Goal: Task Accomplishment & Management: Manage account settings

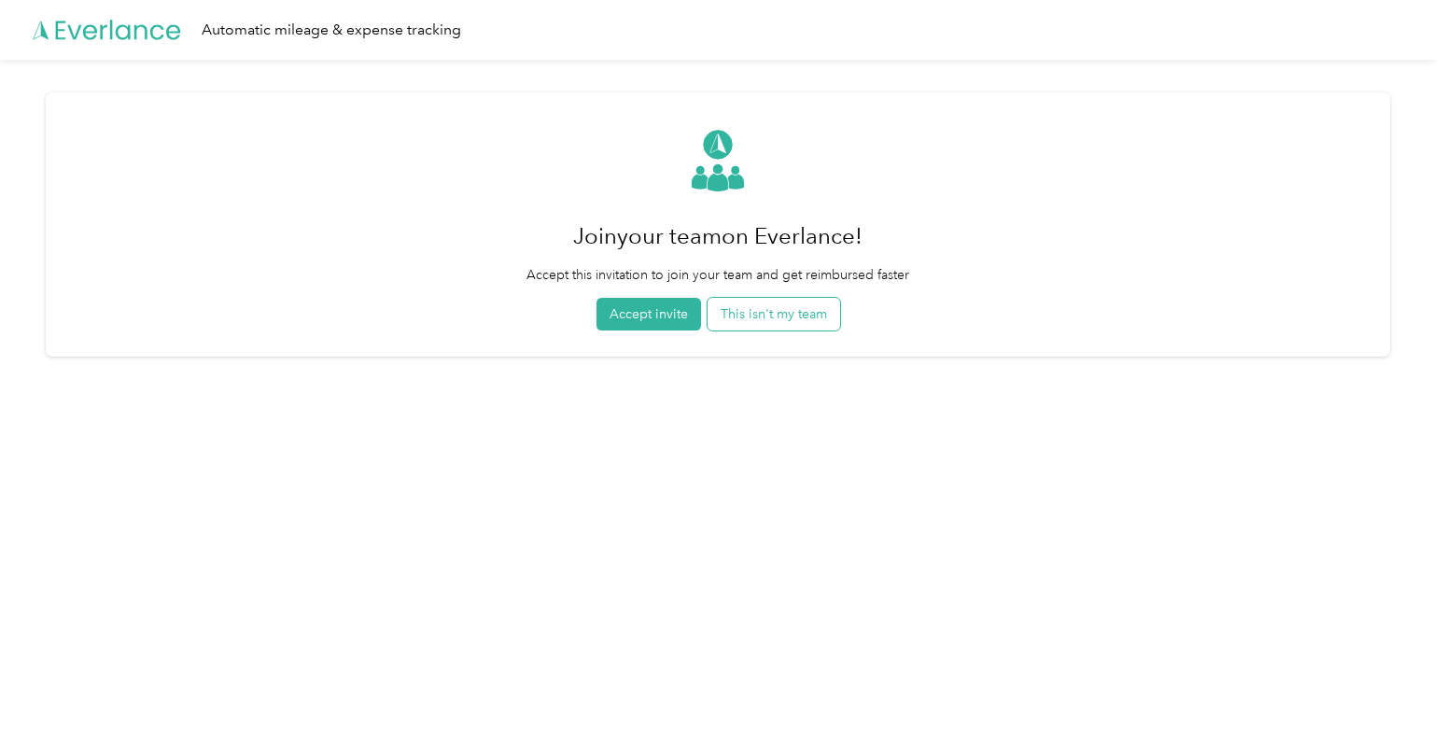
drag, startPoint x: 657, startPoint y: 313, endPoint x: 725, endPoint y: 318, distance: 67.5
click at [657, 314] on button "Accept invite" at bounding box center [649, 314] width 105 height 33
click at [663, 313] on button "Accept invite" at bounding box center [649, 314] width 105 height 33
click at [784, 320] on button "This isn't my team" at bounding box center [774, 314] width 133 height 33
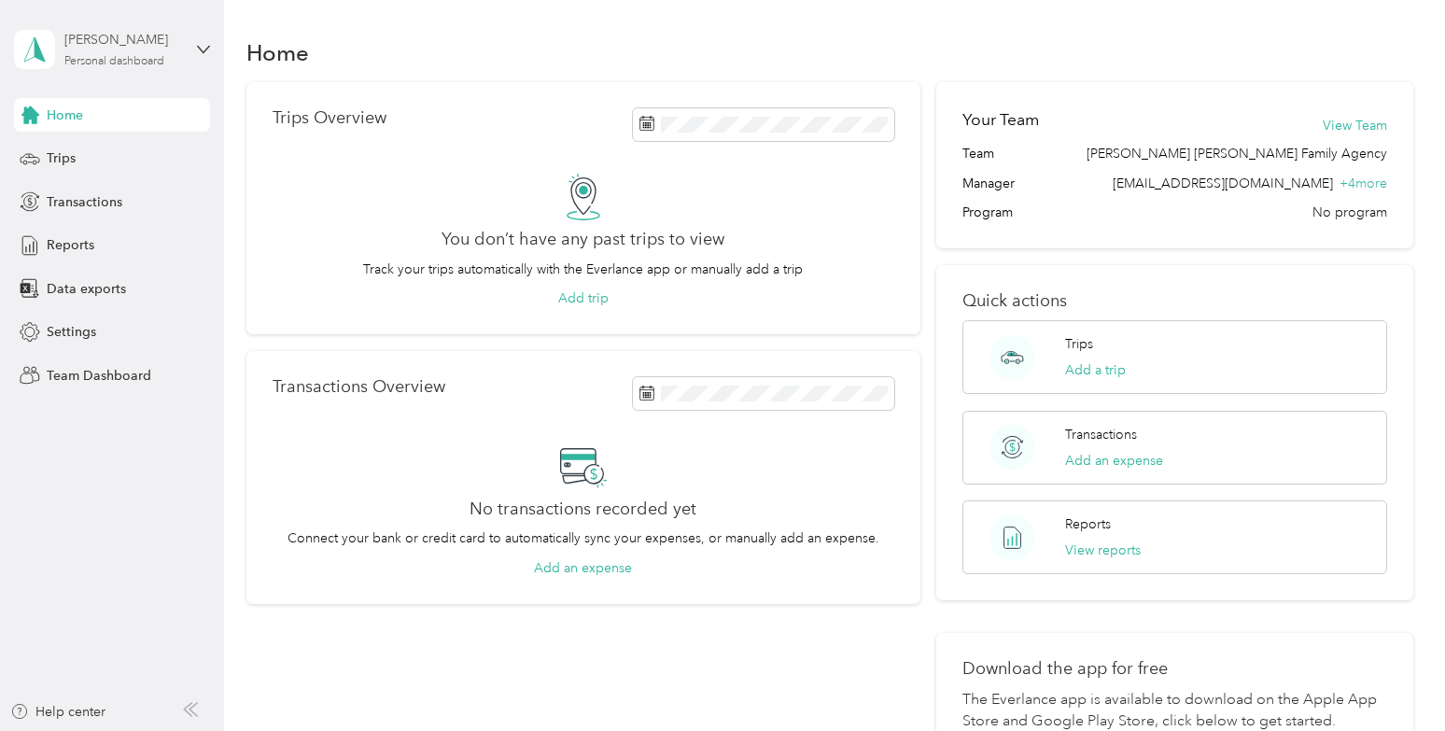
click at [125, 56] on div "Personal dashboard" at bounding box center [114, 61] width 100 height 11
click at [153, 153] on div "Team dashboard" at bounding box center [210, 153] width 367 height 33
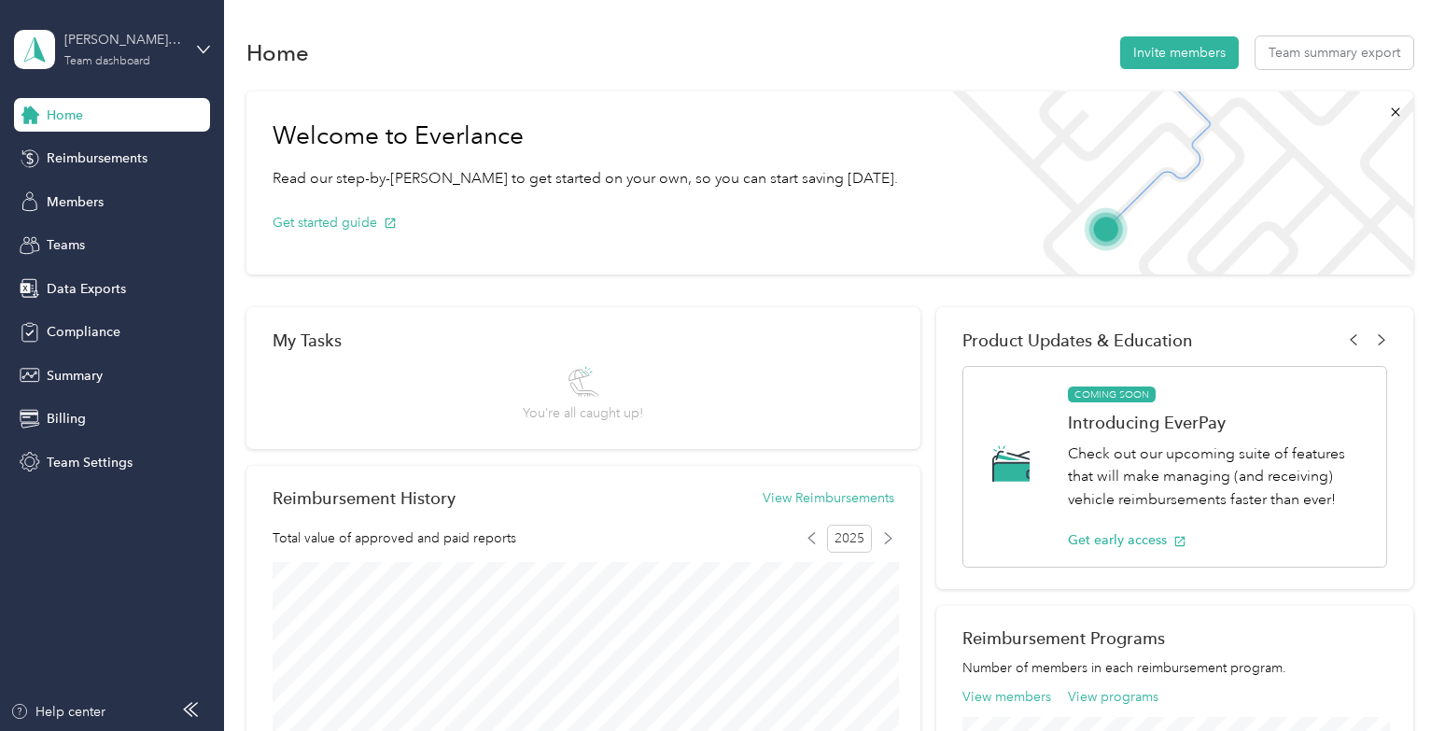
click at [107, 47] on div "[PERSON_NAME] [PERSON_NAME] Family Agency" at bounding box center [122, 40] width 117 height 20
click at [176, 335] on div "Compliance" at bounding box center [112, 333] width 196 height 34
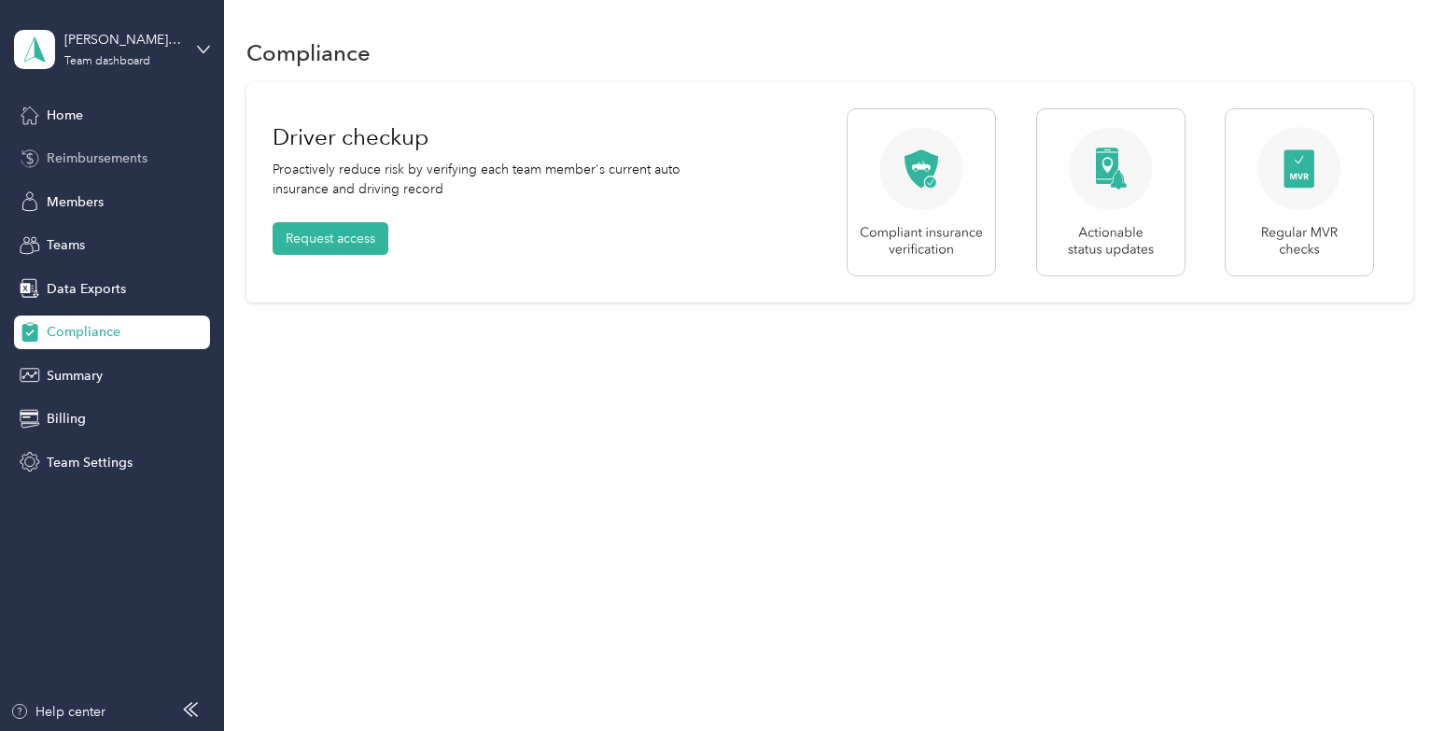
click at [134, 161] on span "Reimbursements" at bounding box center [97, 158] width 101 height 20
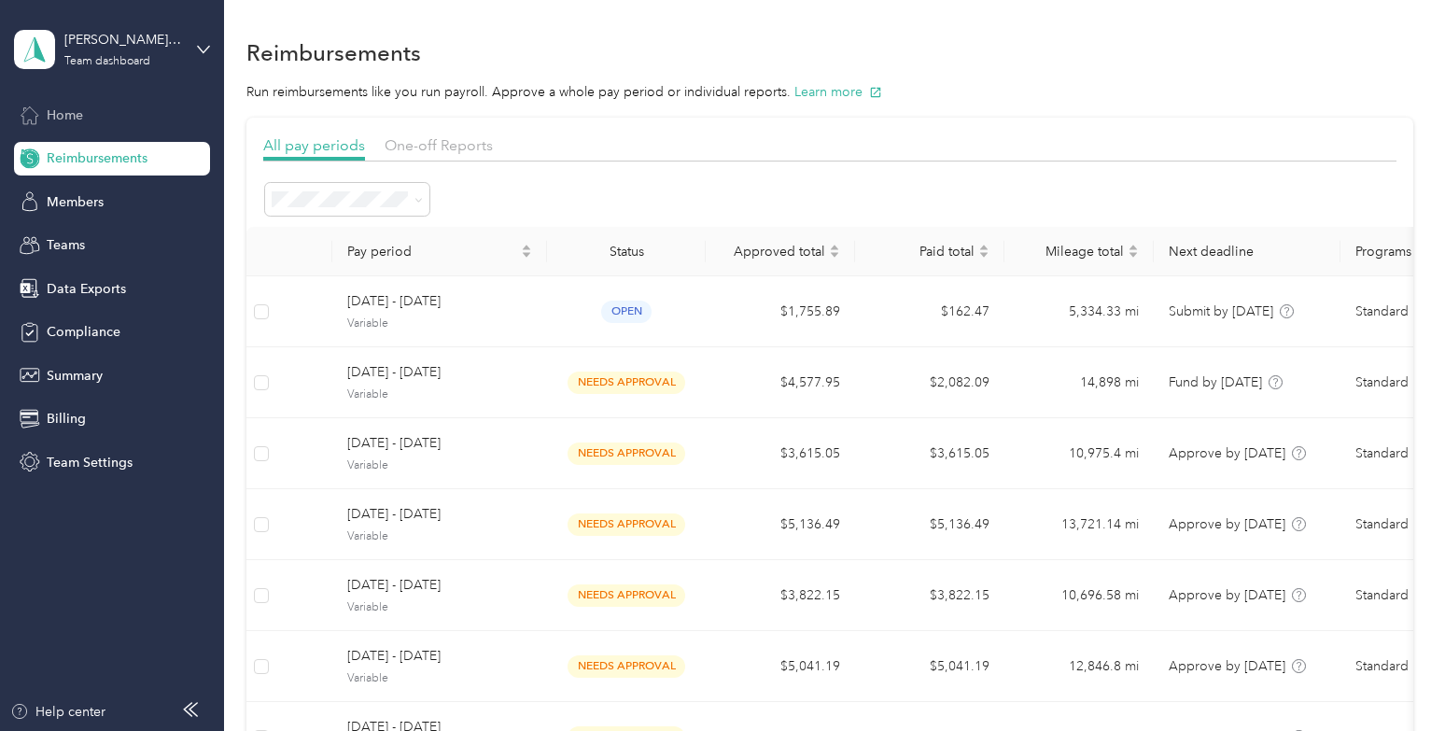
click at [131, 100] on div "Home" at bounding box center [112, 115] width 196 height 34
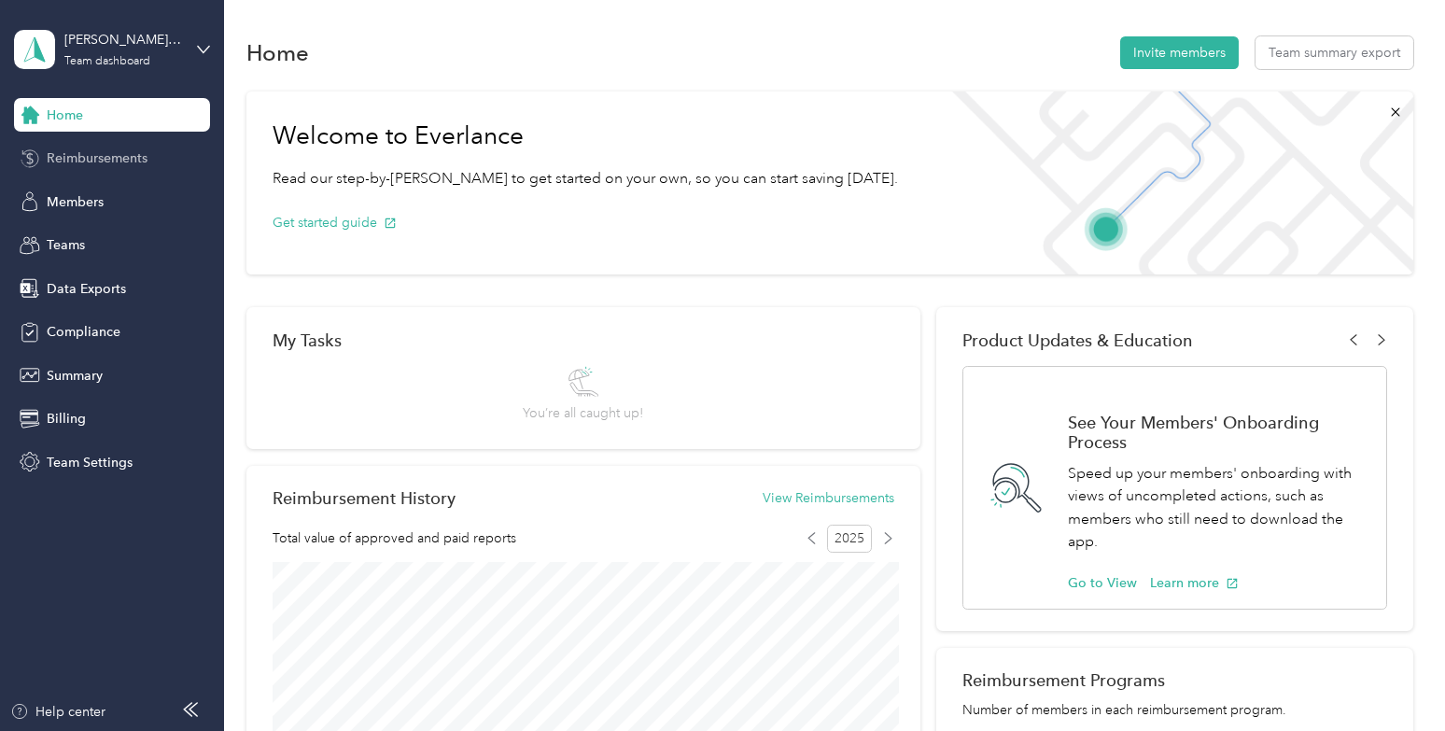
click at [135, 162] on span "Reimbursements" at bounding box center [97, 158] width 101 height 20
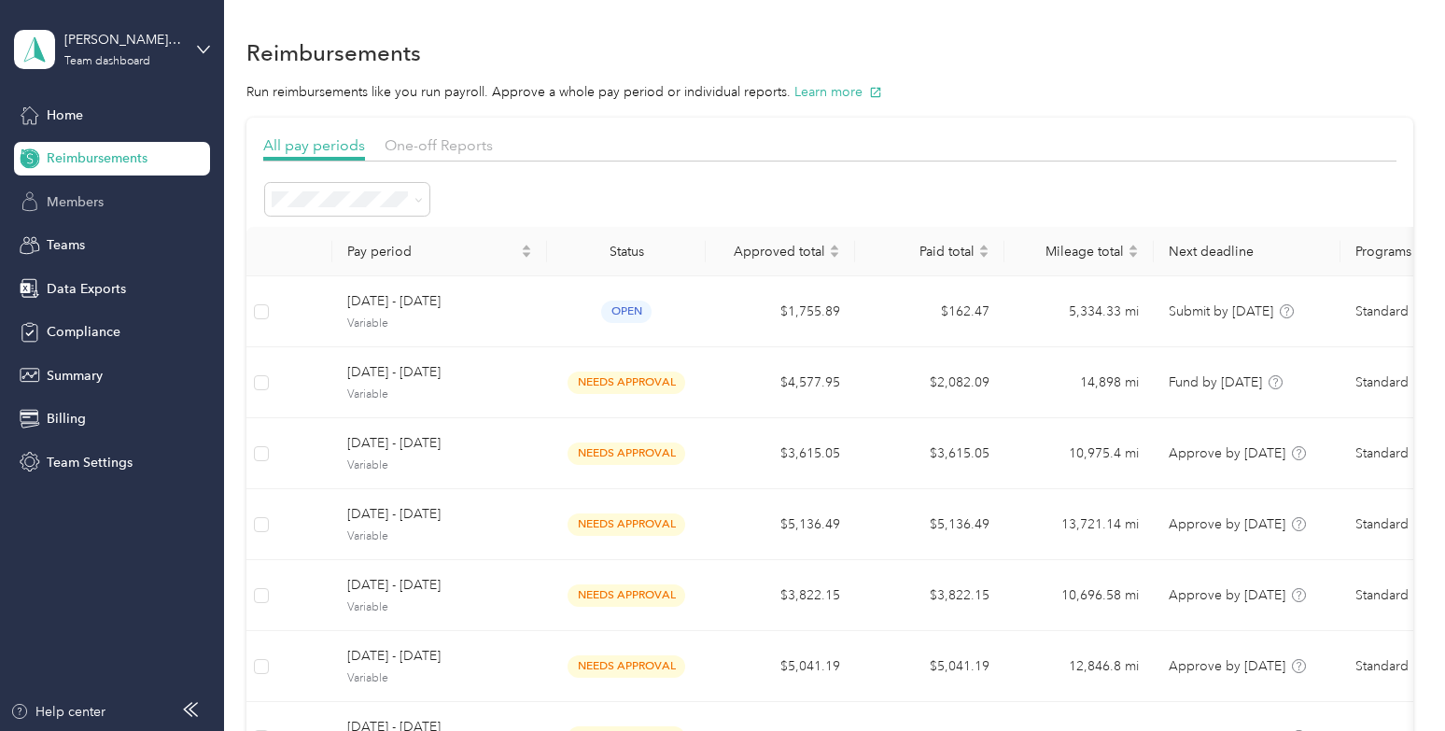
click at [87, 206] on span "Members" at bounding box center [75, 202] width 57 height 20
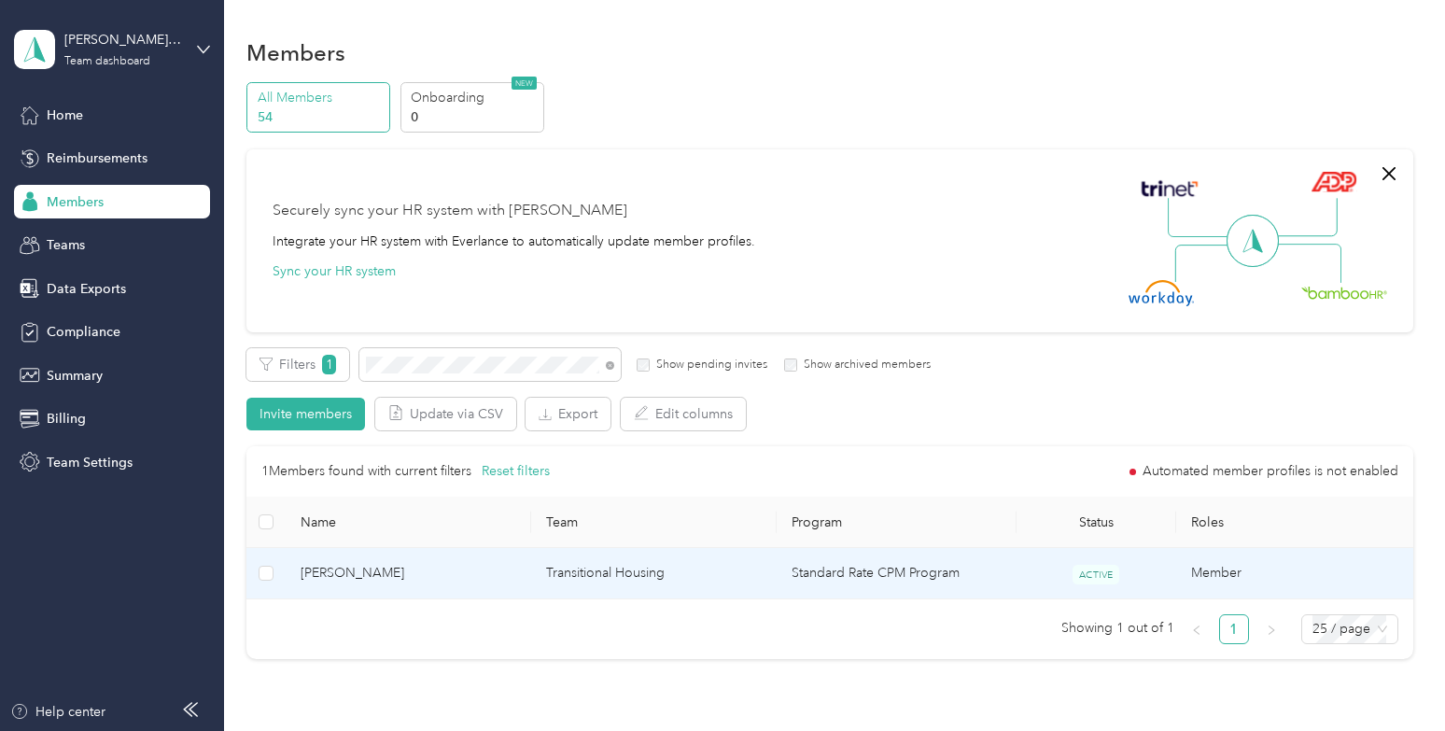
click at [491, 571] on span "[PERSON_NAME]" at bounding box center [409, 573] width 216 height 21
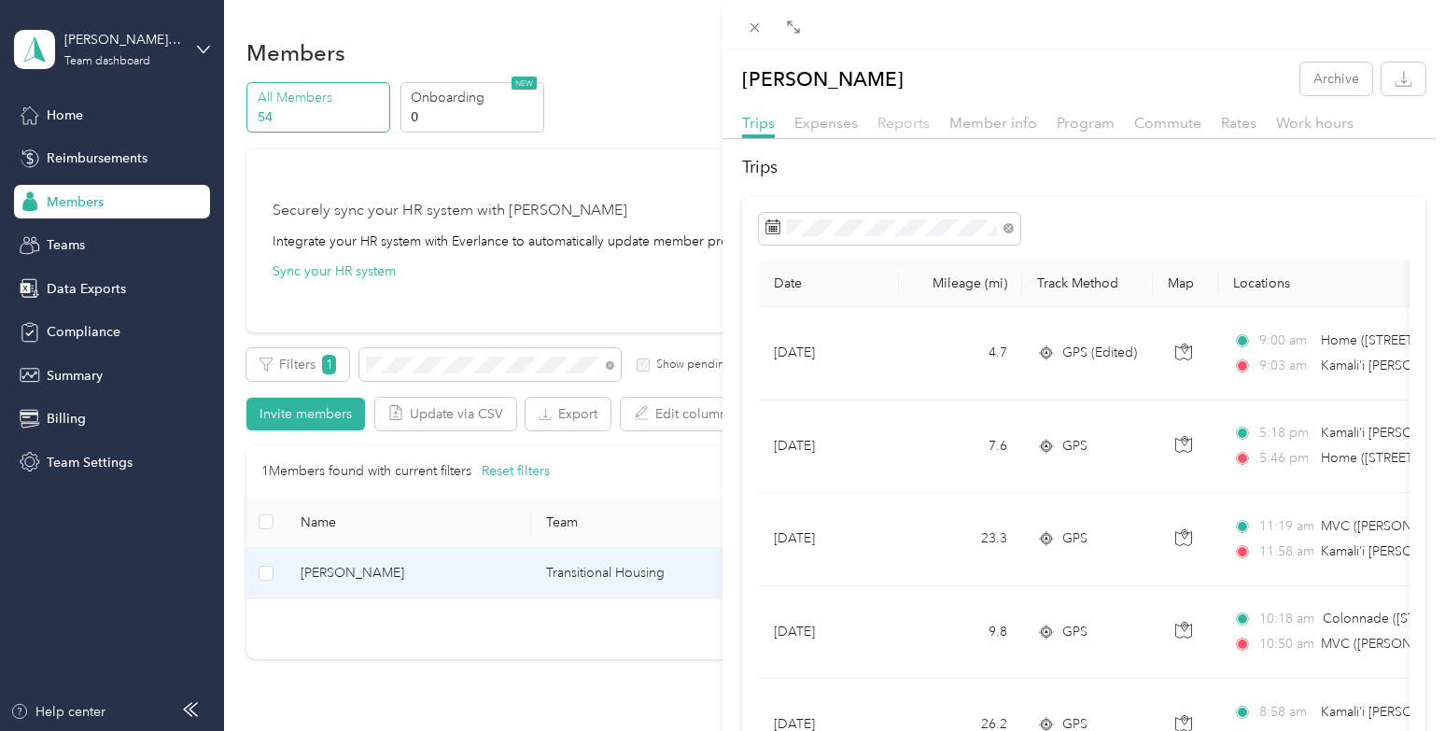
click at [902, 124] on span "Reports" at bounding box center [904, 123] width 52 height 18
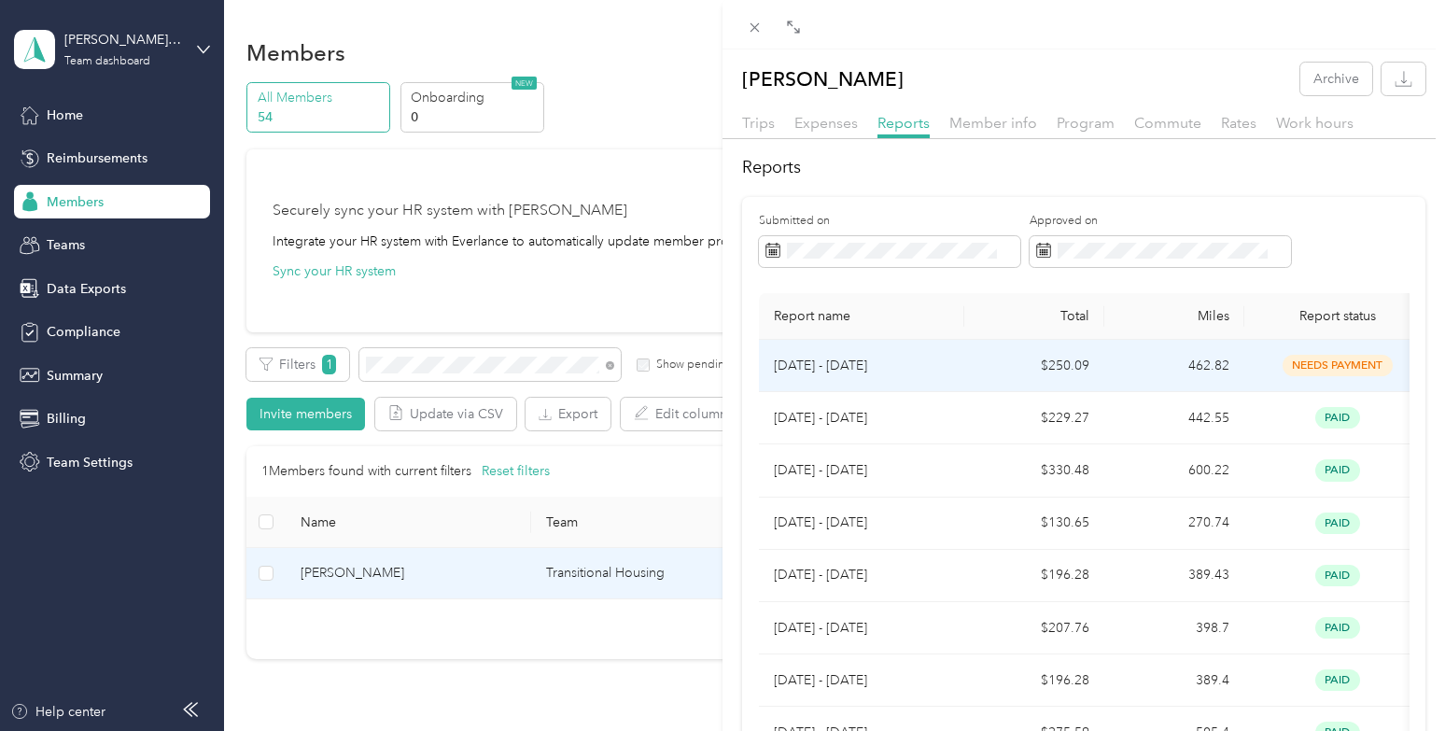
click at [927, 372] on p "[DATE] - [DATE]" at bounding box center [862, 366] width 176 height 21
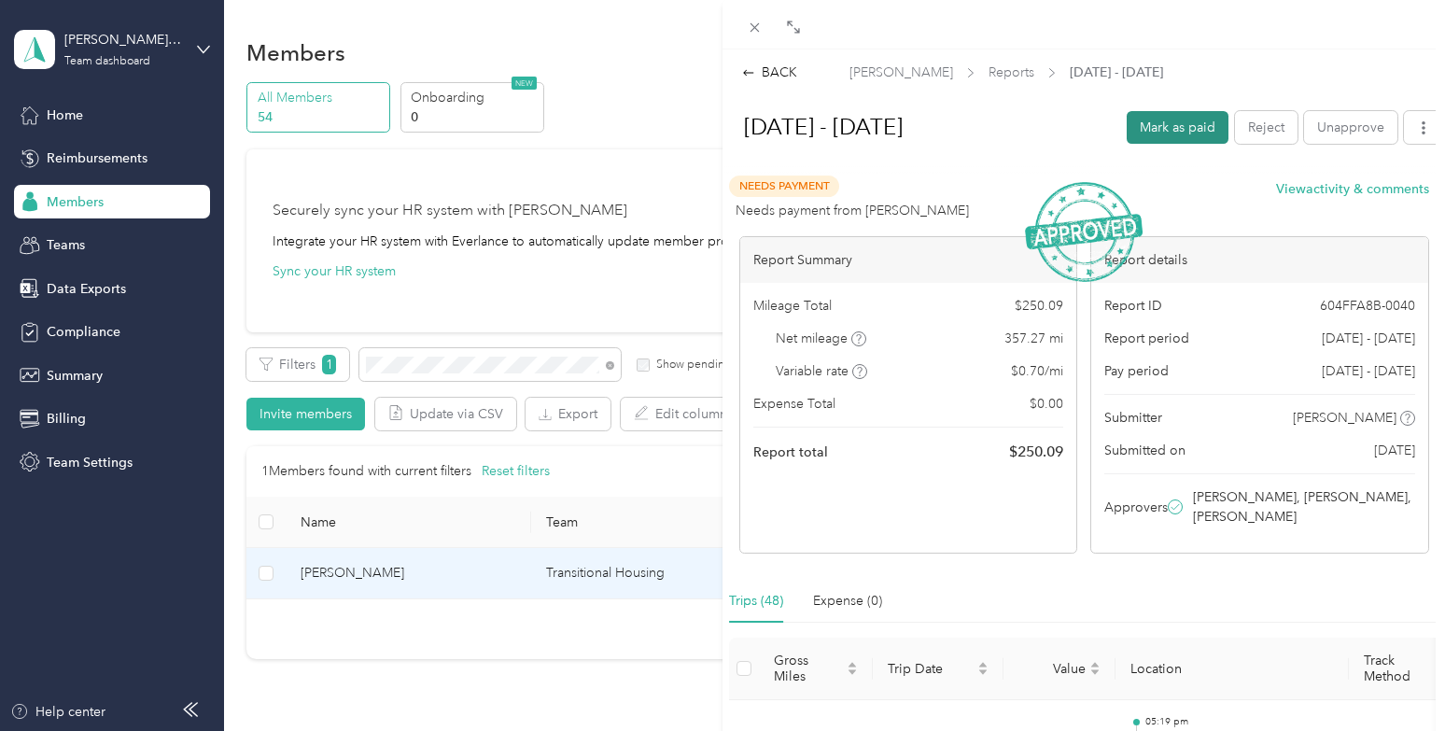
click at [1161, 115] on button "Mark as paid" at bounding box center [1178, 127] width 102 height 33
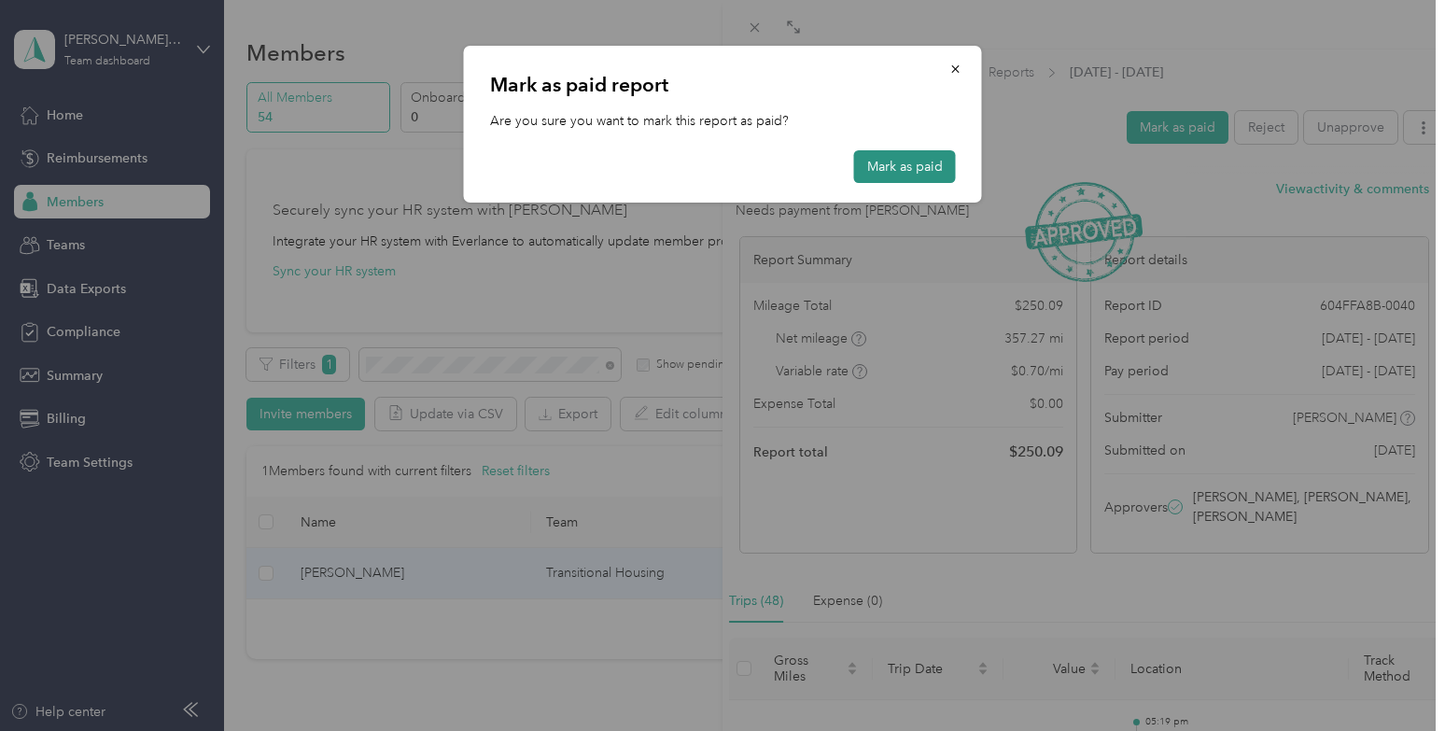
click at [911, 163] on button "Mark as paid" at bounding box center [905, 166] width 102 height 33
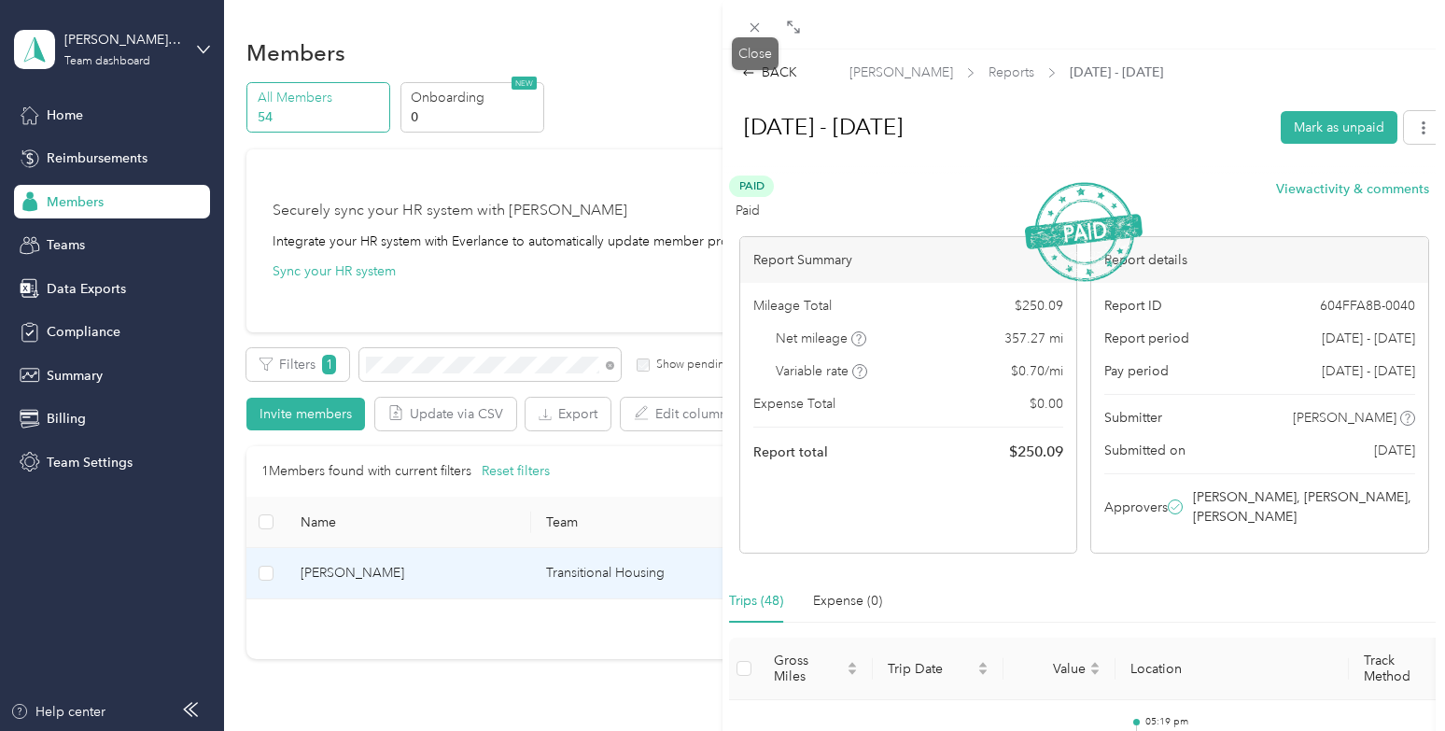
drag, startPoint x: 756, startPoint y: 35, endPoint x: 750, endPoint y: 52, distance: 18.9
click at [756, 34] on icon at bounding box center [755, 28] width 16 height 16
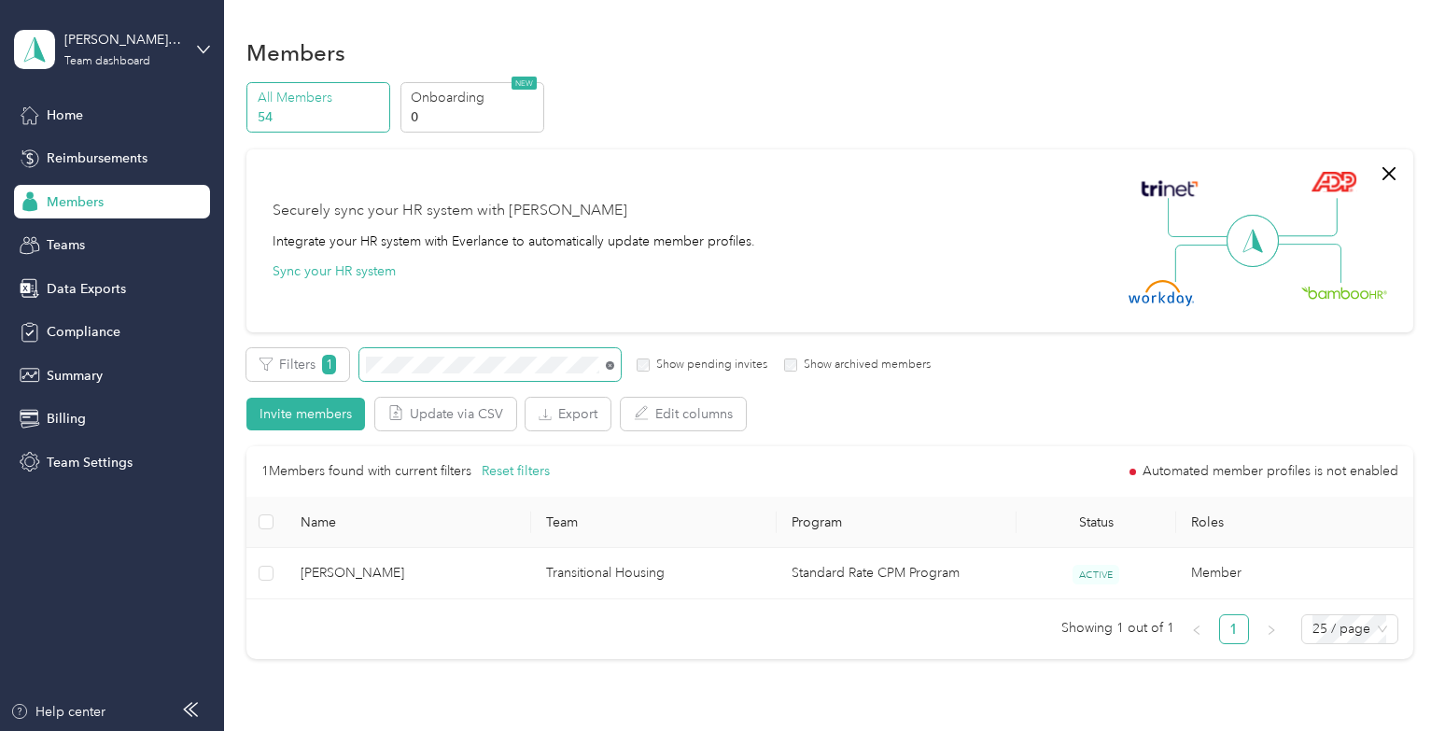
click at [609, 366] on icon at bounding box center [610, 365] width 8 height 8
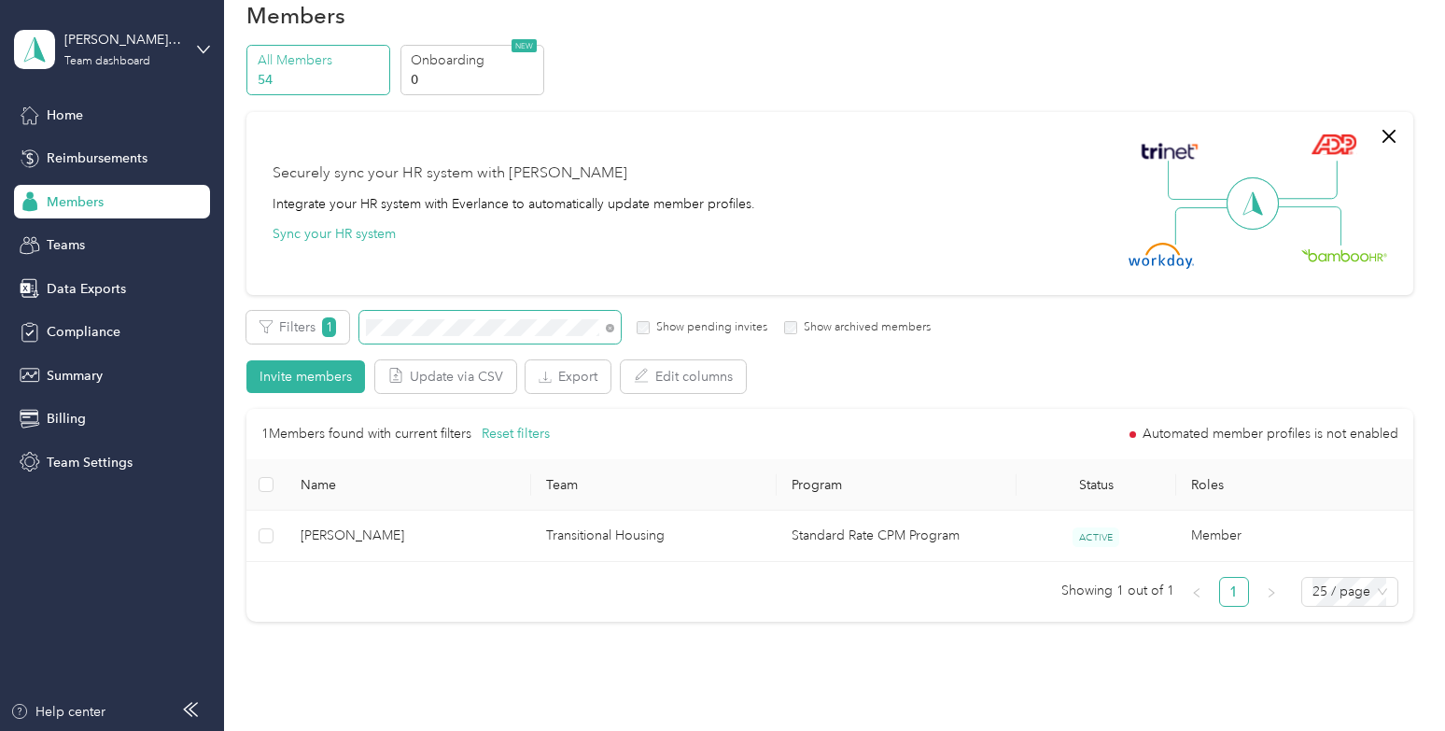
scroll to position [38, 0]
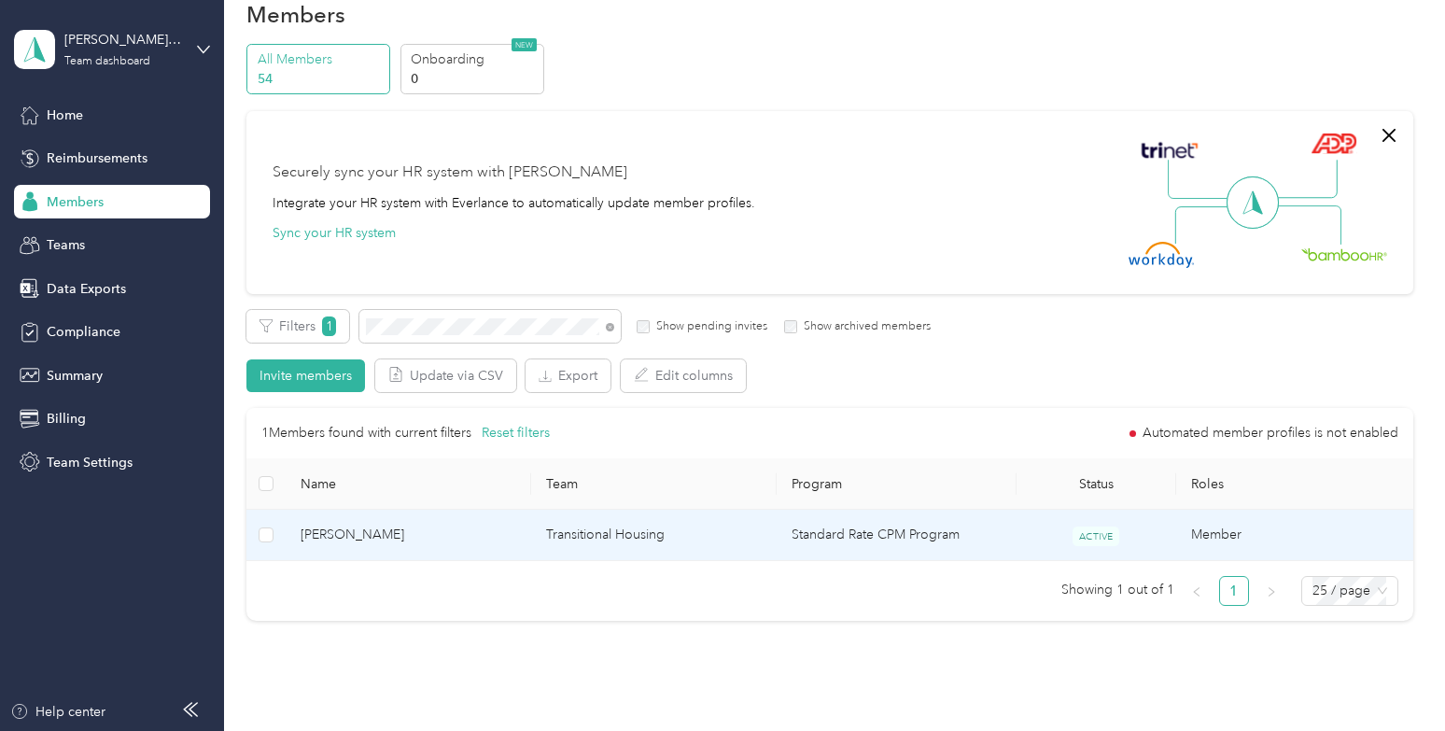
click at [505, 540] on span "[PERSON_NAME]" at bounding box center [409, 535] width 216 height 21
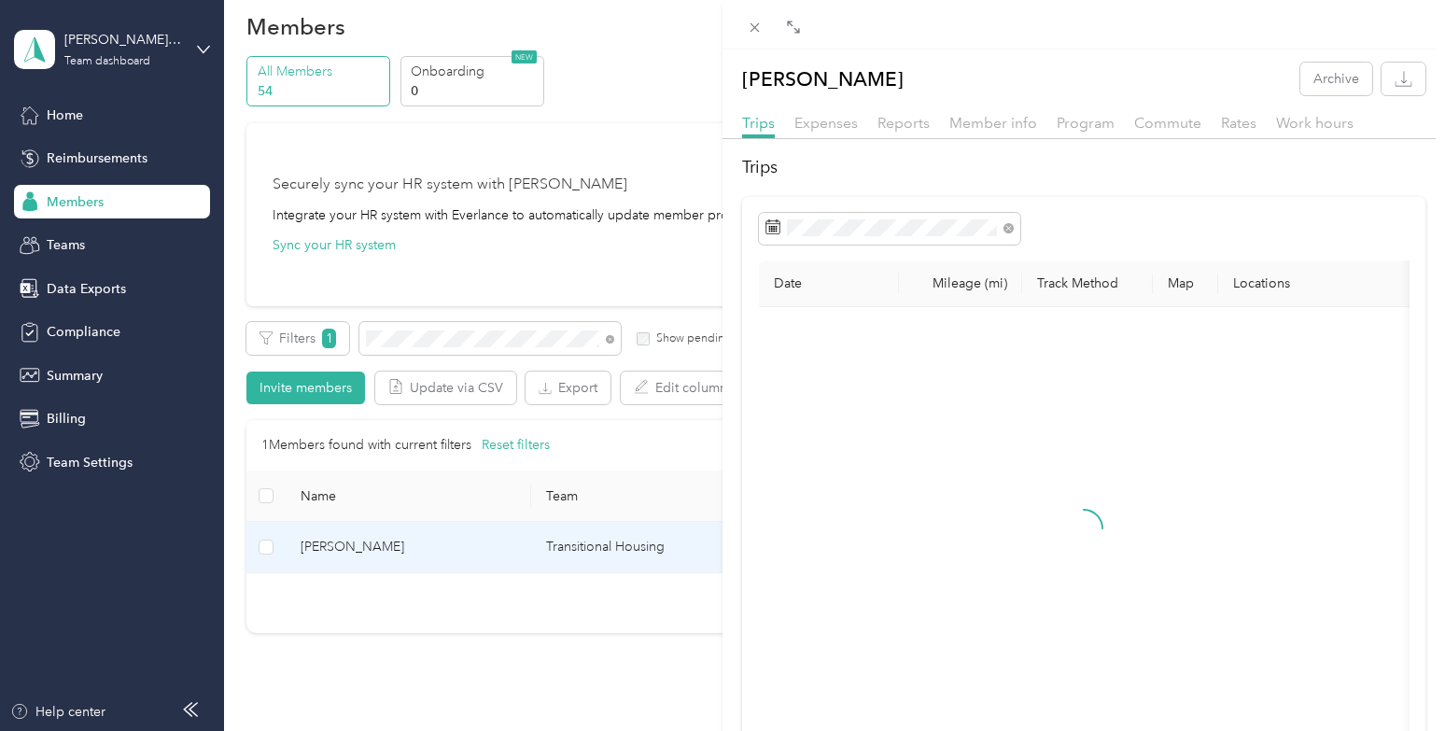
scroll to position [24, 0]
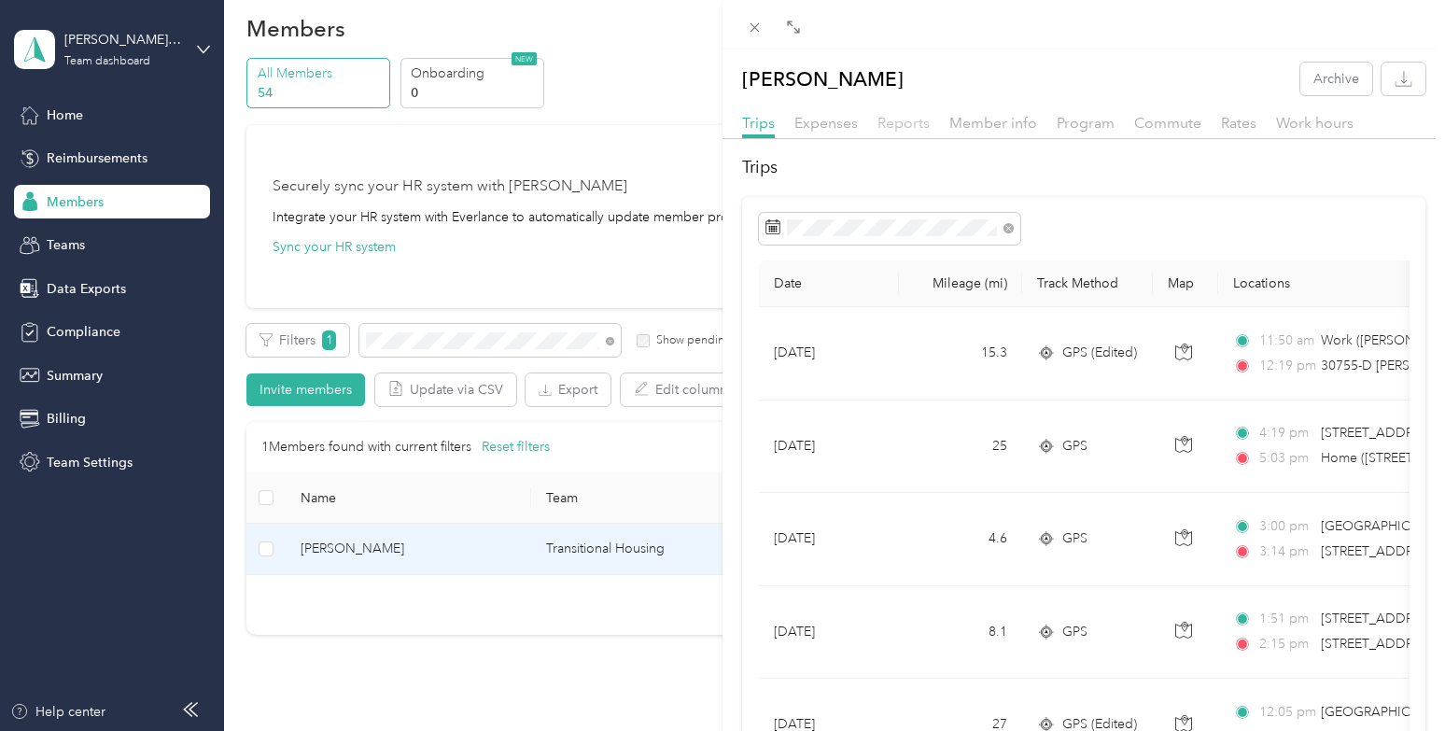
click at [912, 129] on span "Reports" at bounding box center [904, 123] width 52 height 18
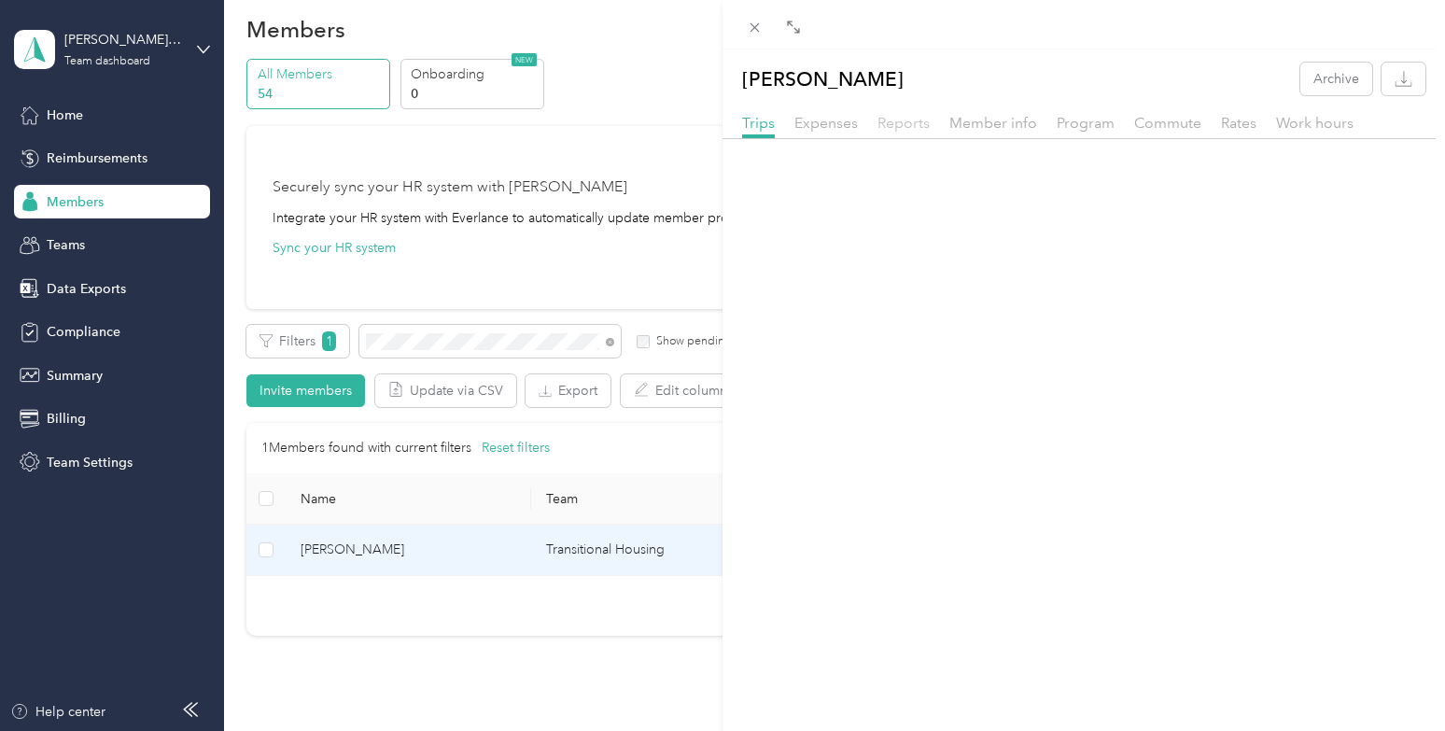
scroll to position [21, 0]
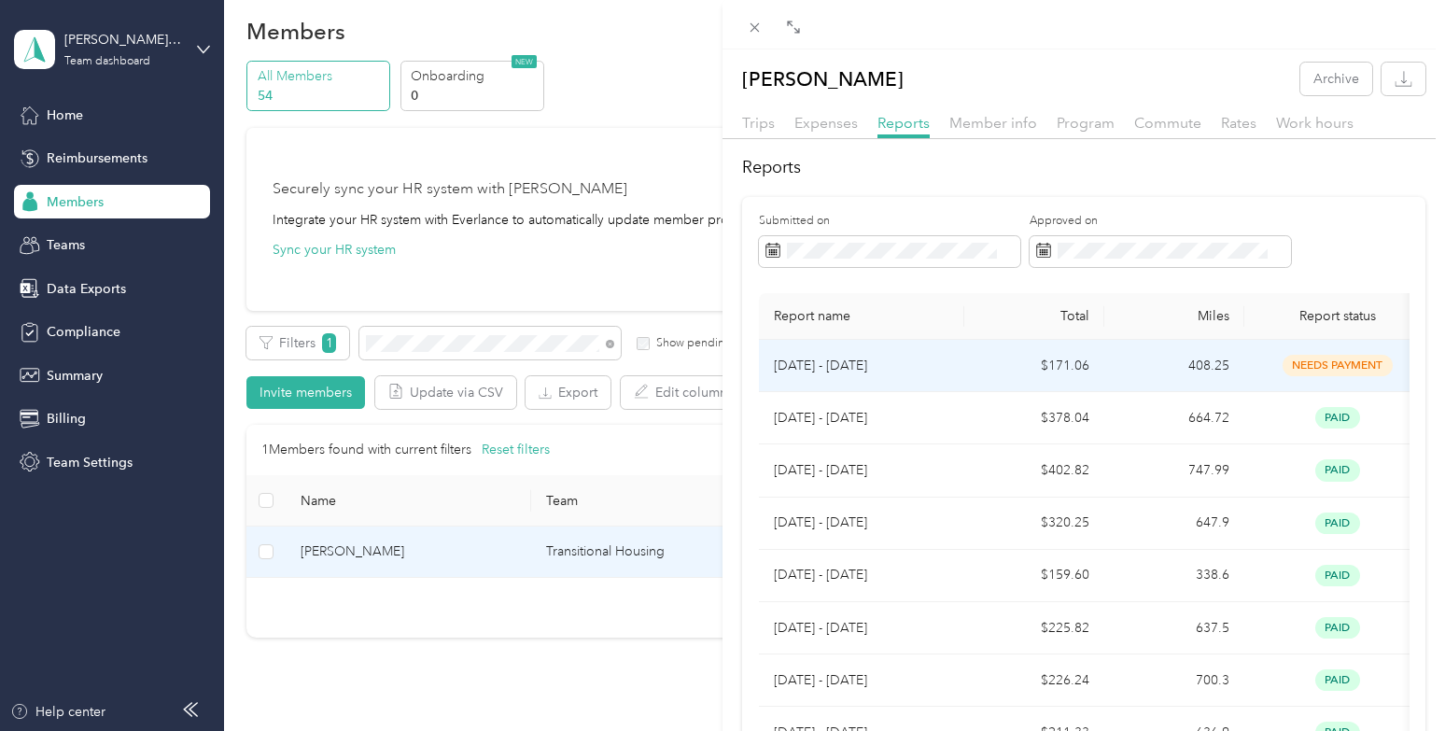
click at [971, 367] on td "$171.06" at bounding box center [1035, 366] width 140 height 52
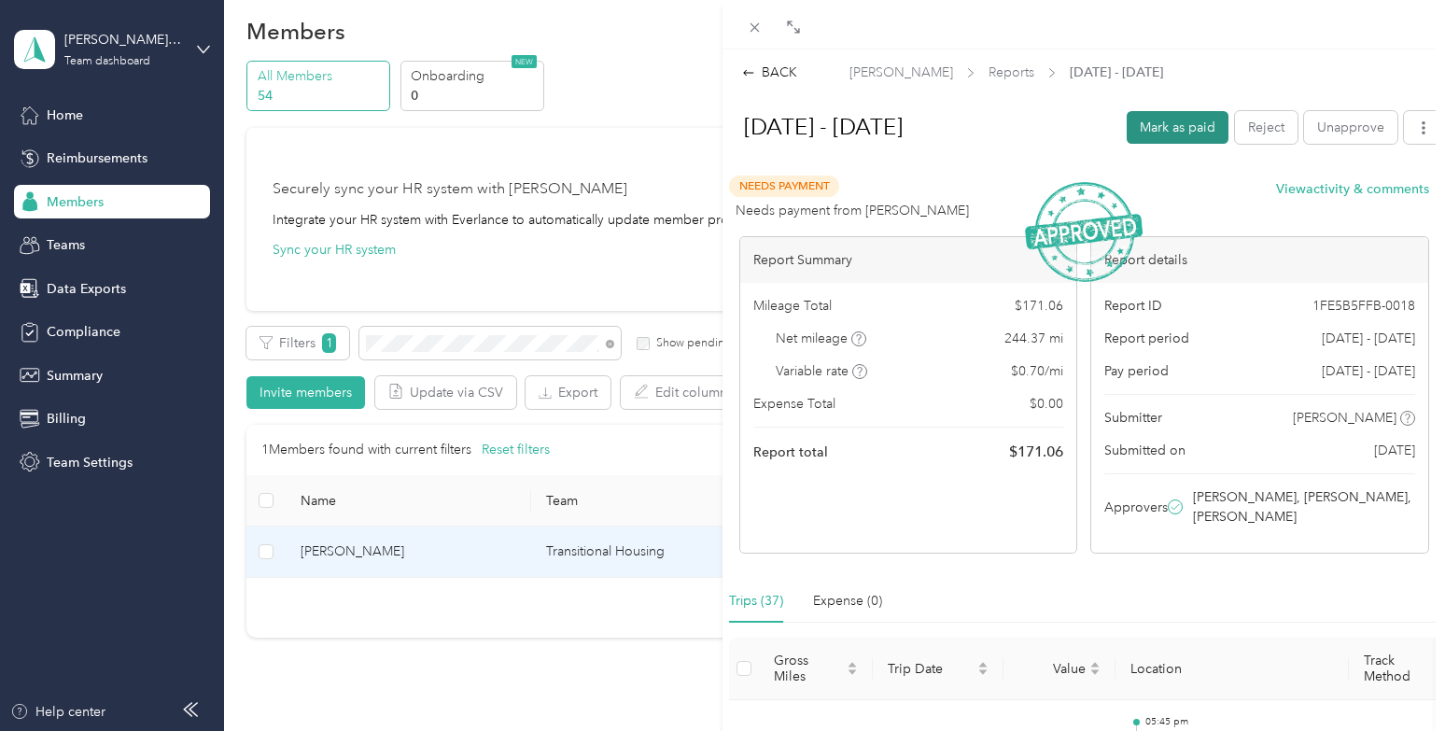
click at [1170, 130] on button "Mark as paid" at bounding box center [1178, 127] width 102 height 33
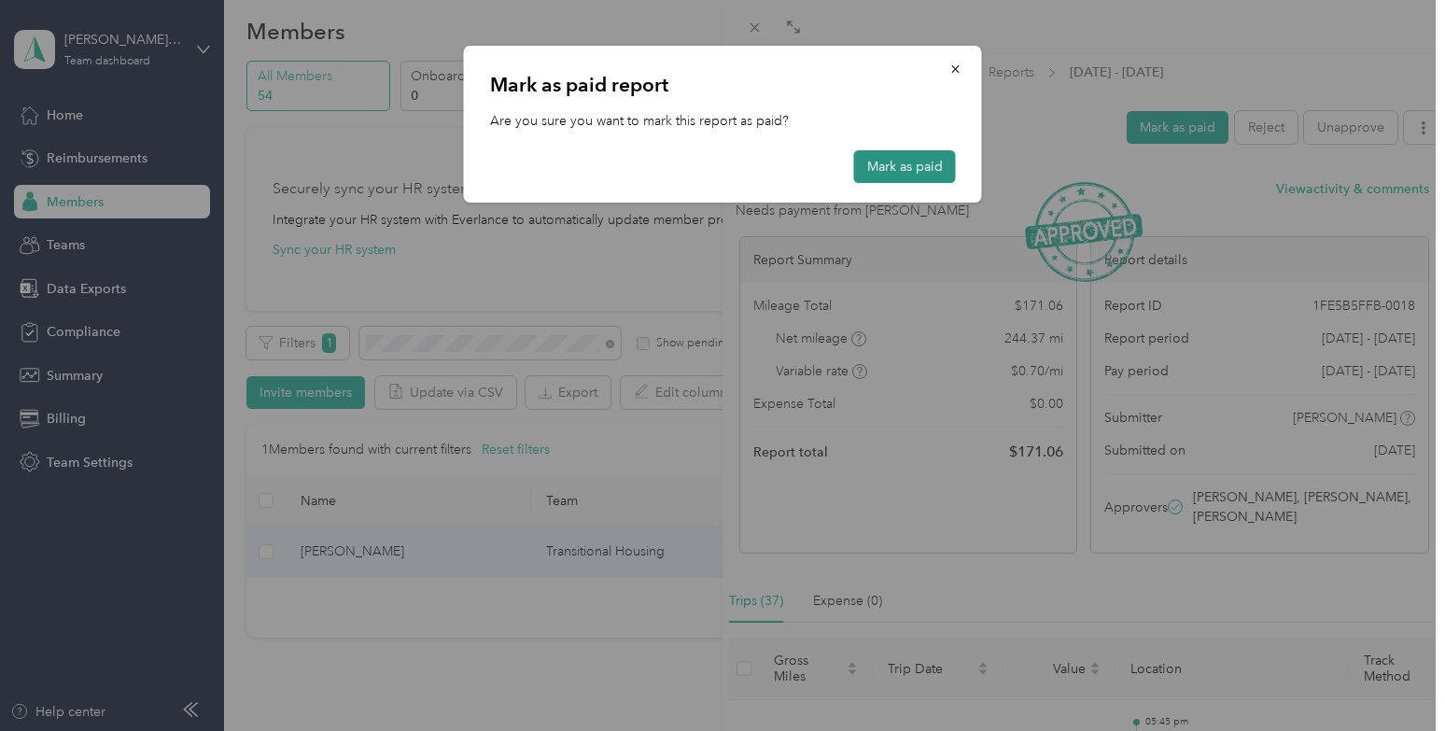
click at [904, 166] on button "Mark as paid" at bounding box center [905, 166] width 102 height 33
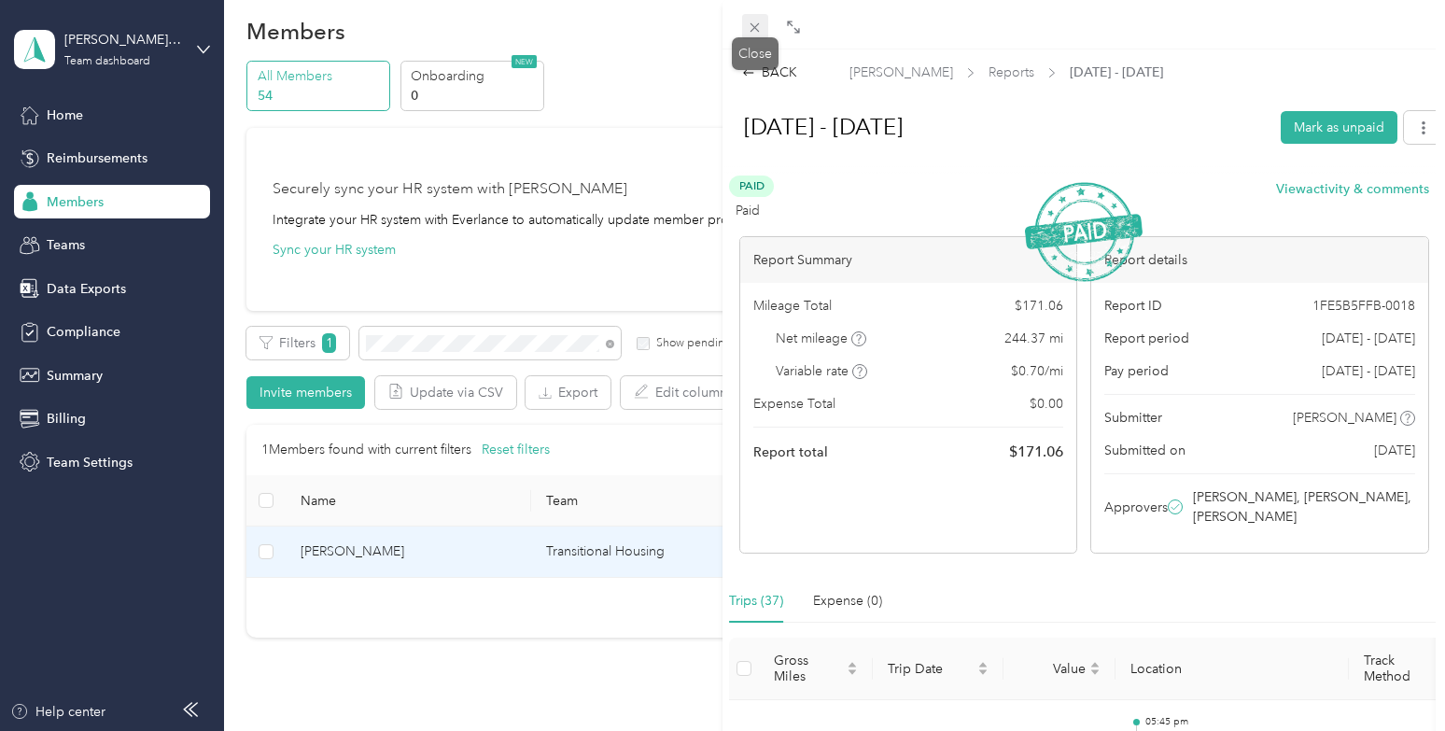
click at [748, 25] on icon at bounding box center [755, 28] width 16 height 16
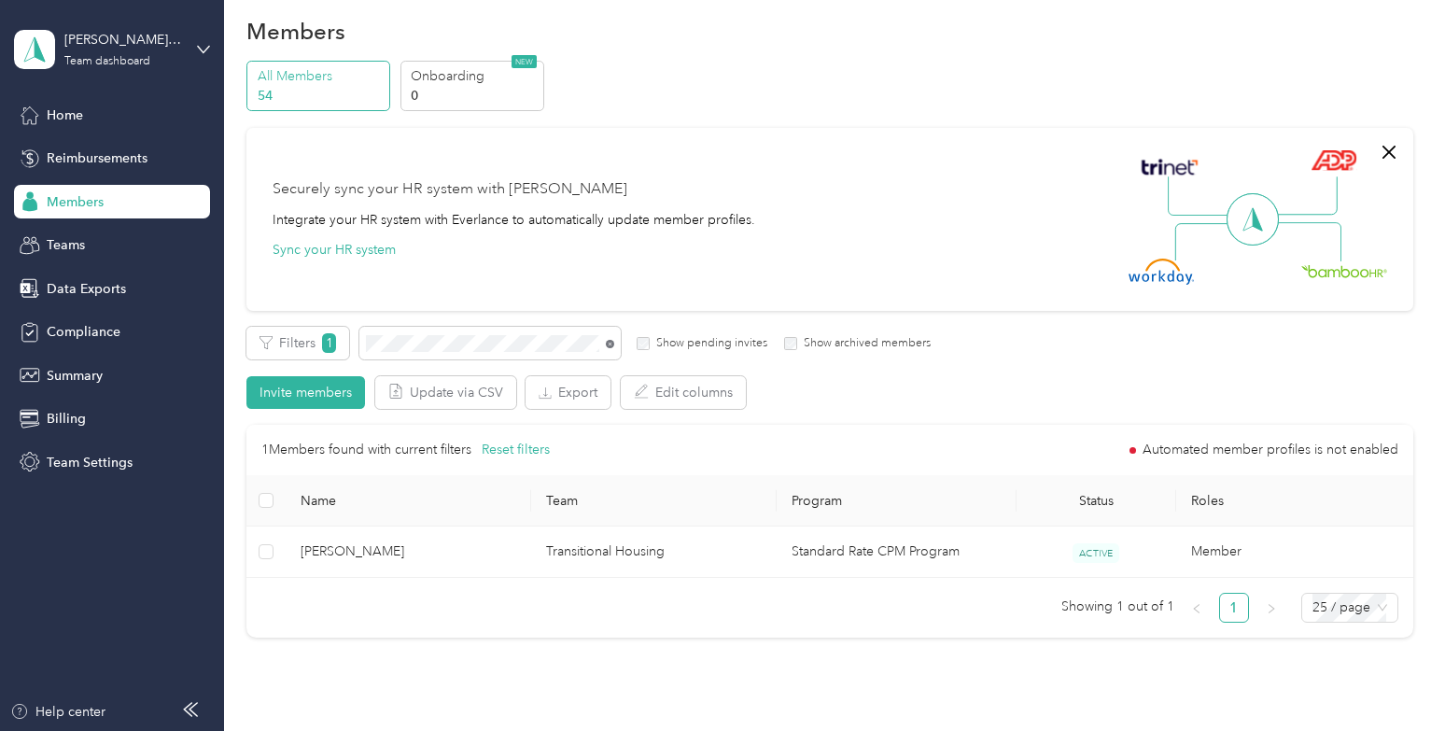
click at [607, 344] on icon at bounding box center [610, 344] width 8 height 8
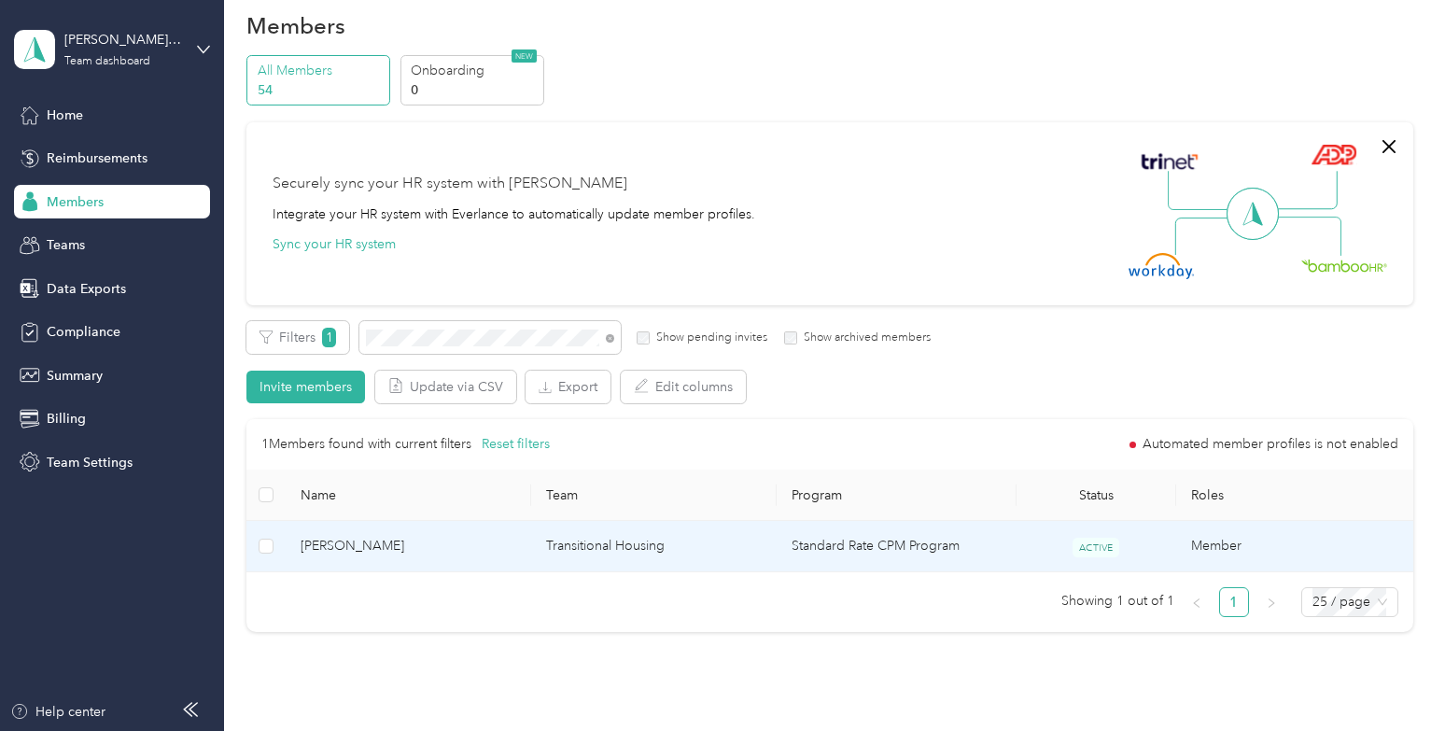
click at [457, 540] on span "[PERSON_NAME]" at bounding box center [409, 546] width 216 height 21
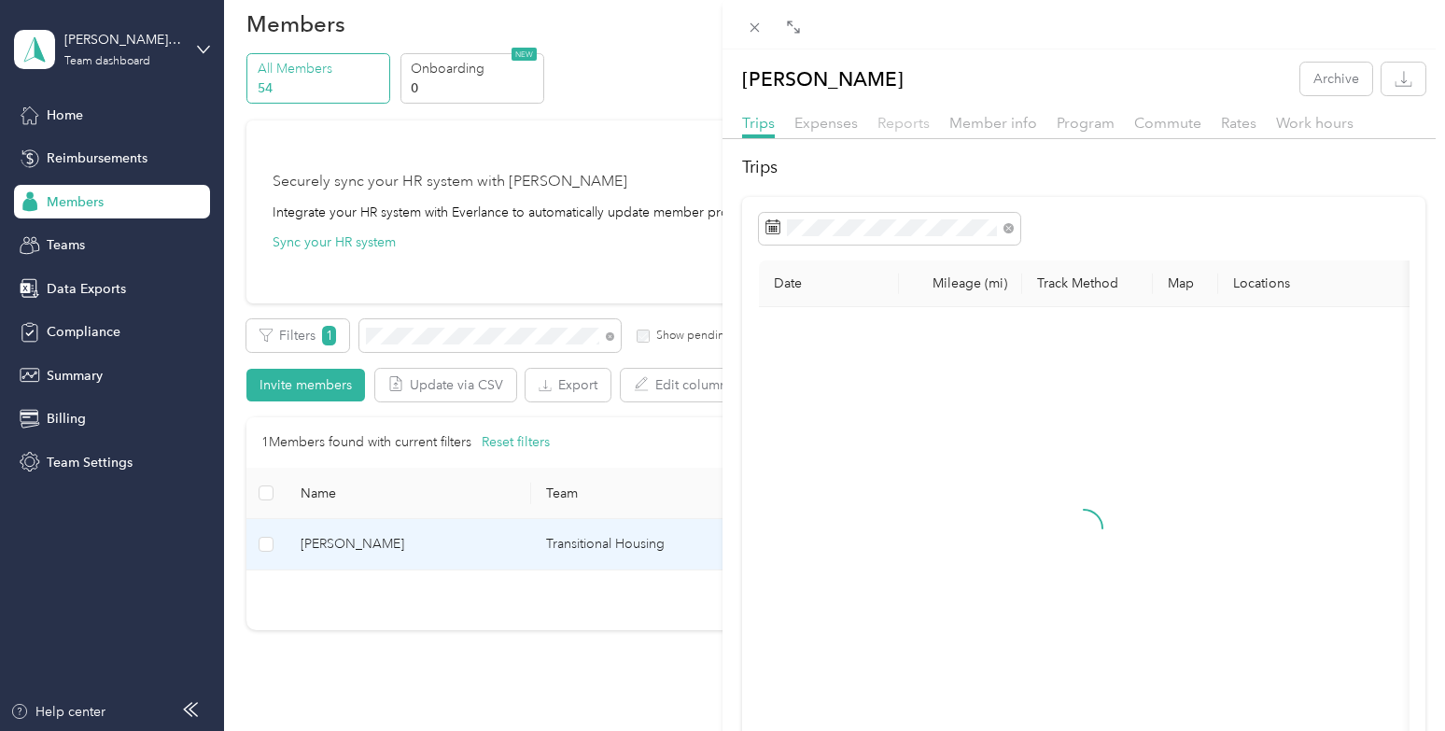
click at [897, 129] on span "Reports" at bounding box center [904, 123] width 52 height 18
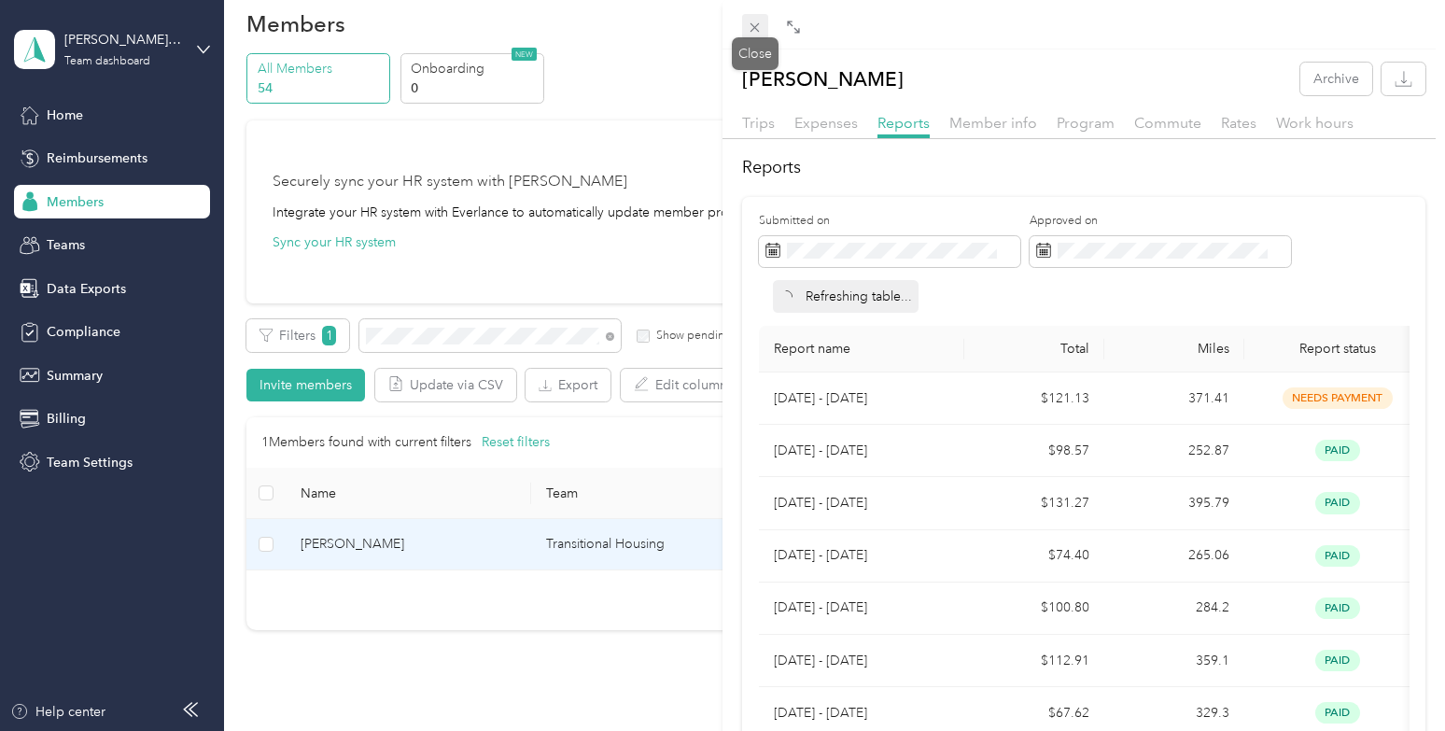
click at [755, 30] on icon at bounding box center [755, 28] width 16 height 16
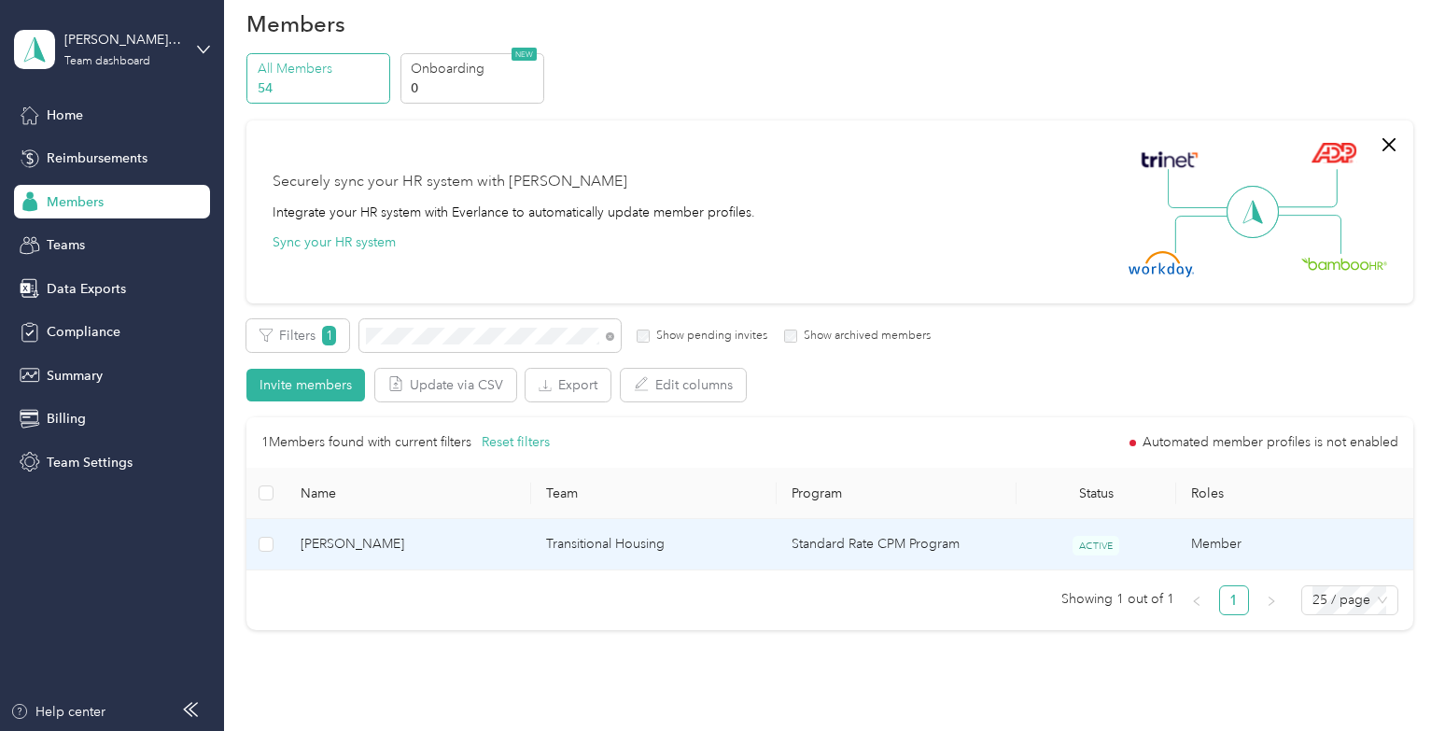
click at [495, 540] on span "[PERSON_NAME]" at bounding box center [409, 544] width 216 height 21
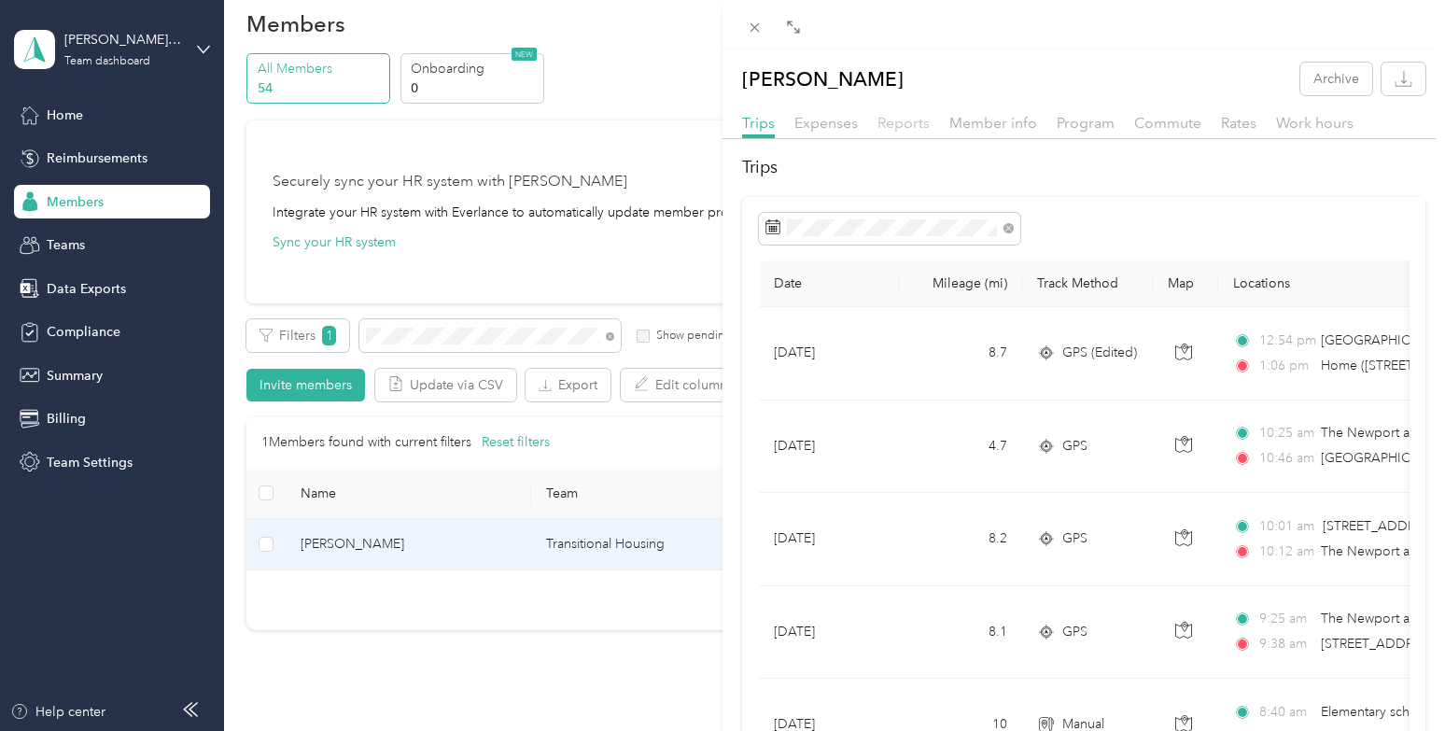
click at [897, 121] on span "Reports" at bounding box center [904, 123] width 52 height 18
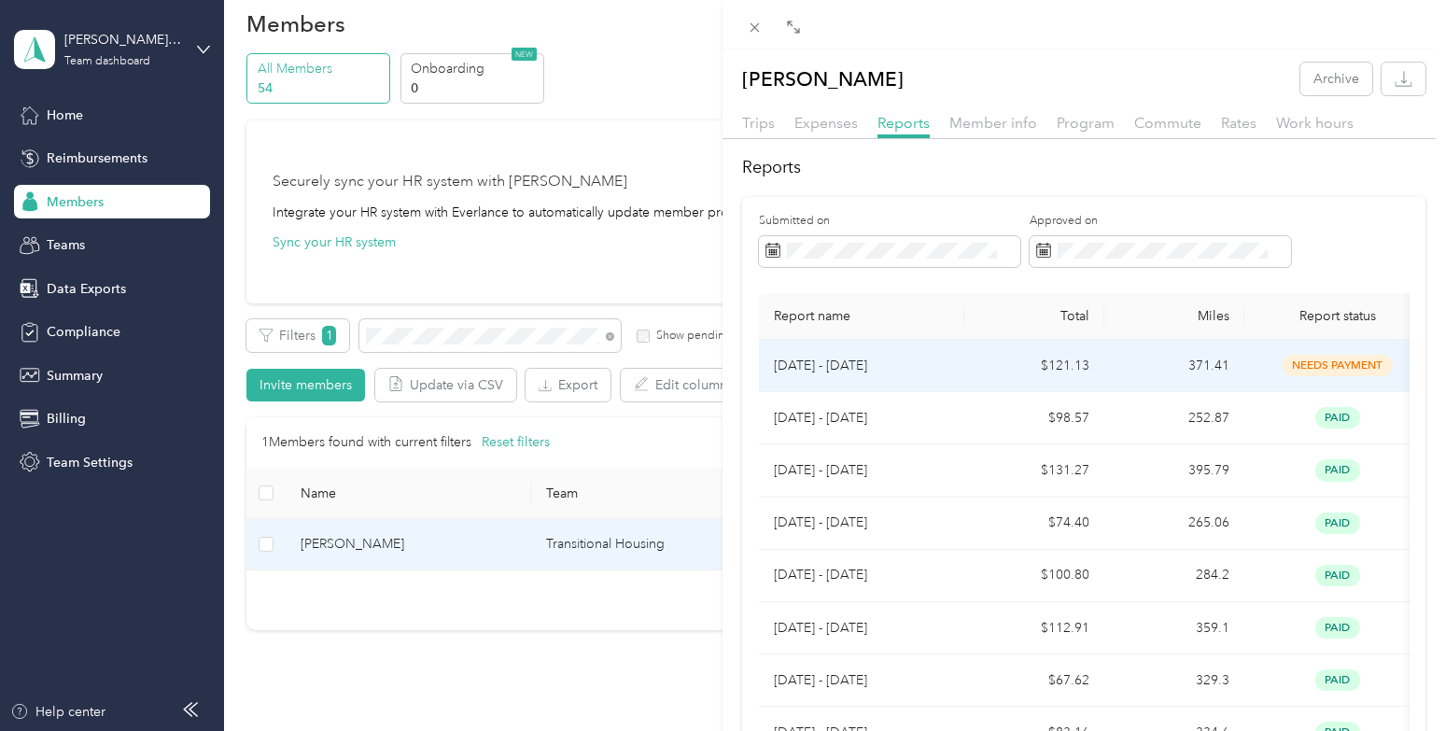
click at [989, 367] on td "$121.13" at bounding box center [1035, 366] width 140 height 52
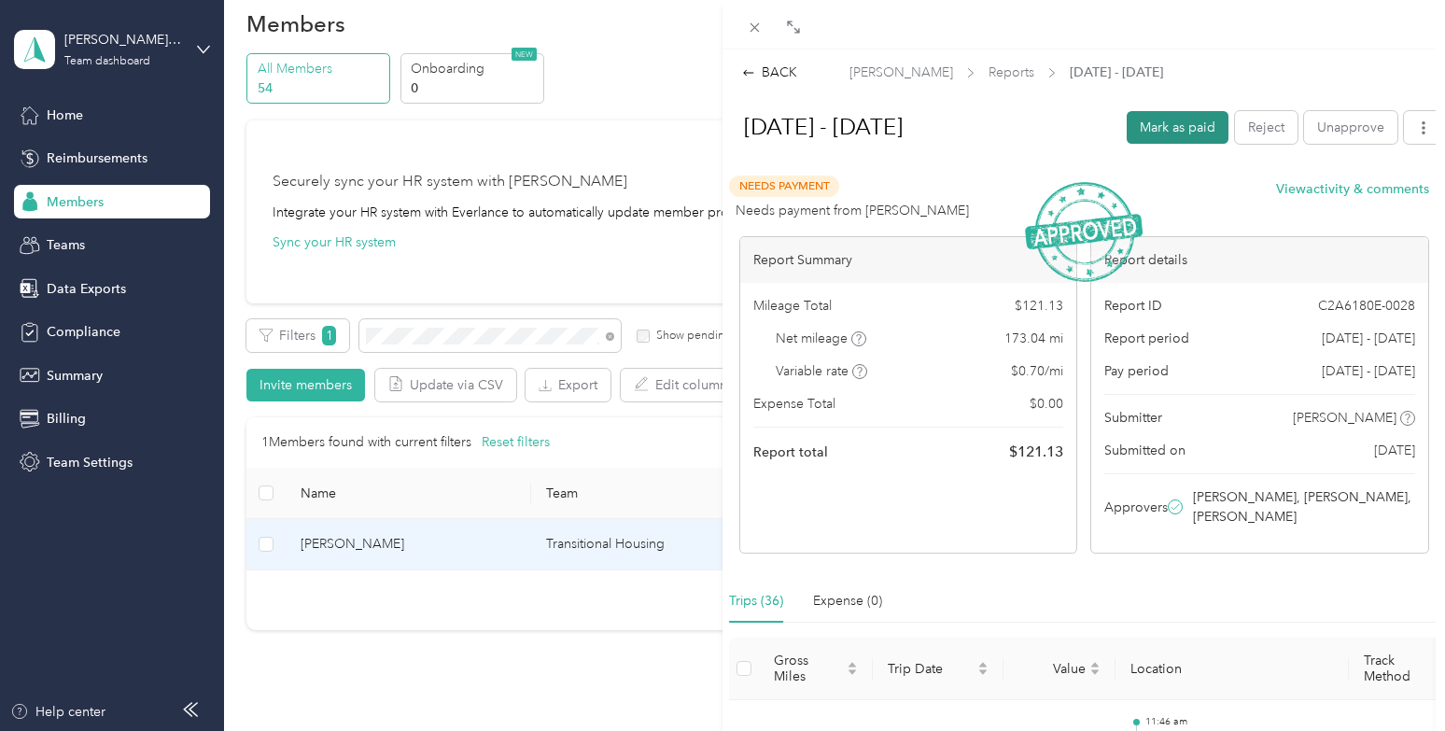
click at [1160, 131] on button "Mark as paid" at bounding box center [1178, 127] width 102 height 33
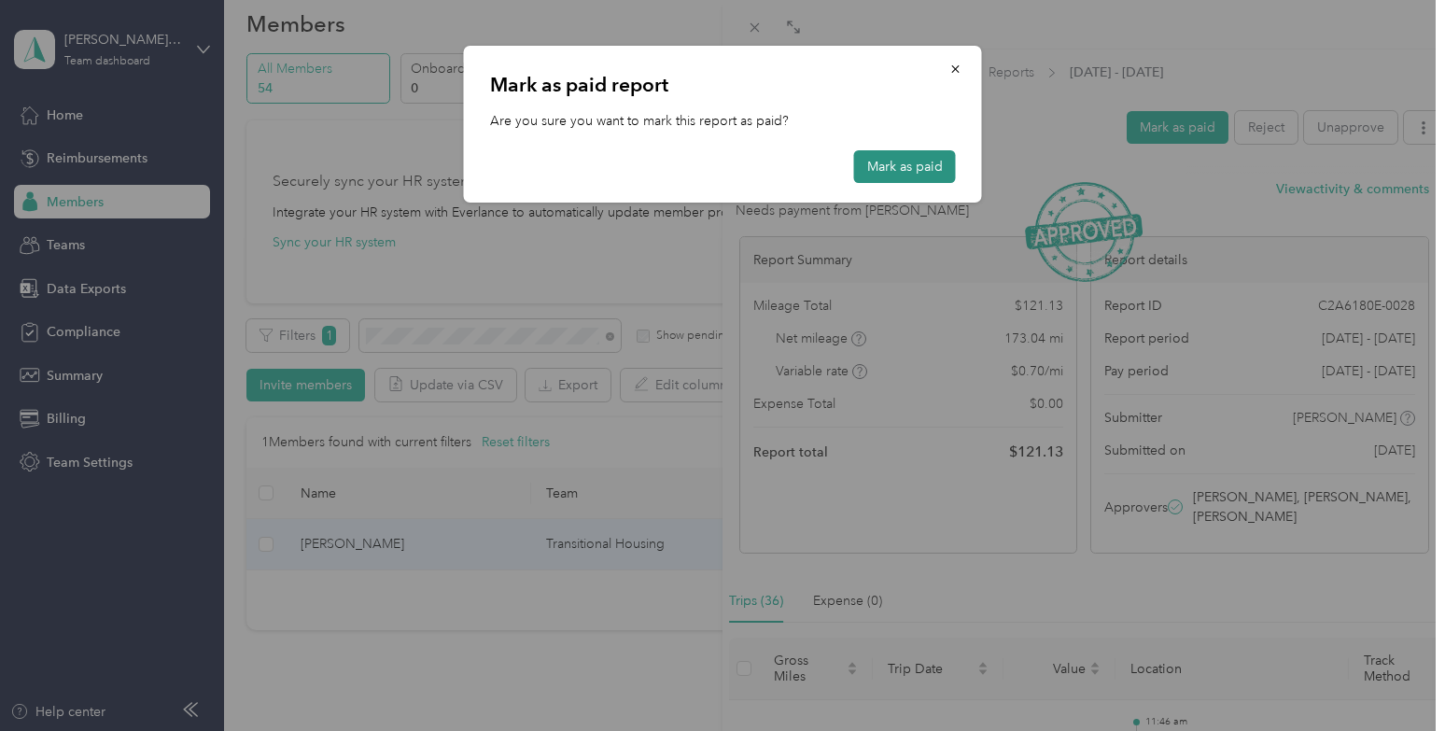
click at [907, 164] on button "Mark as paid" at bounding box center [905, 166] width 102 height 33
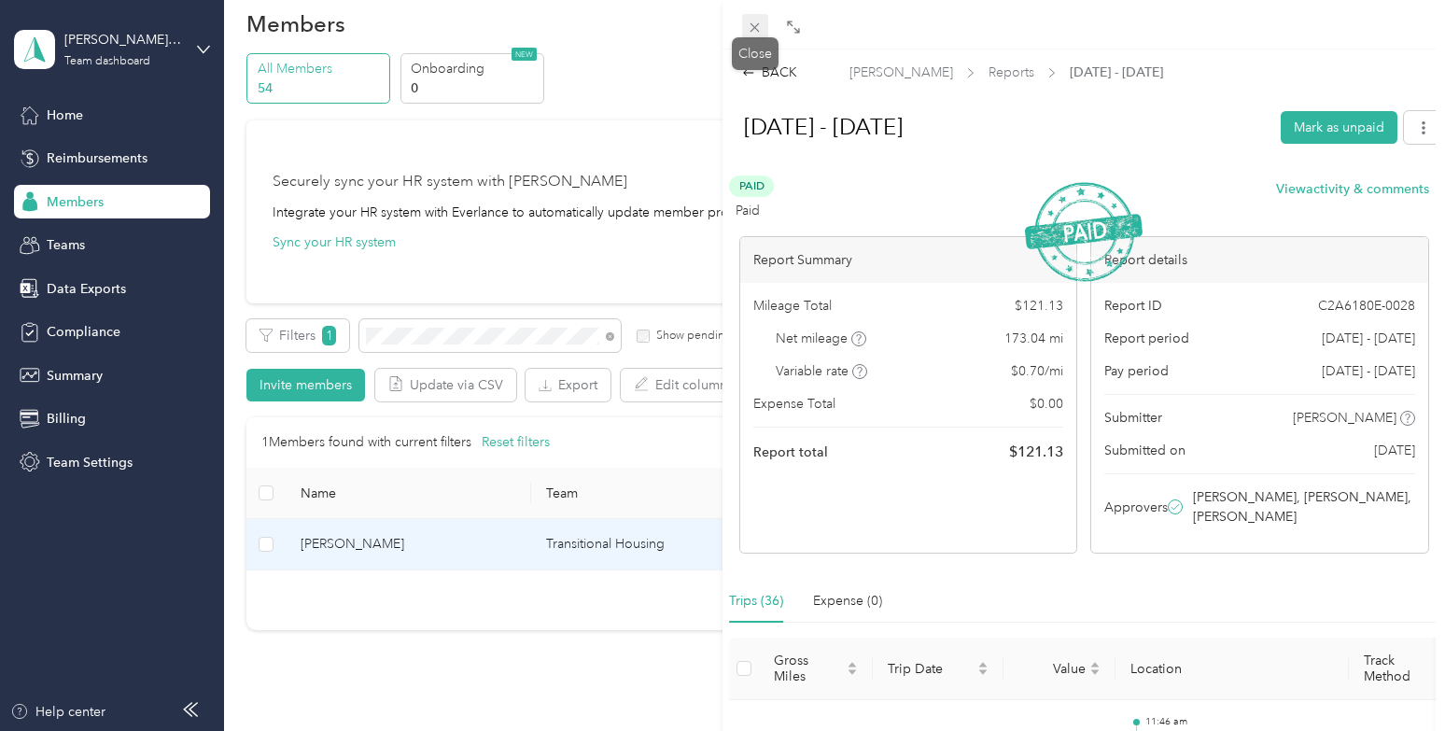
click at [763, 28] on span at bounding box center [755, 27] width 26 height 26
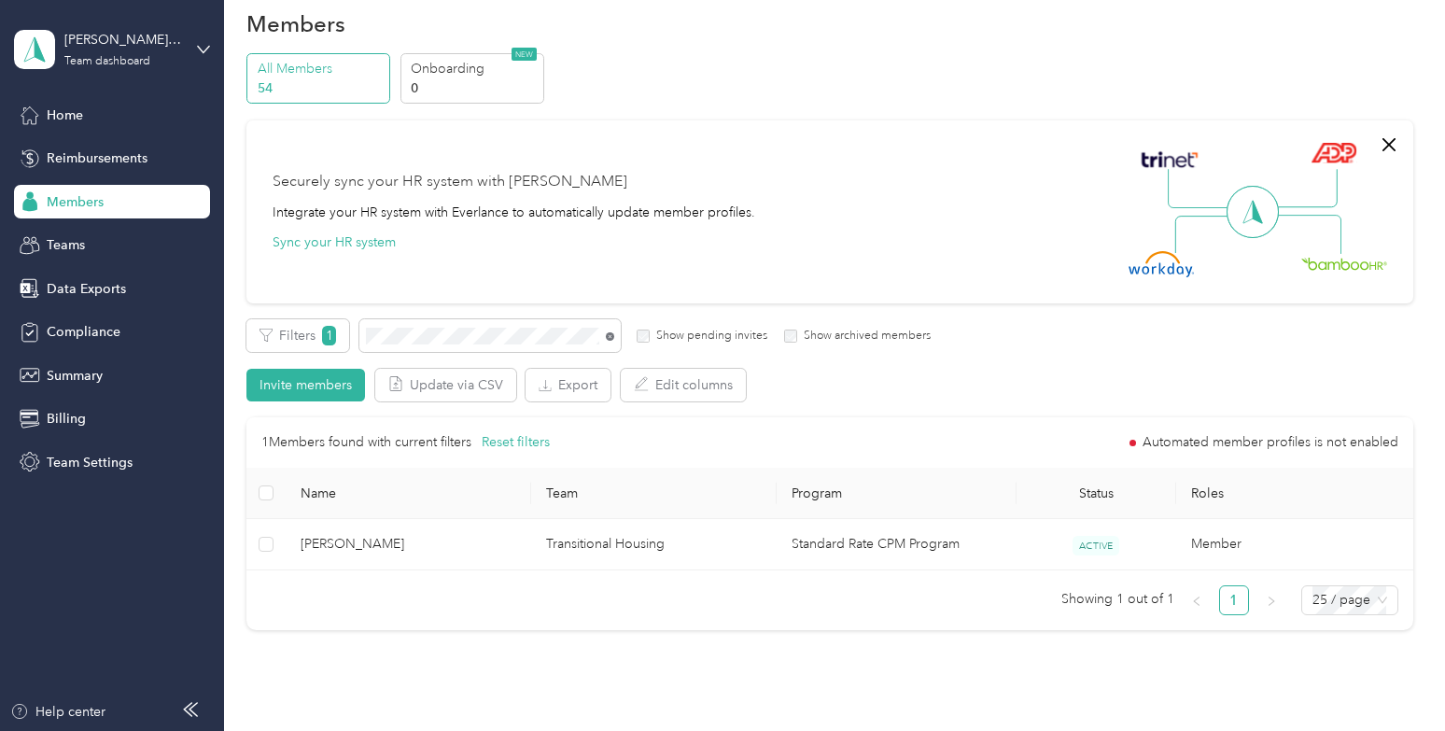
click at [608, 336] on icon at bounding box center [610, 336] width 8 height 8
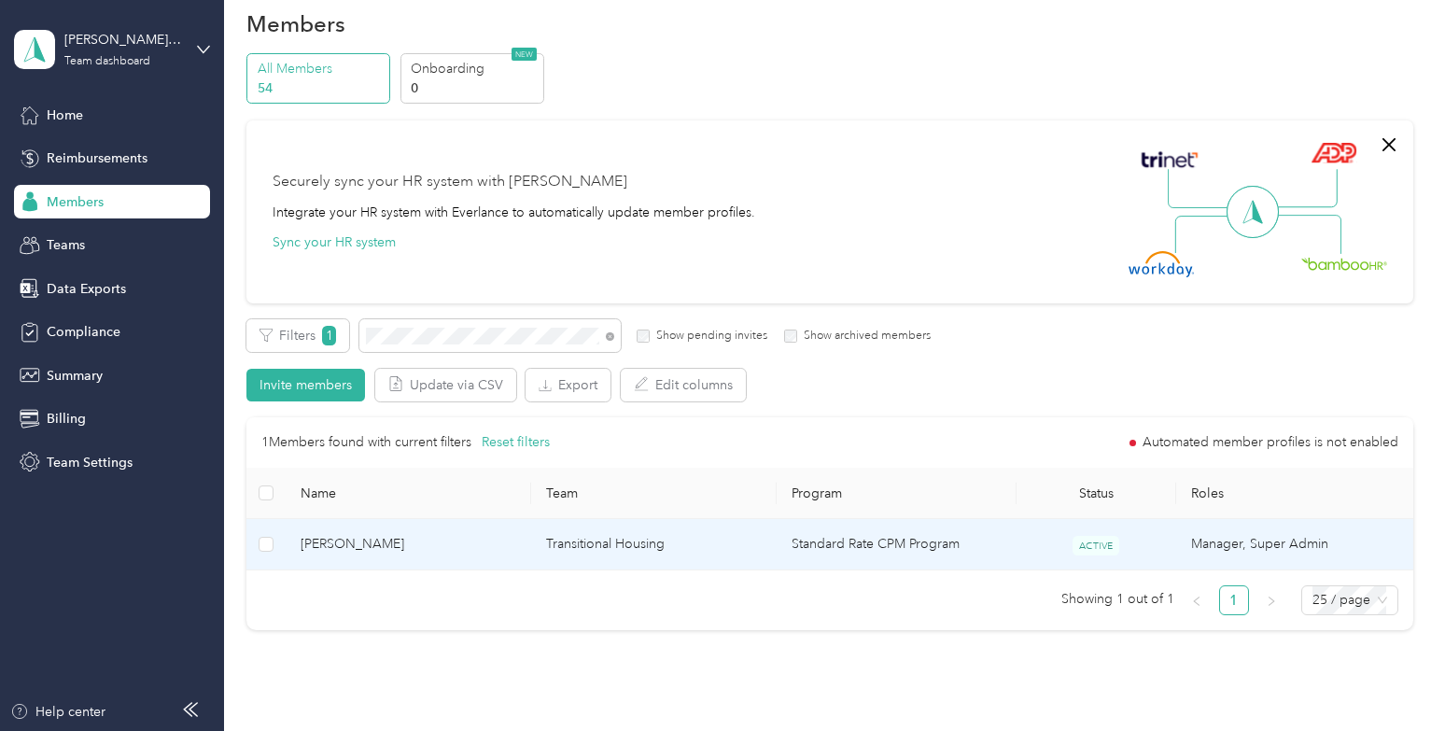
click at [465, 547] on span "[PERSON_NAME]" at bounding box center [409, 544] width 216 height 21
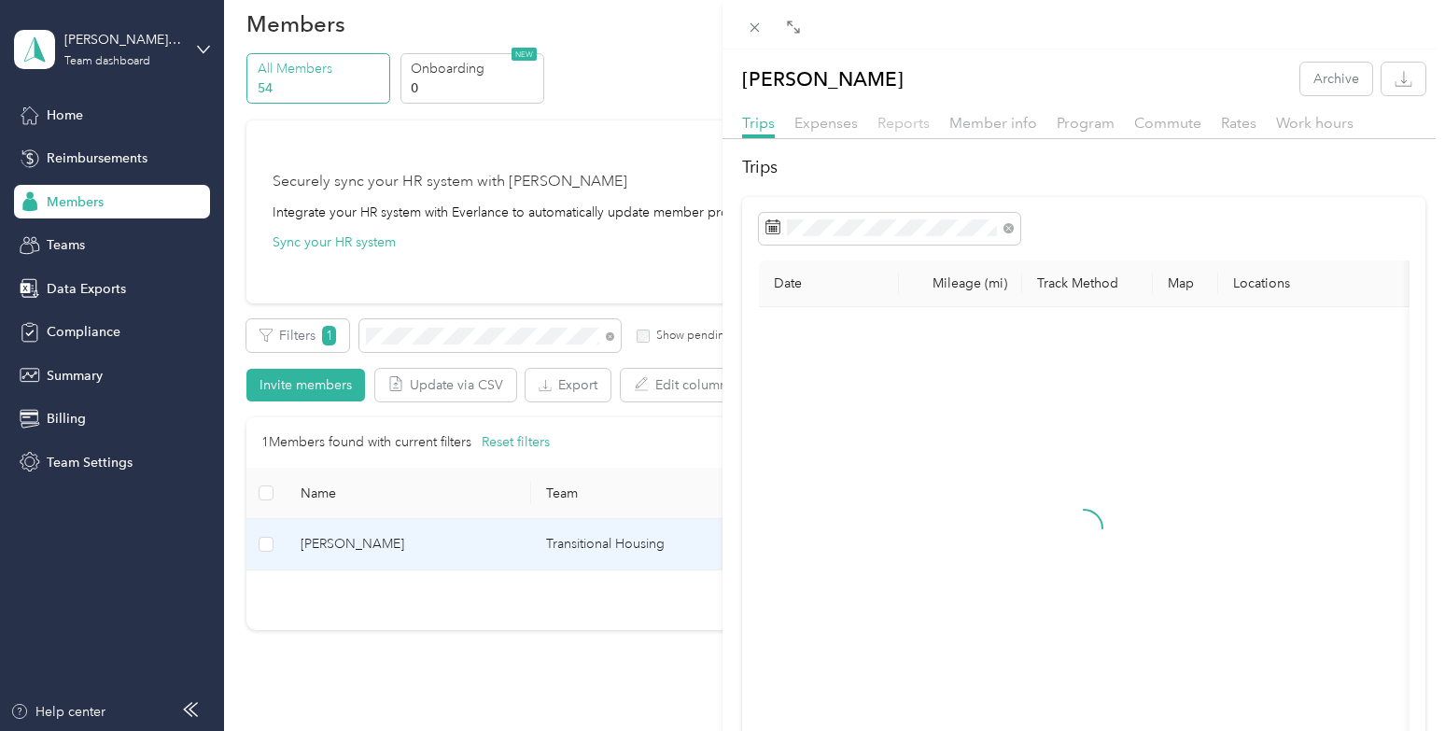
click at [912, 120] on span "Reports" at bounding box center [904, 123] width 52 height 18
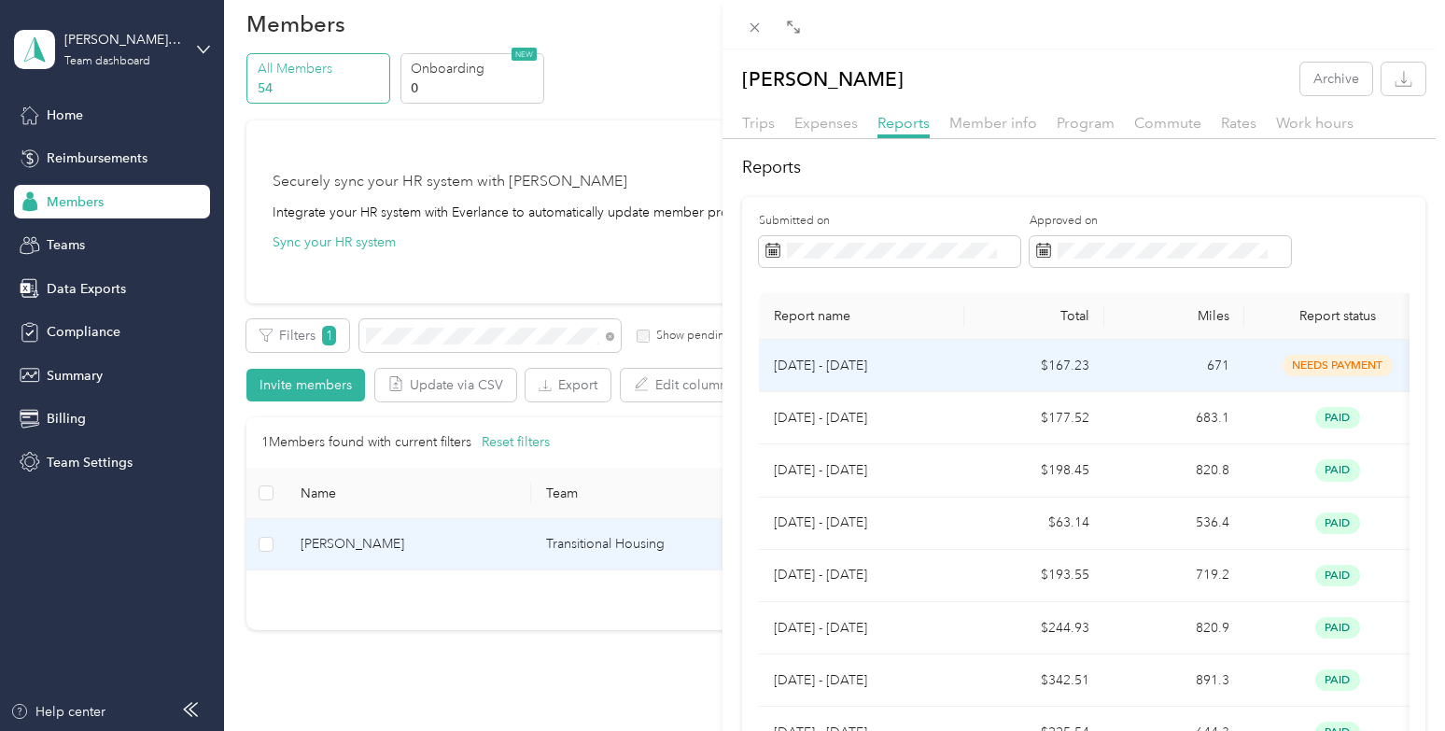
click at [954, 364] on td "[DATE] - [DATE]" at bounding box center [861, 366] width 205 height 52
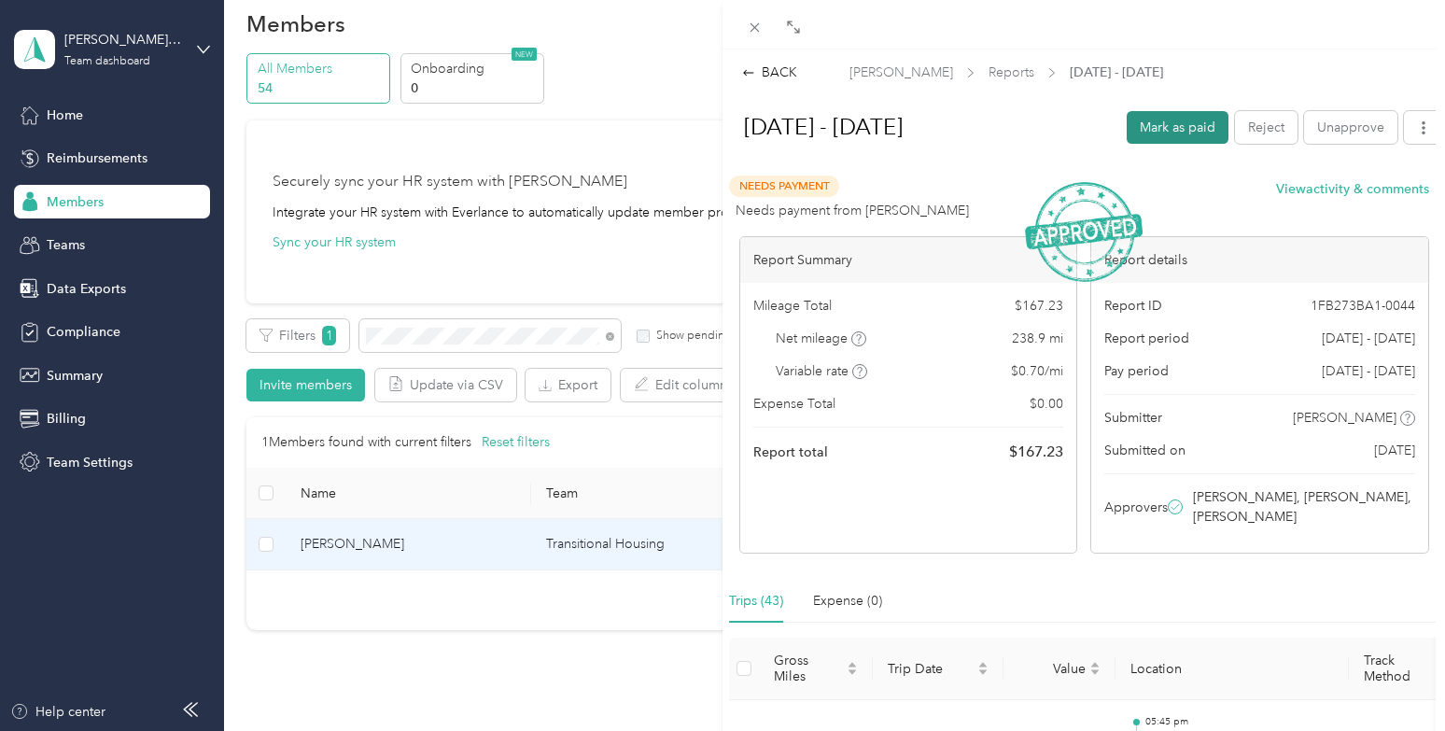
click at [1165, 120] on button "Mark as paid" at bounding box center [1178, 127] width 102 height 33
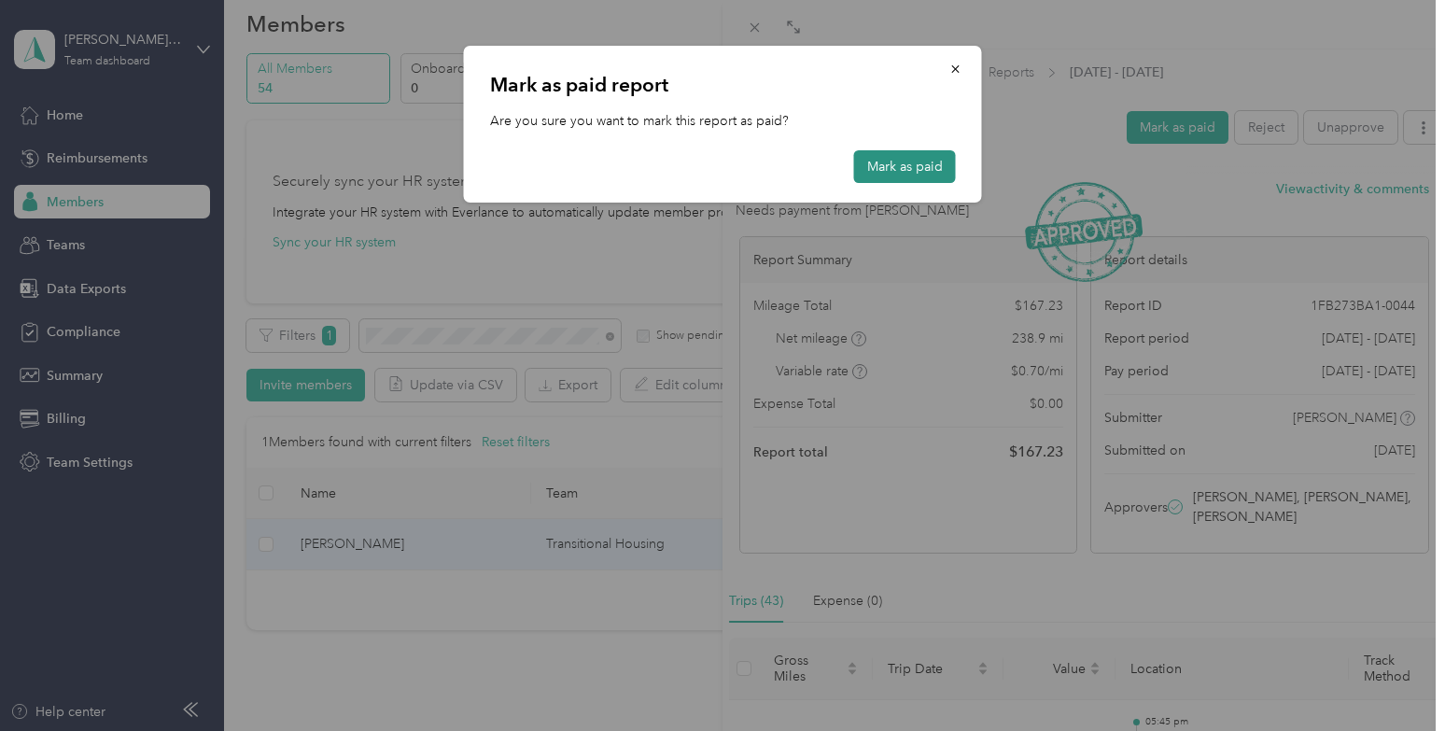
click at [903, 168] on button "Mark as paid" at bounding box center [905, 166] width 102 height 33
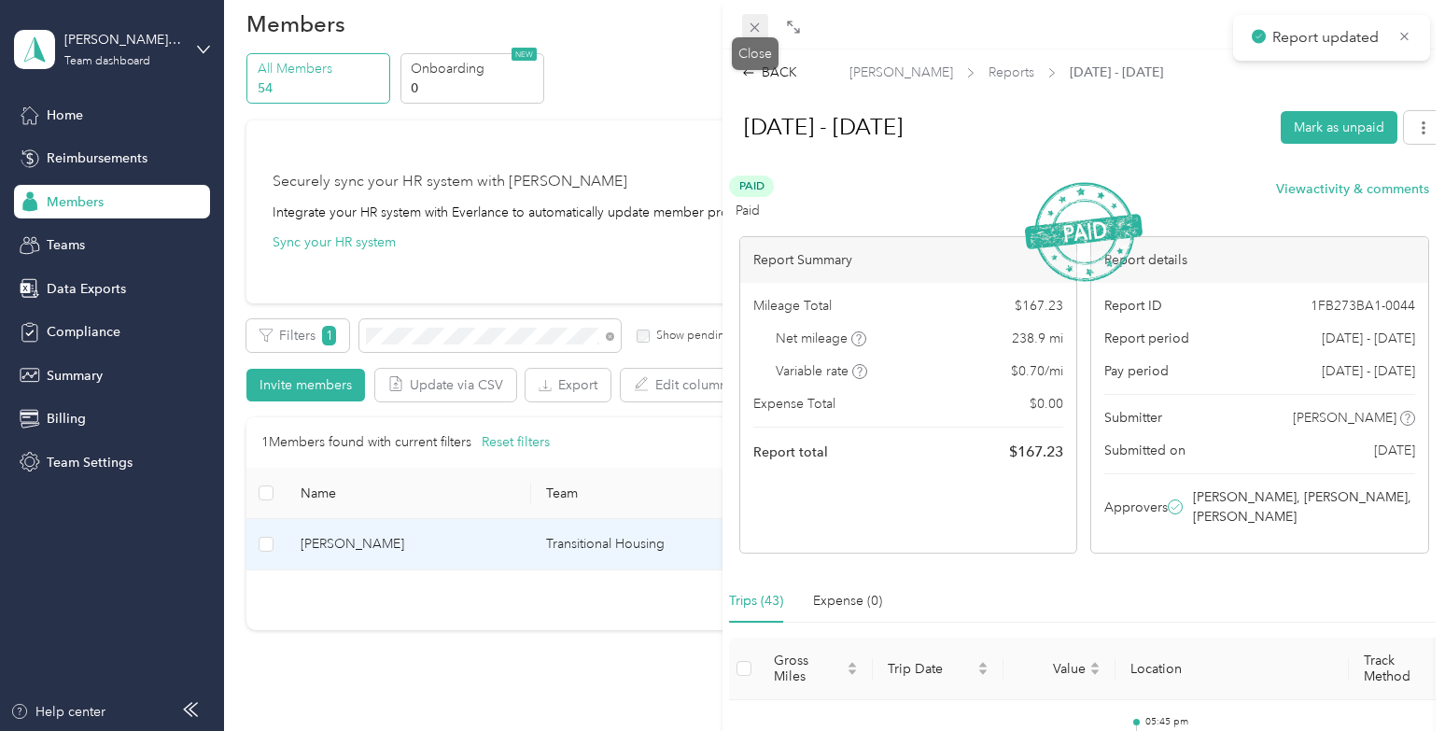
click at [754, 27] on icon at bounding box center [755, 27] width 9 height 9
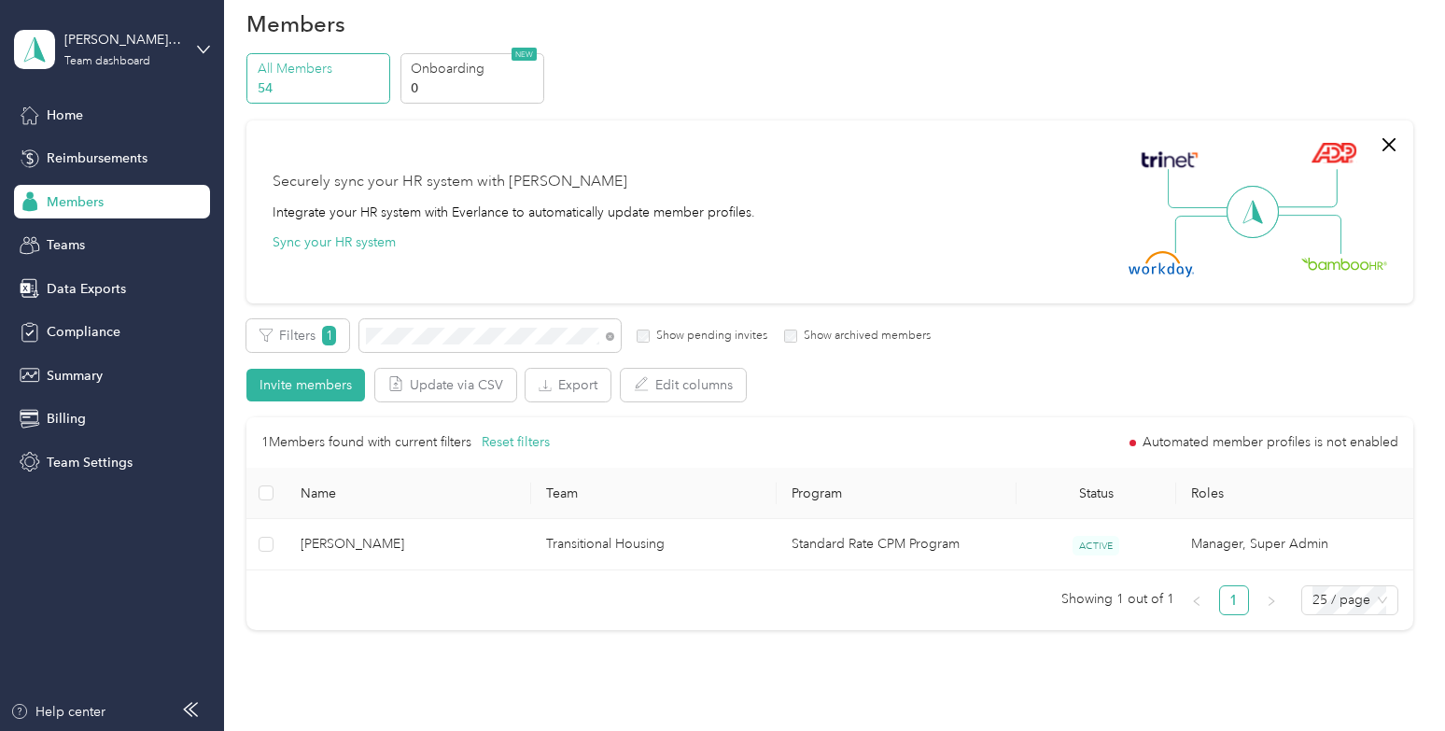
drag, startPoint x: 612, startPoint y: 338, endPoint x: 596, endPoint y: 338, distance: 15.9
click at [612, 338] on icon at bounding box center [610, 336] width 8 height 8
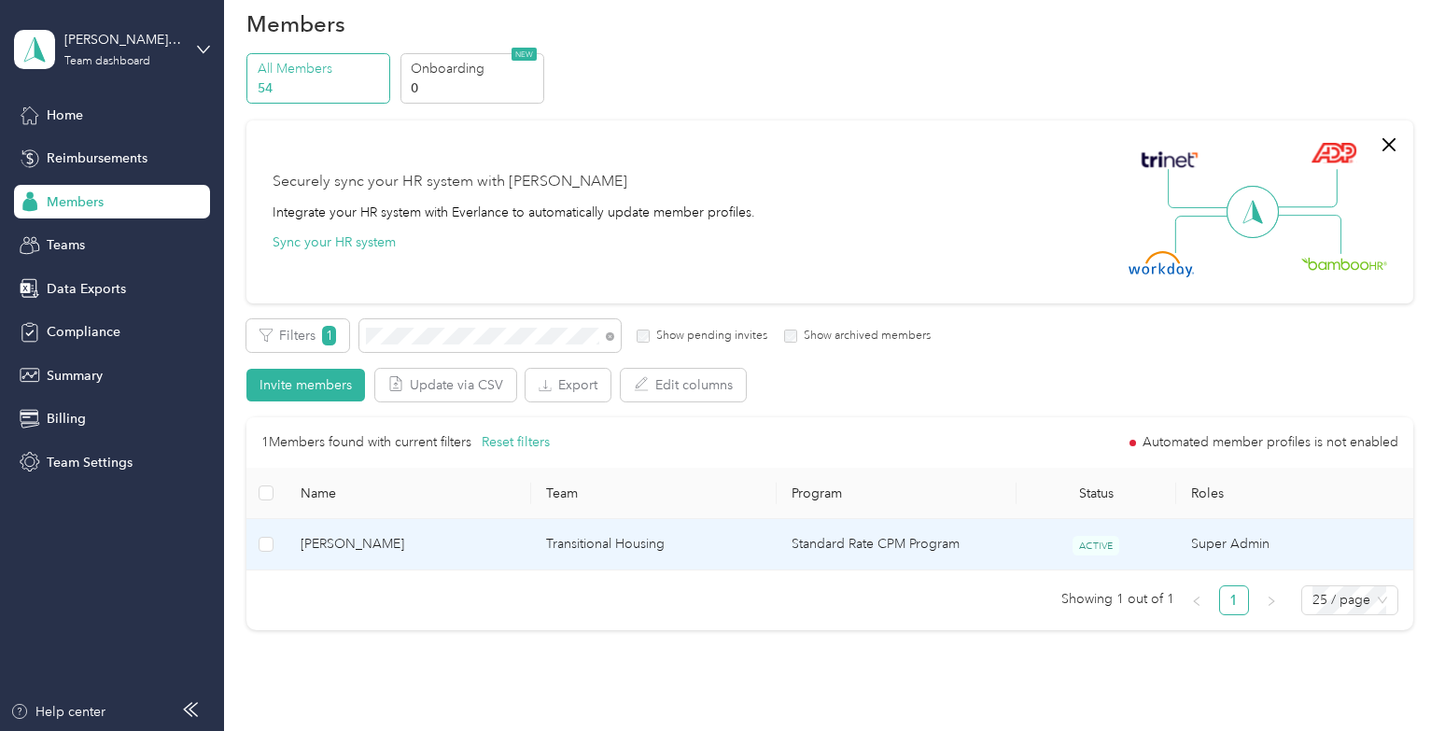
click at [477, 546] on span "[PERSON_NAME]" at bounding box center [409, 544] width 216 height 21
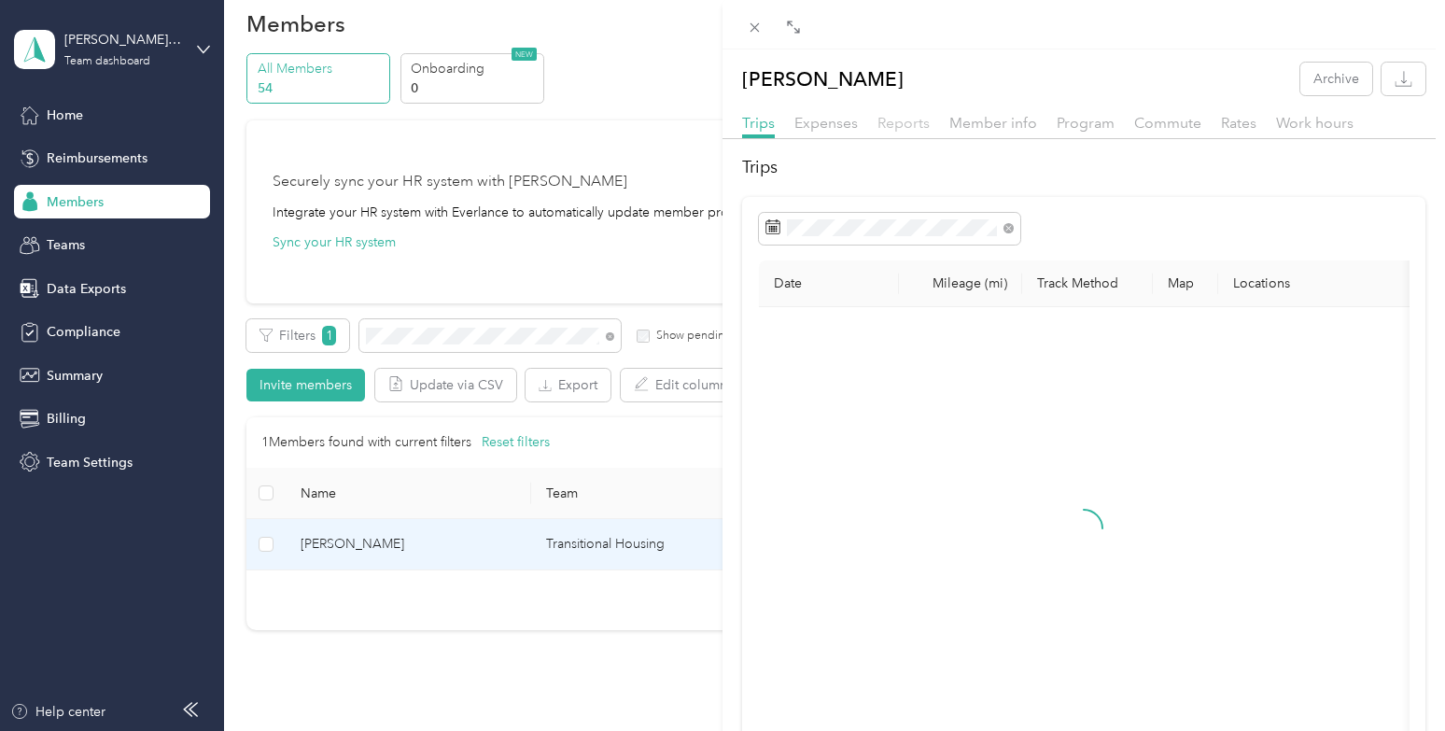
click at [917, 123] on span "Reports" at bounding box center [904, 123] width 52 height 18
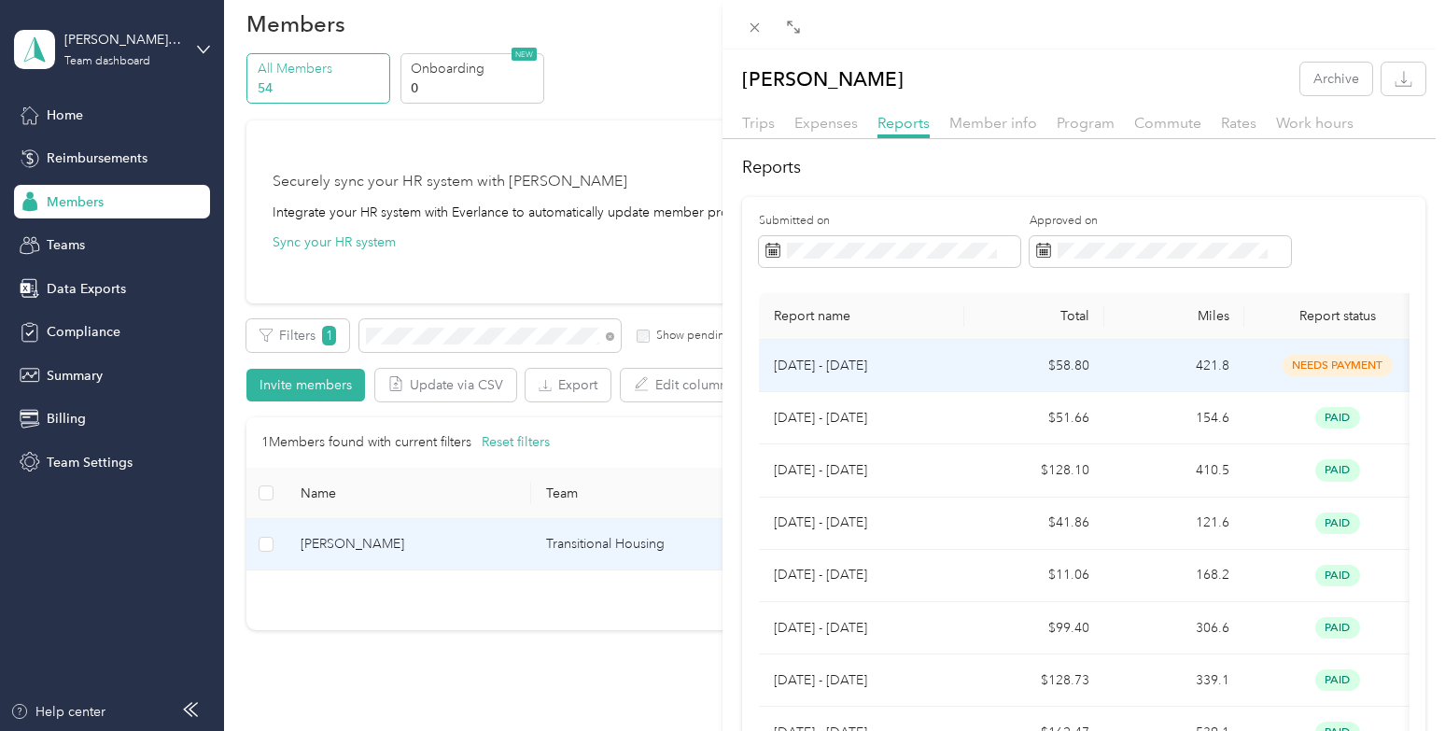
click at [927, 359] on p "[DATE] - [DATE]" at bounding box center [862, 366] width 176 height 21
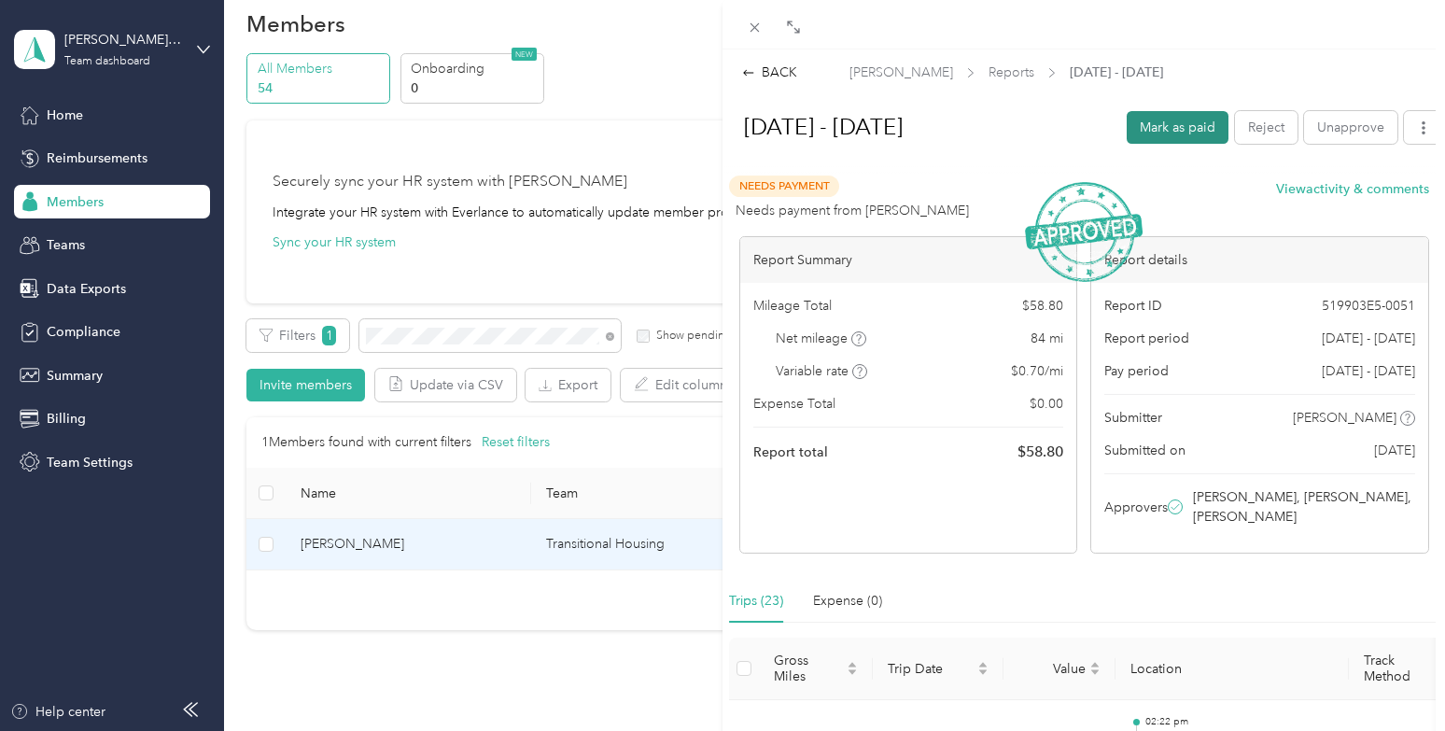
click at [1173, 127] on button "Mark as paid" at bounding box center [1178, 127] width 102 height 33
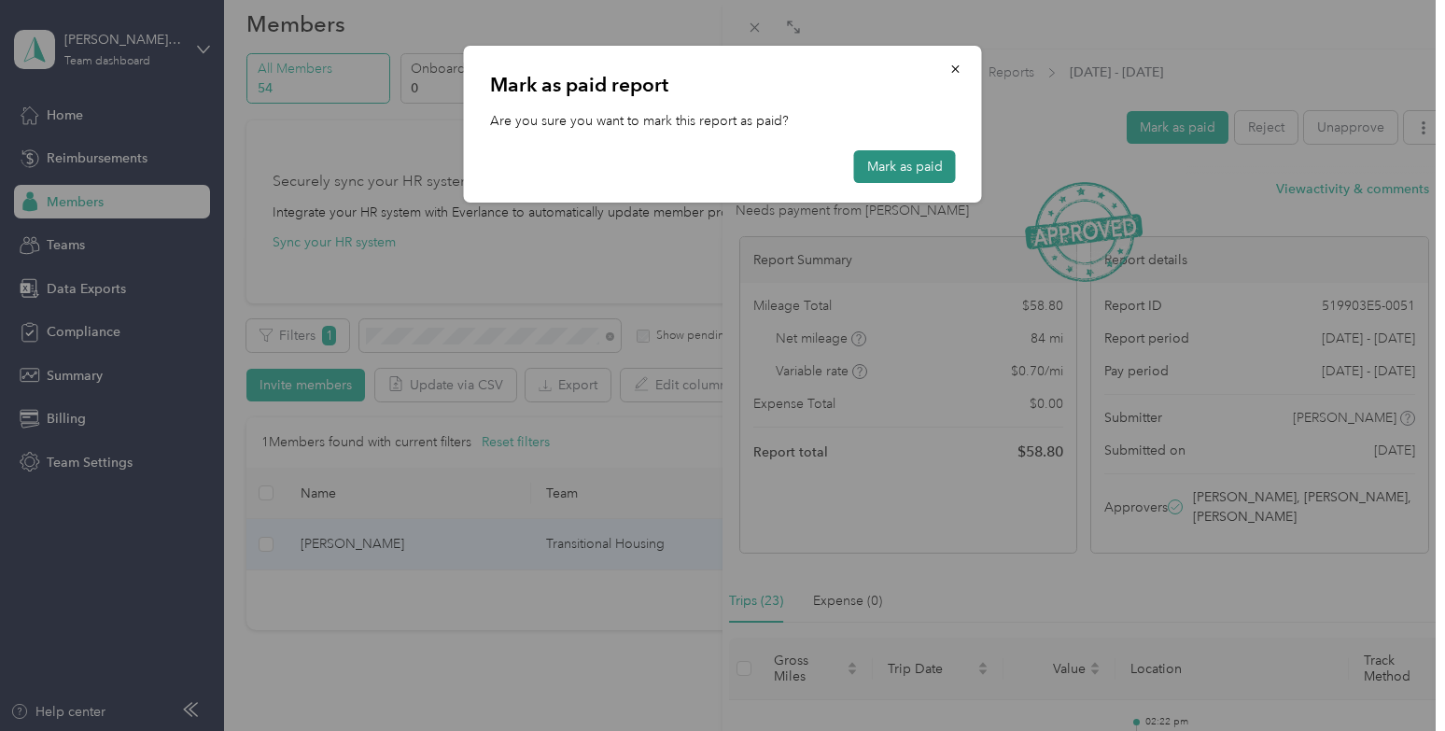
click at [919, 175] on button "Mark as paid" at bounding box center [905, 166] width 102 height 33
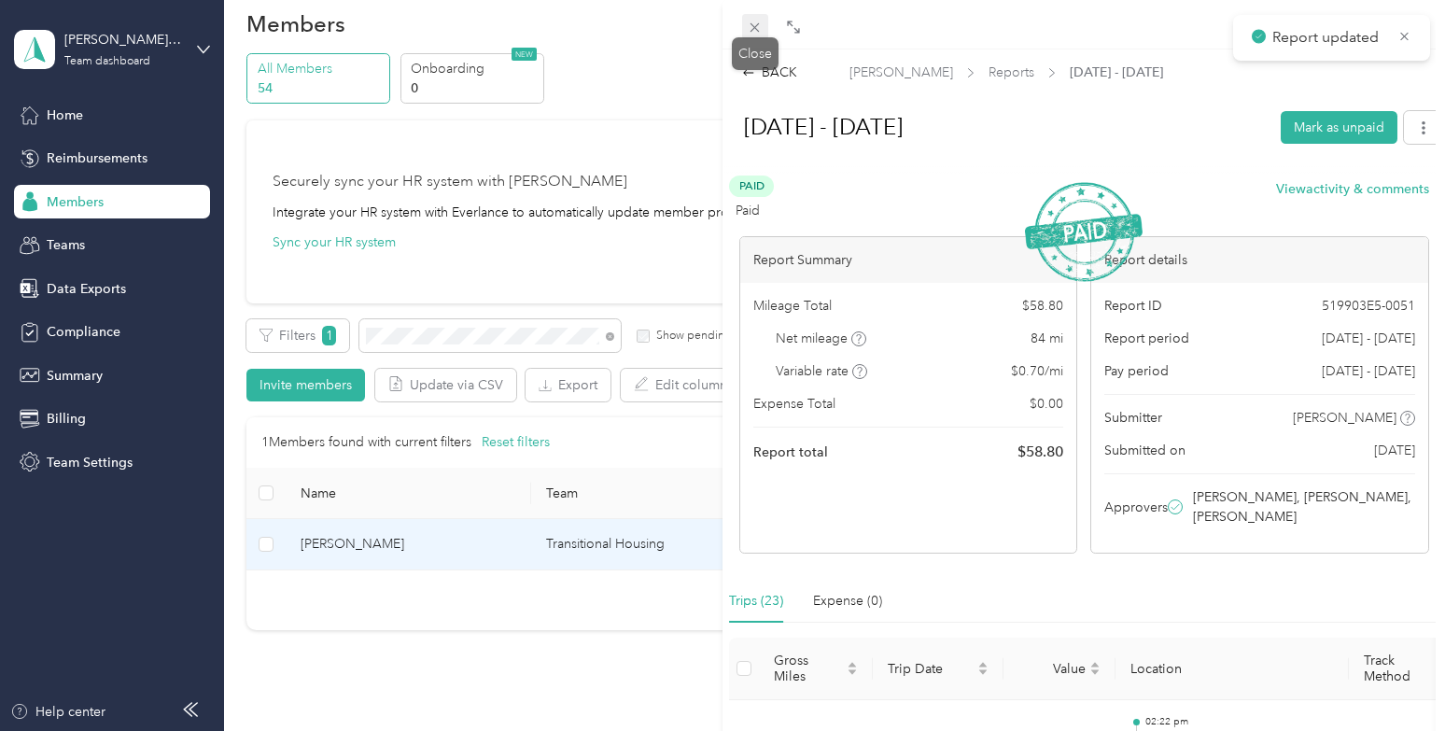
click at [760, 30] on icon at bounding box center [755, 28] width 16 height 16
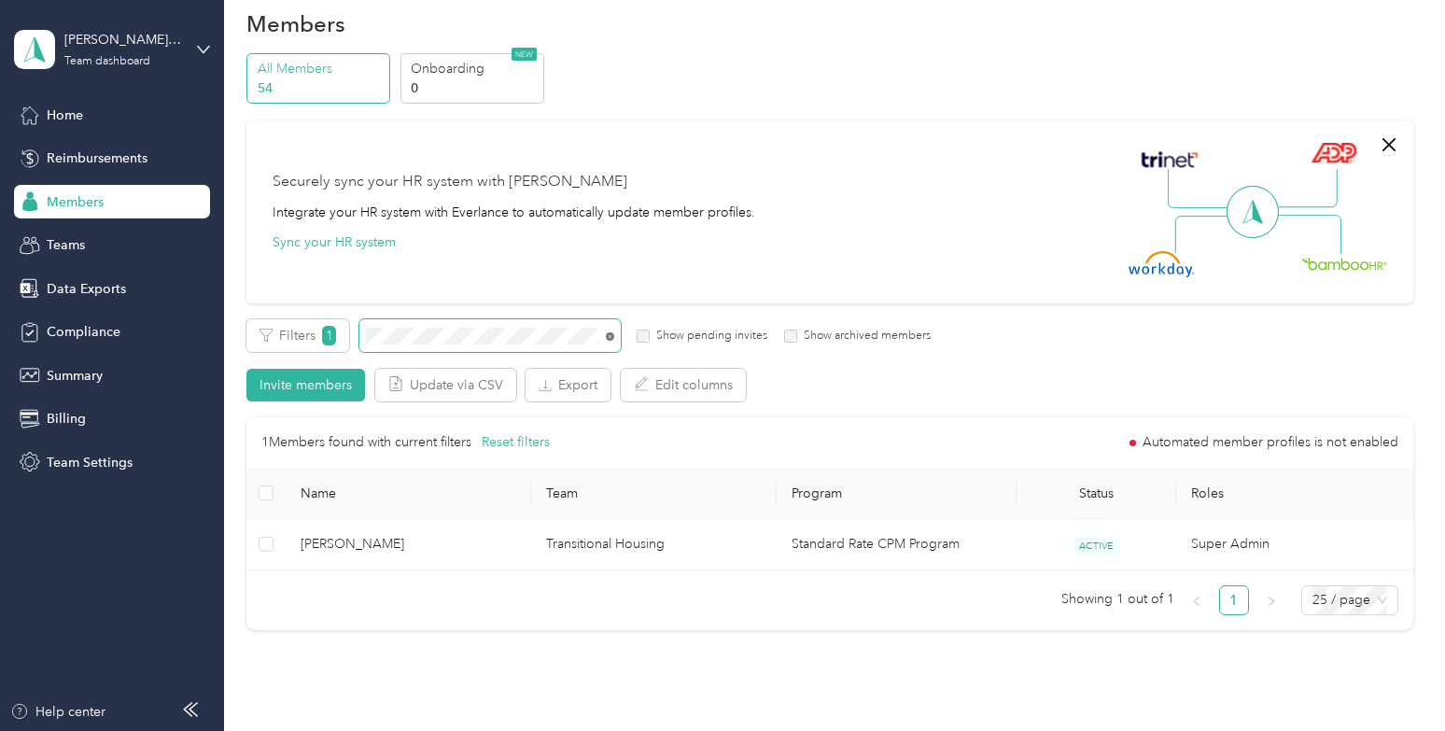
click at [609, 338] on icon at bounding box center [610, 336] width 8 height 8
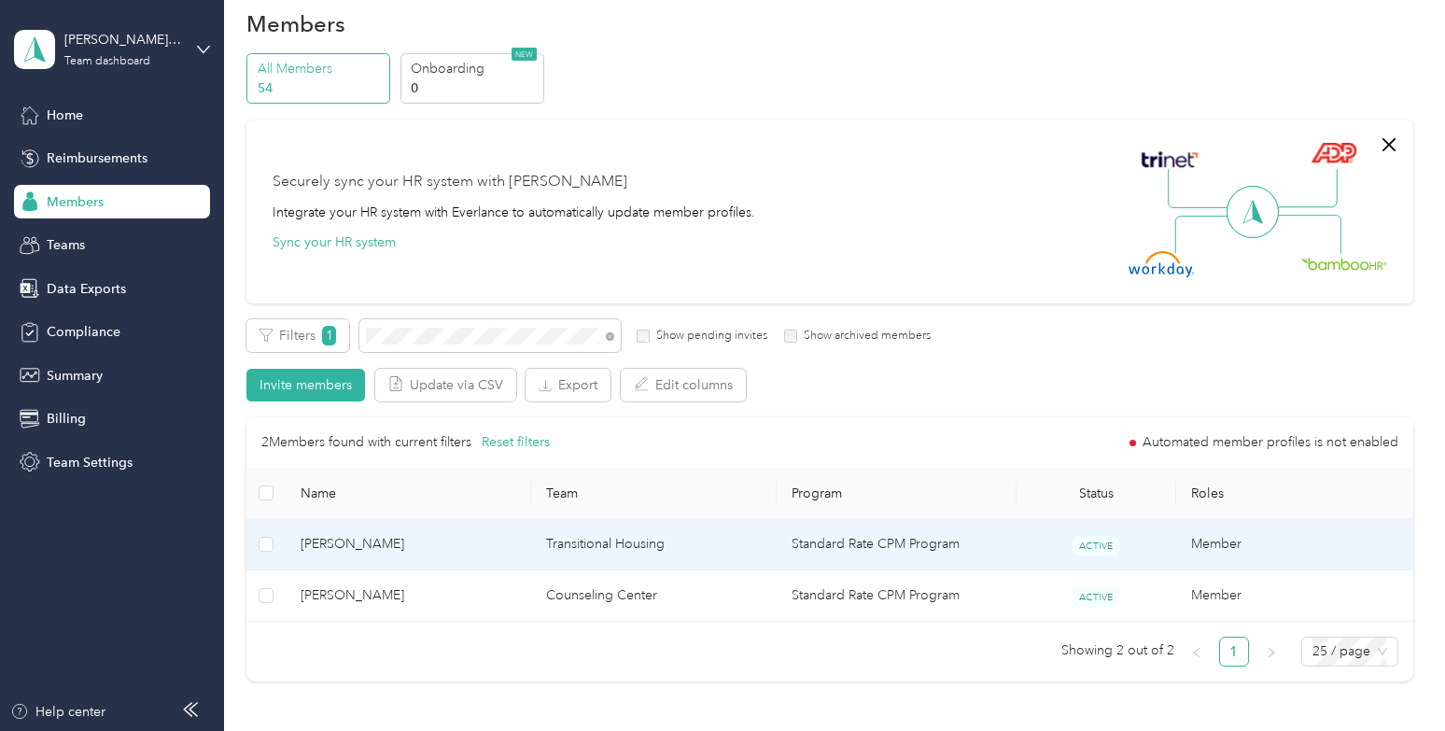
click at [519, 536] on td "[PERSON_NAME]" at bounding box center [409, 544] width 246 height 51
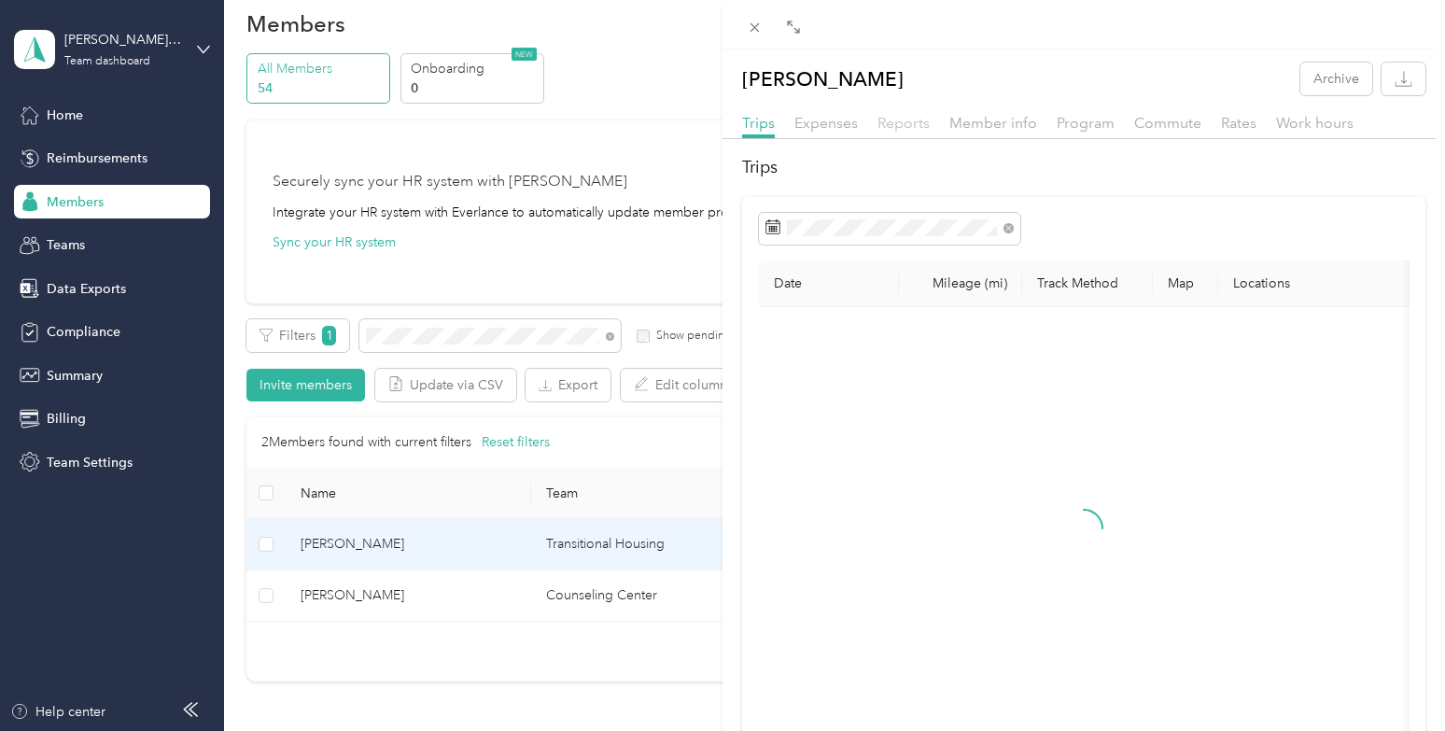
click at [903, 121] on span "Reports" at bounding box center [904, 123] width 52 height 18
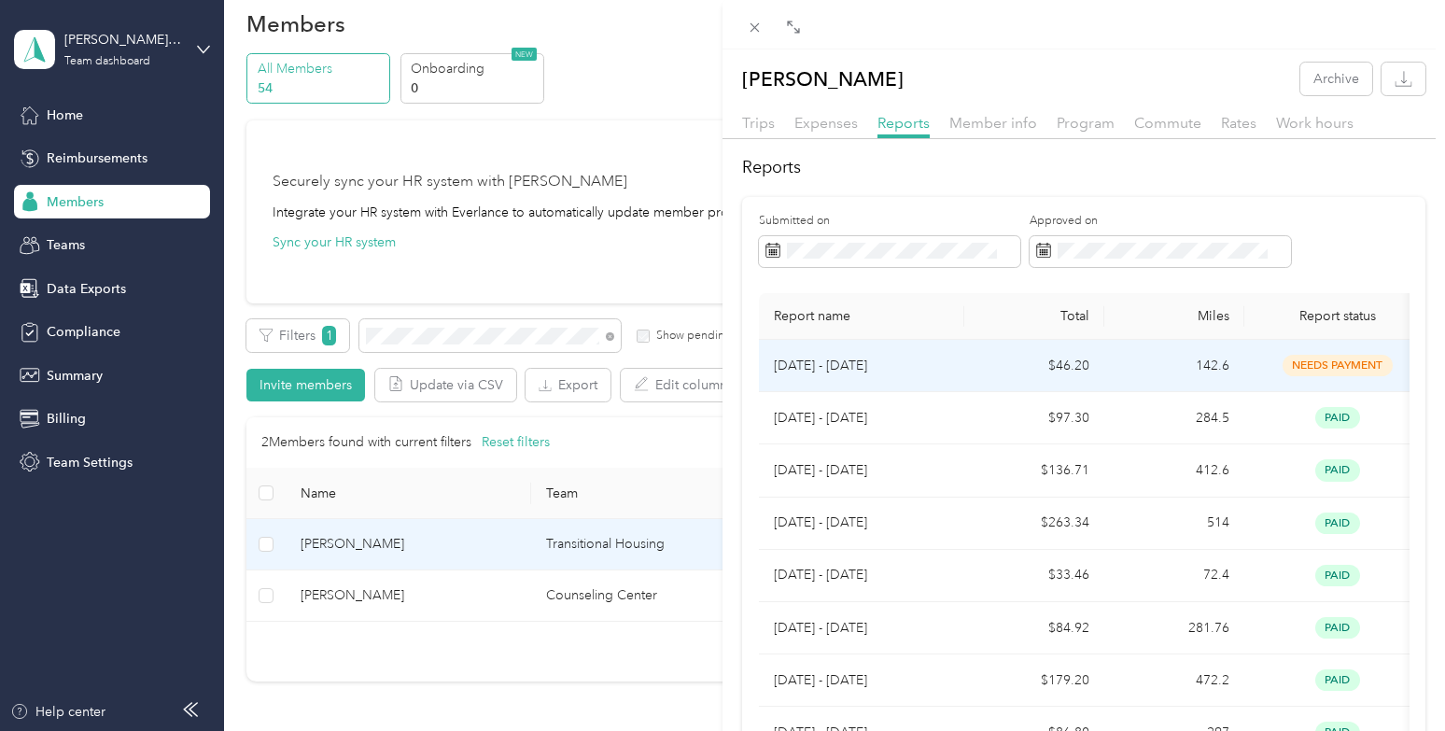
click at [937, 370] on p "[DATE] - [DATE]" at bounding box center [862, 366] width 176 height 21
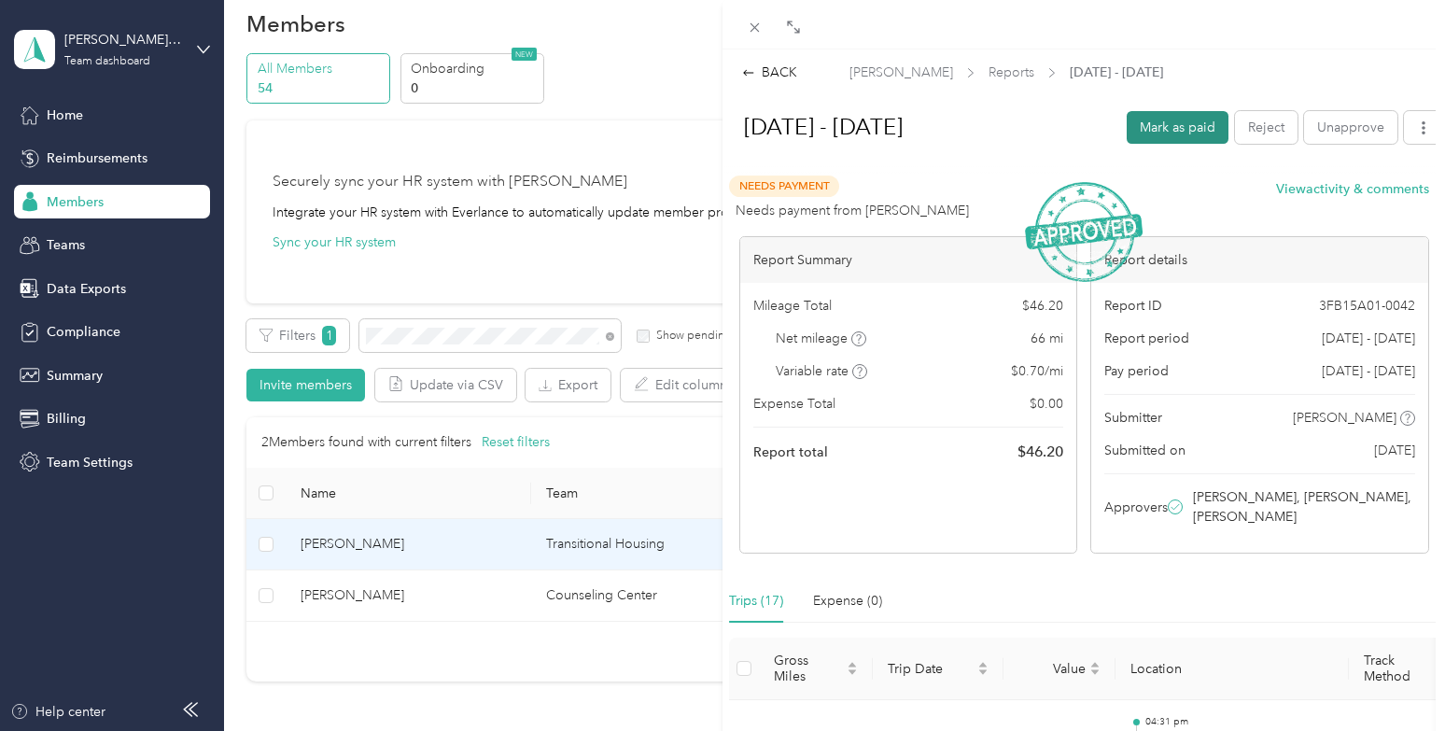
click at [1172, 131] on button "Mark as paid" at bounding box center [1178, 127] width 102 height 33
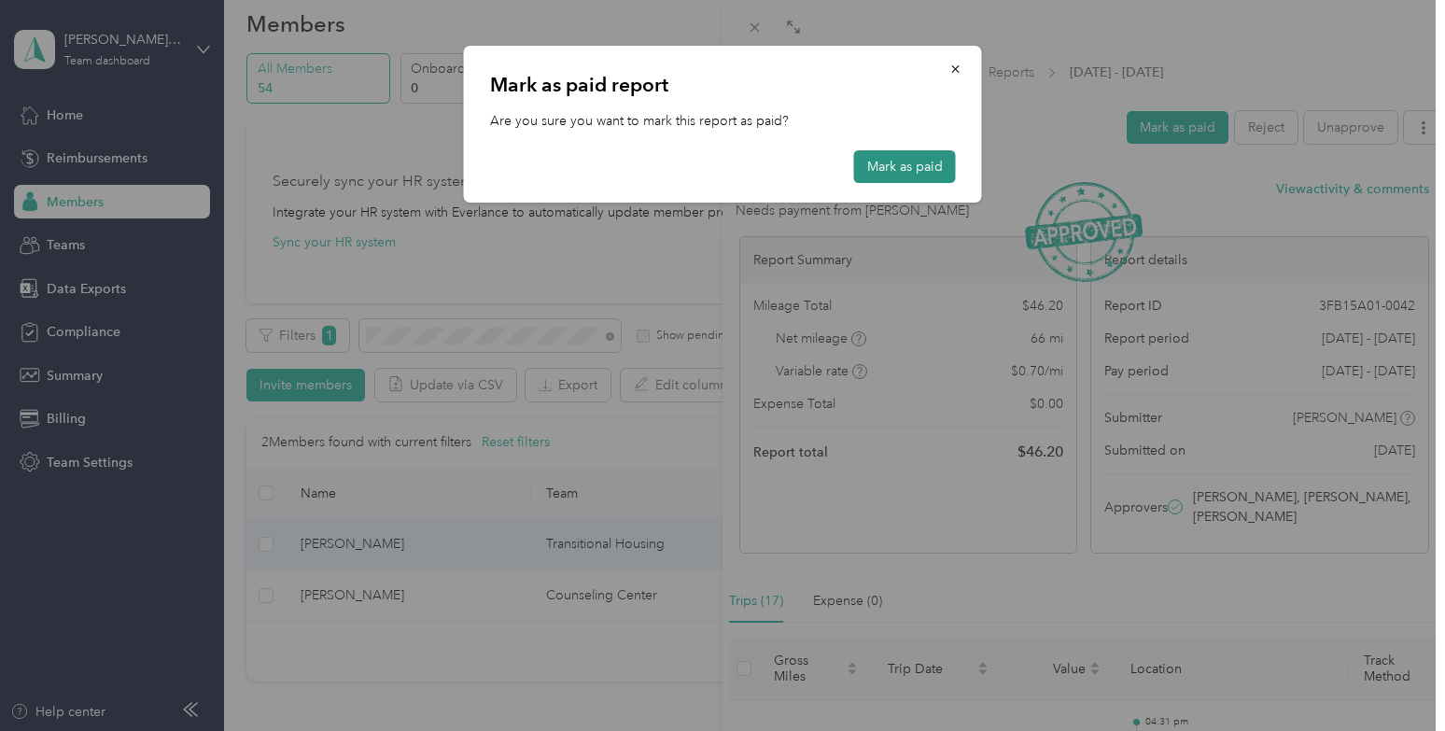
click at [909, 159] on button "Mark as paid" at bounding box center [905, 166] width 102 height 33
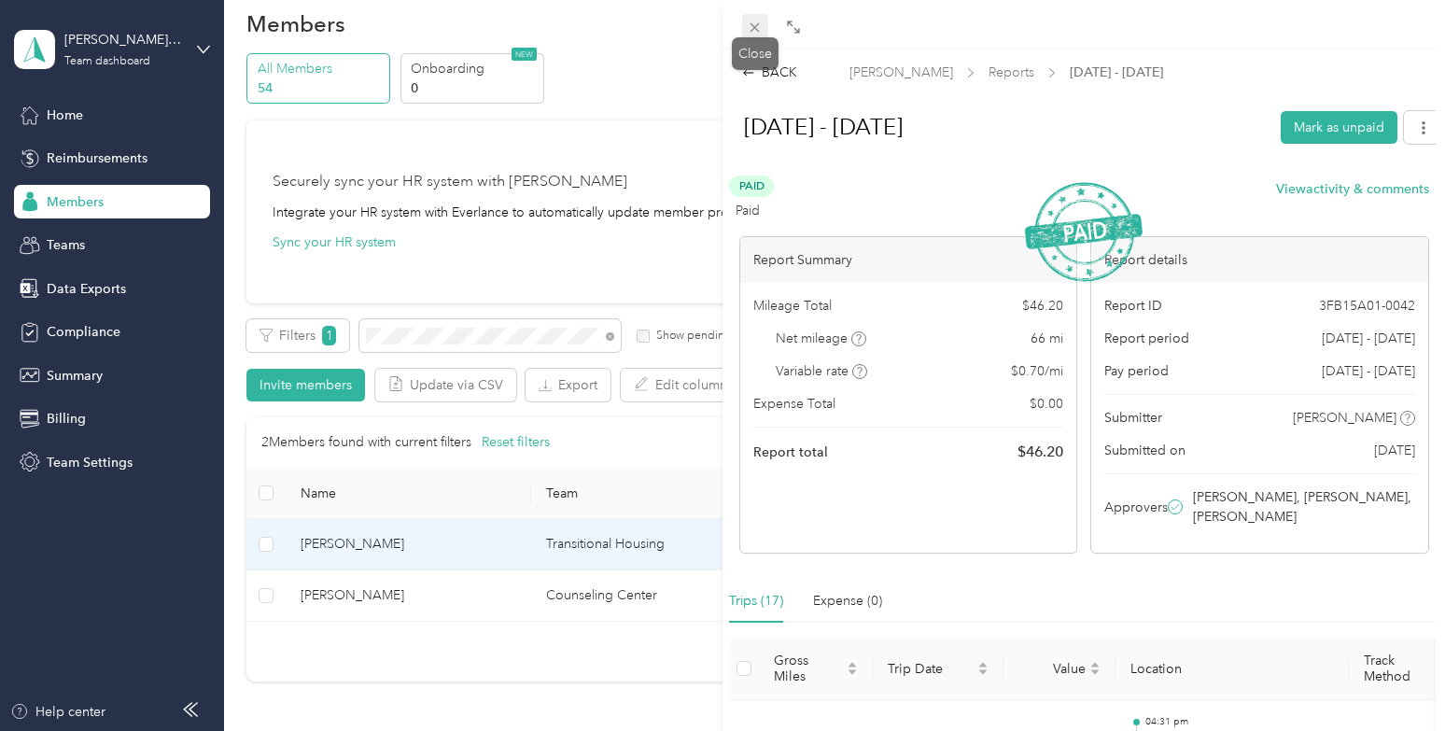
click at [756, 31] on icon at bounding box center [755, 28] width 16 height 16
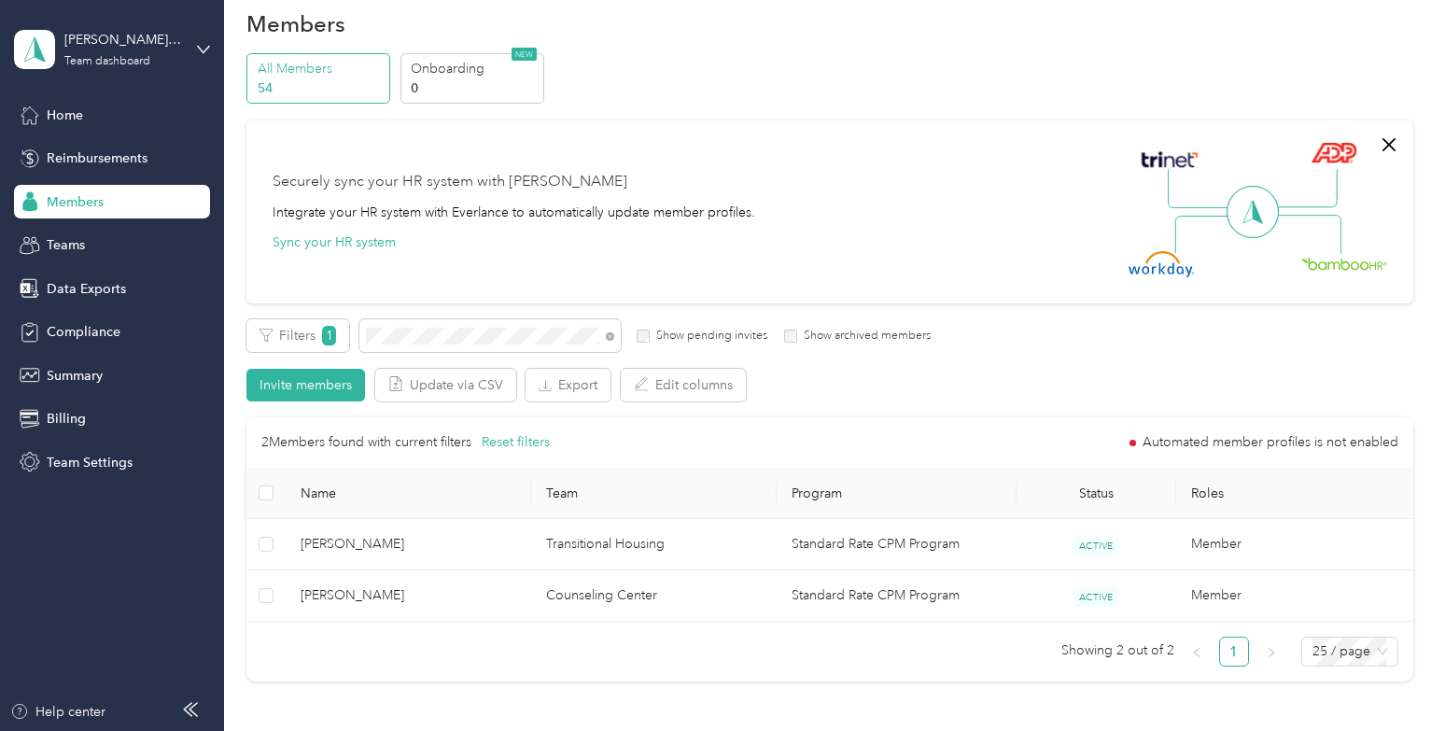
click at [610, 335] on icon at bounding box center [610, 336] width 8 height 8
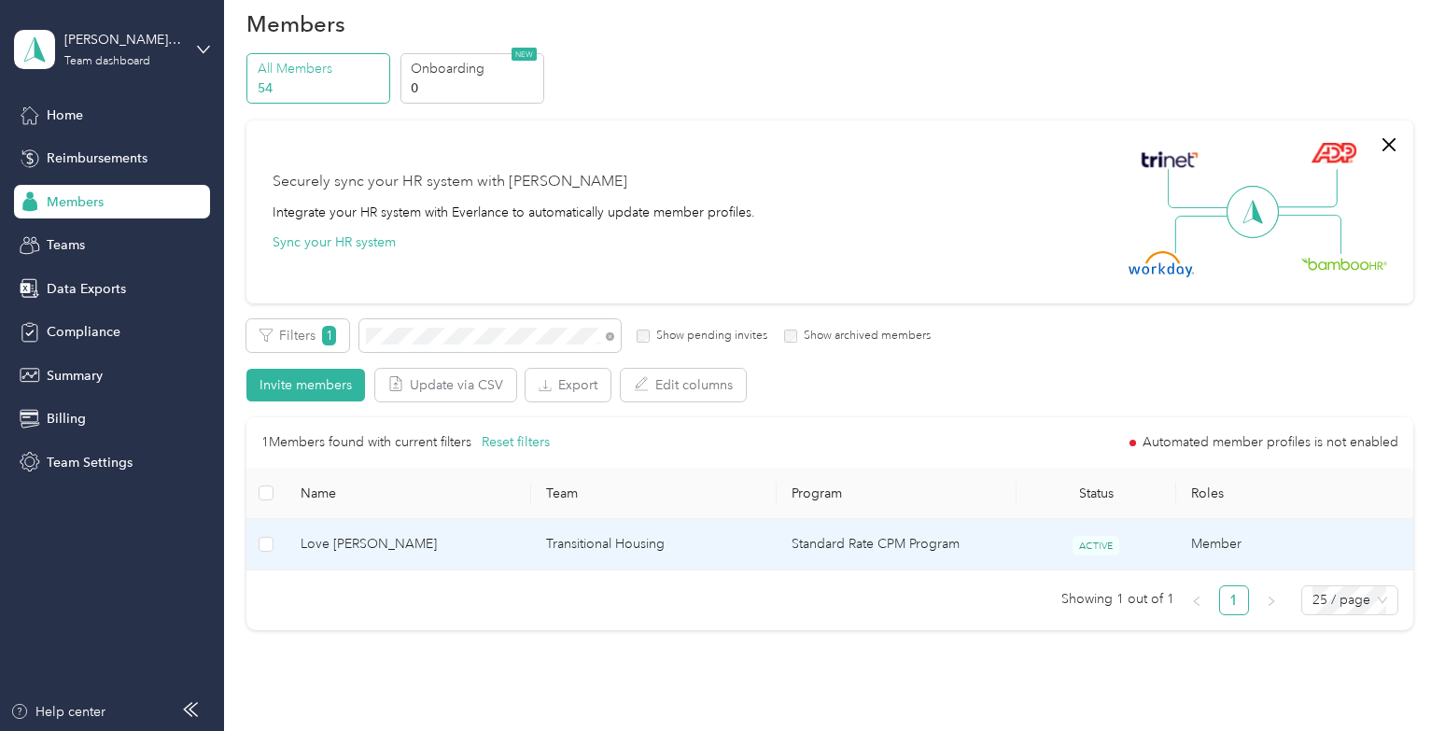
click at [424, 538] on span "Love [PERSON_NAME]" at bounding box center [409, 544] width 216 height 21
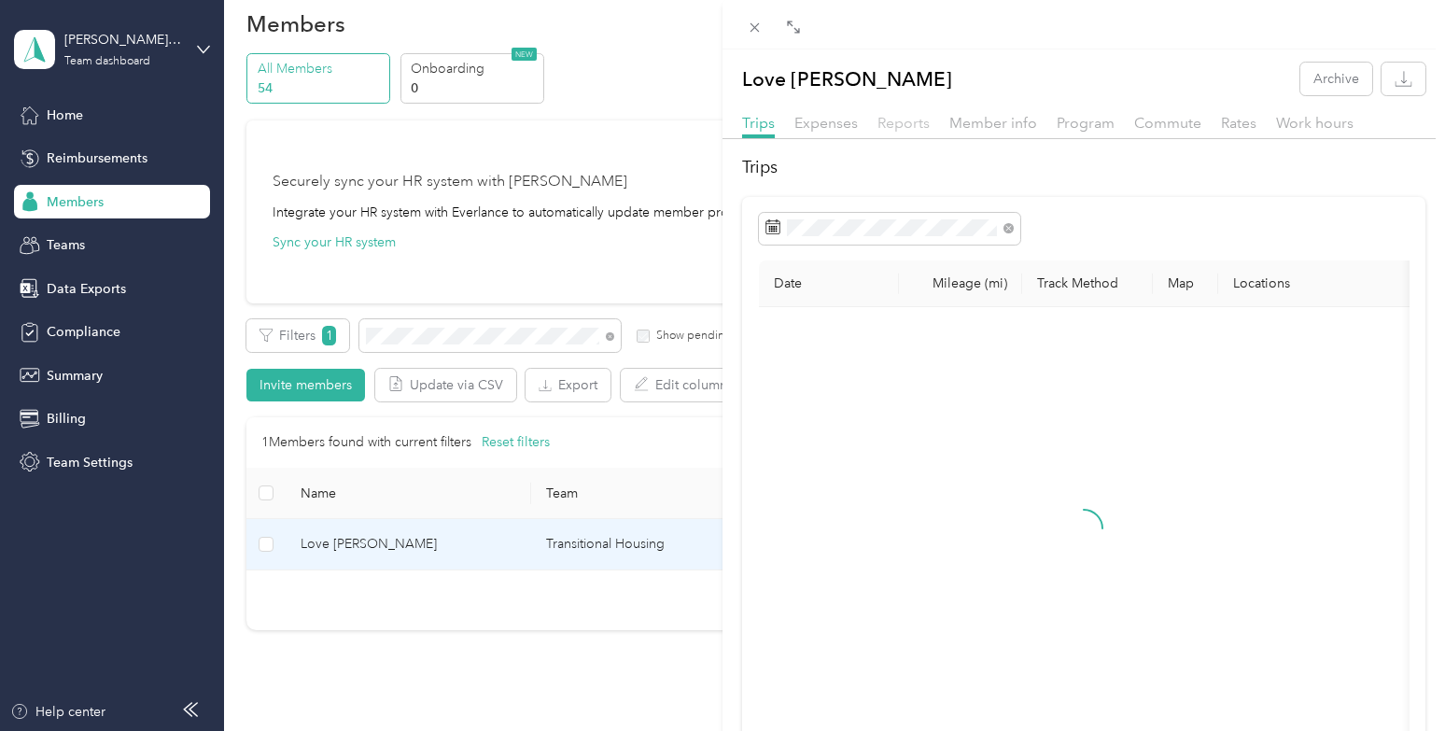
click at [898, 124] on span "Reports" at bounding box center [904, 123] width 52 height 18
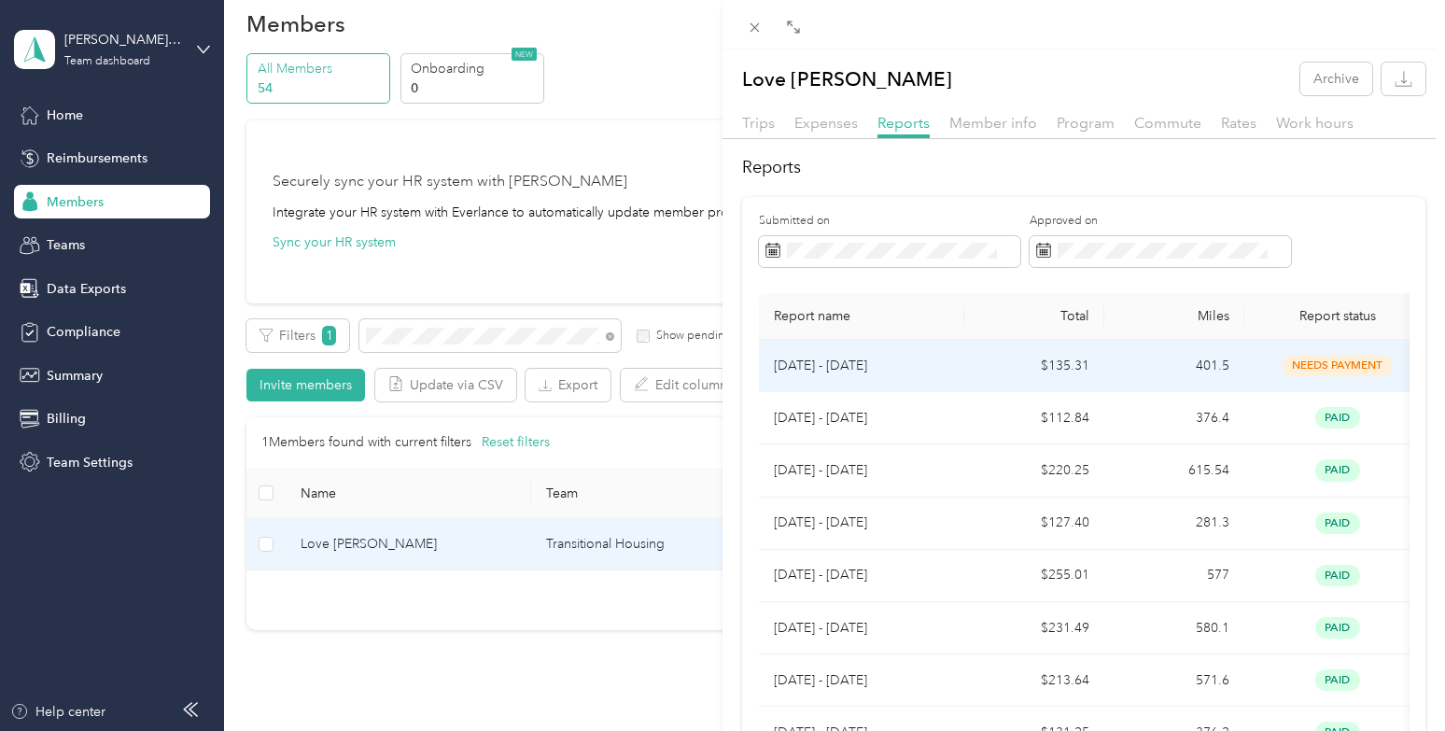
click at [1117, 380] on td "401.5" at bounding box center [1175, 366] width 140 height 52
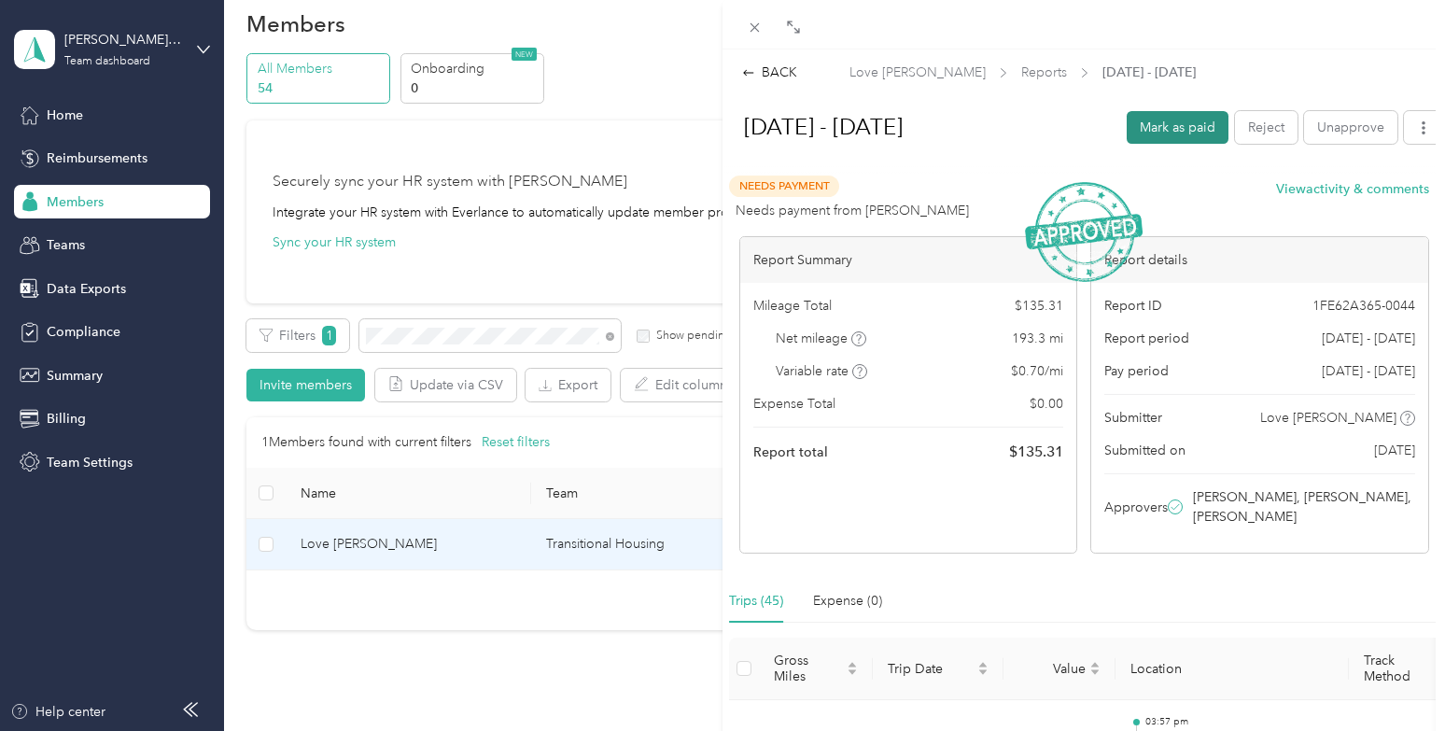
click at [1193, 132] on button "Mark as paid" at bounding box center [1178, 127] width 102 height 33
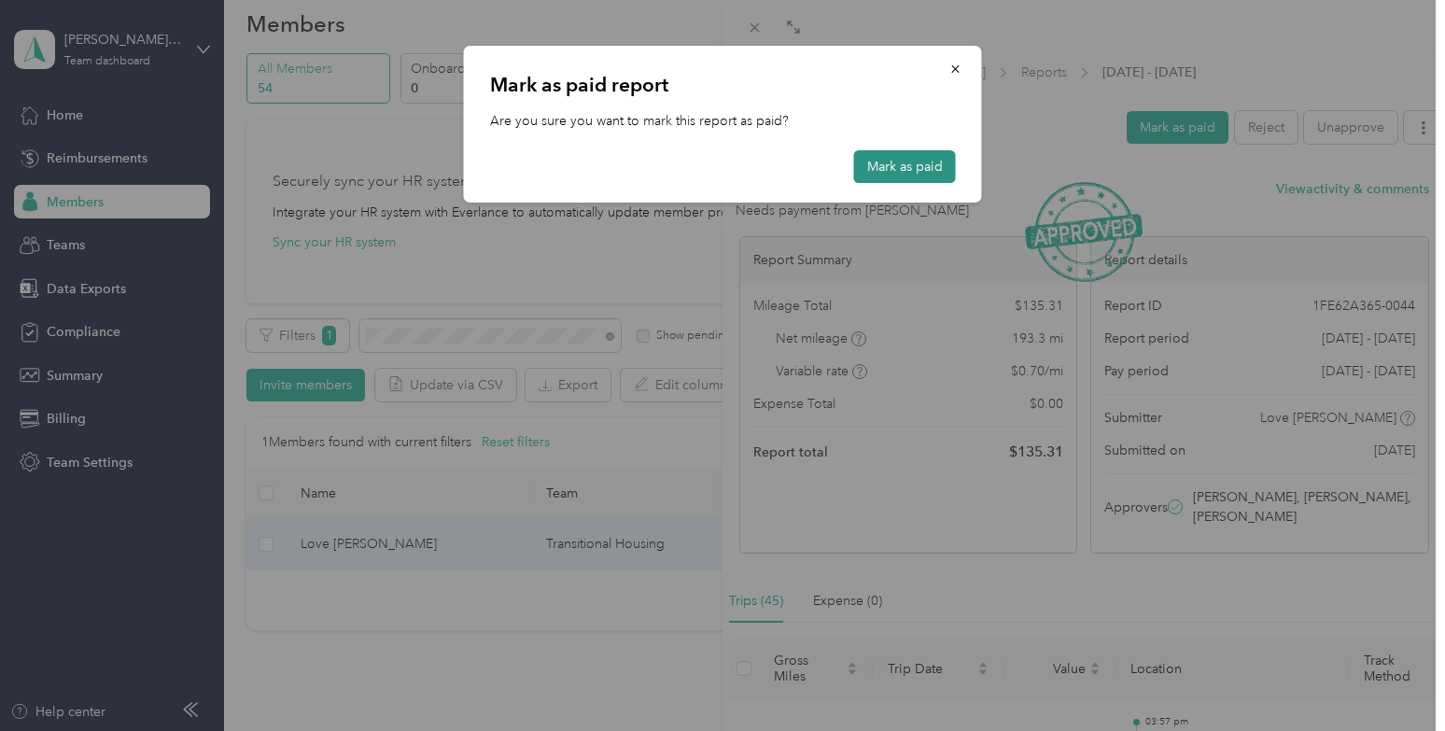
click at [914, 162] on button "Mark as paid" at bounding box center [905, 166] width 102 height 33
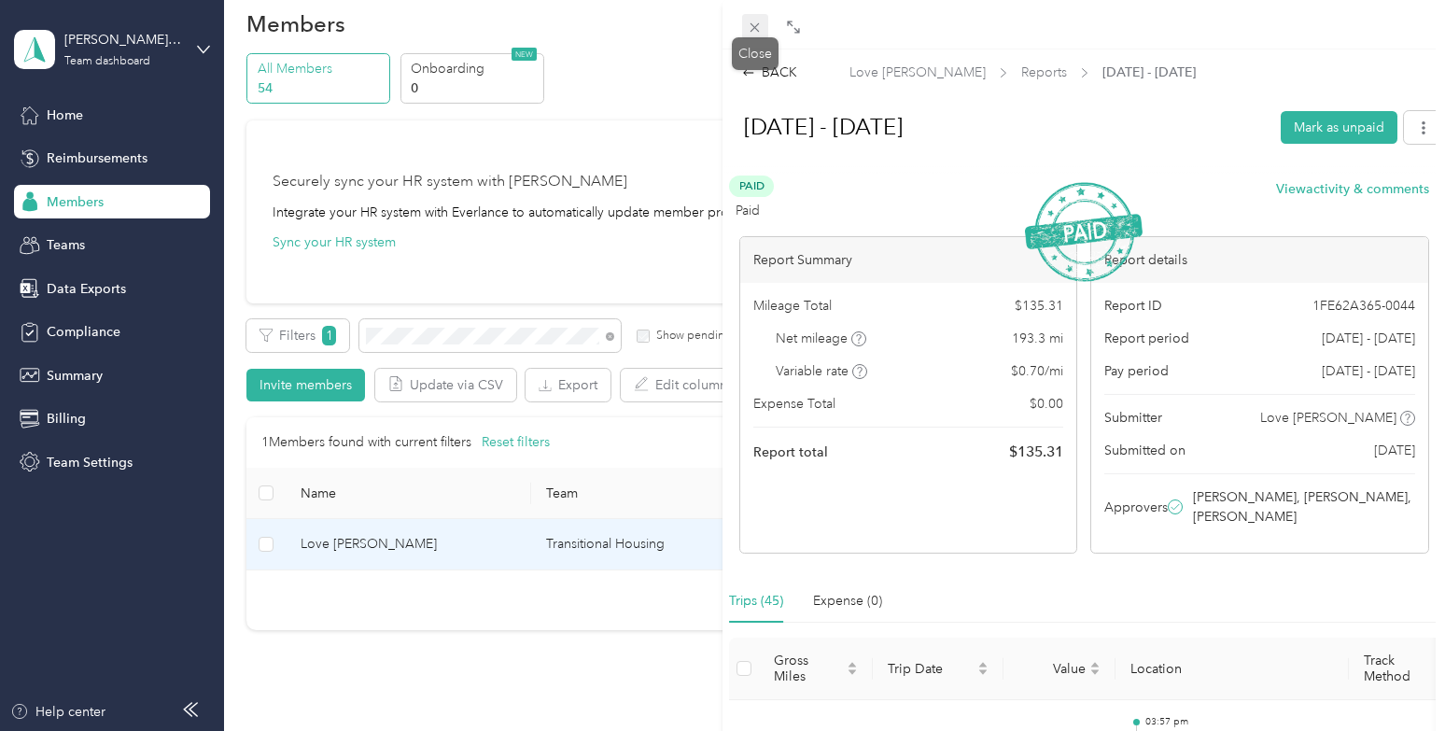
click at [755, 27] on icon at bounding box center [755, 27] width 9 height 9
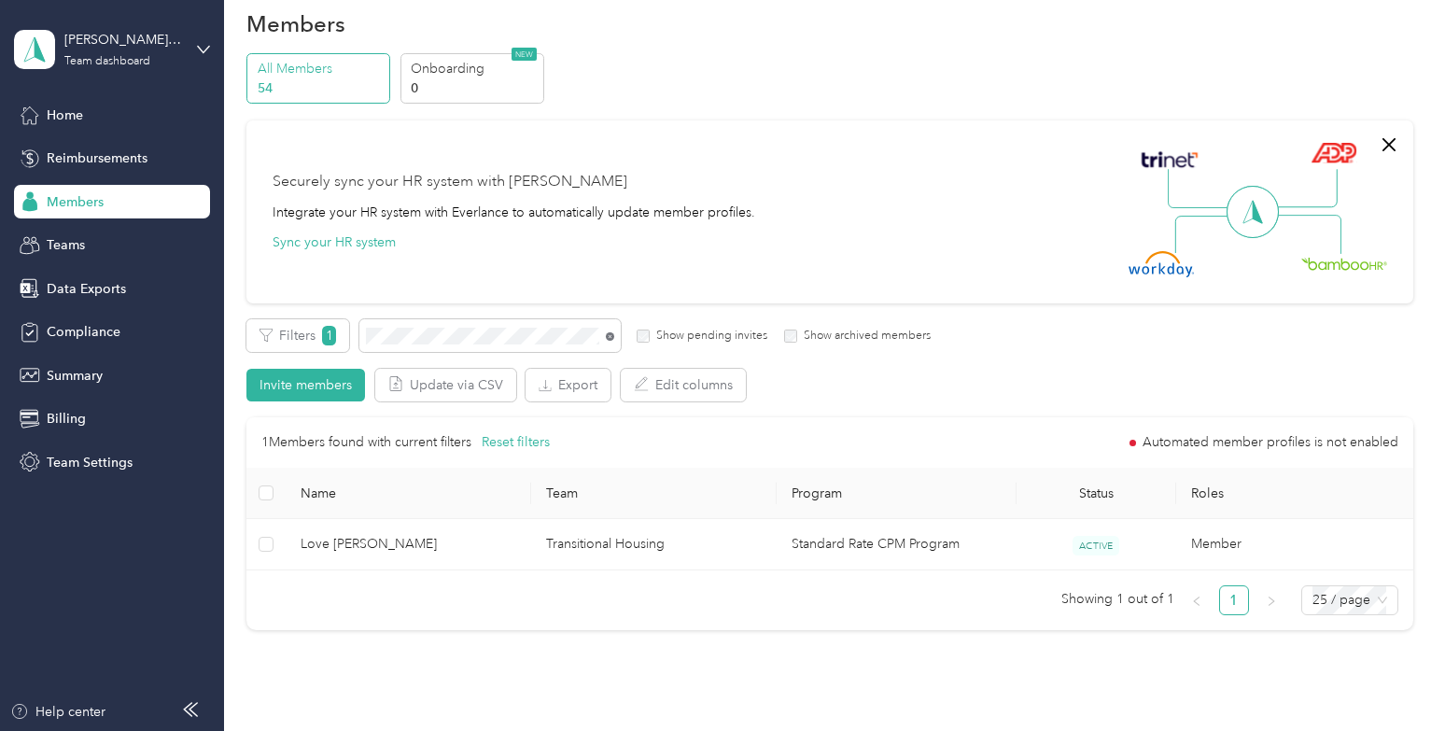
click at [608, 335] on icon at bounding box center [610, 336] width 8 height 8
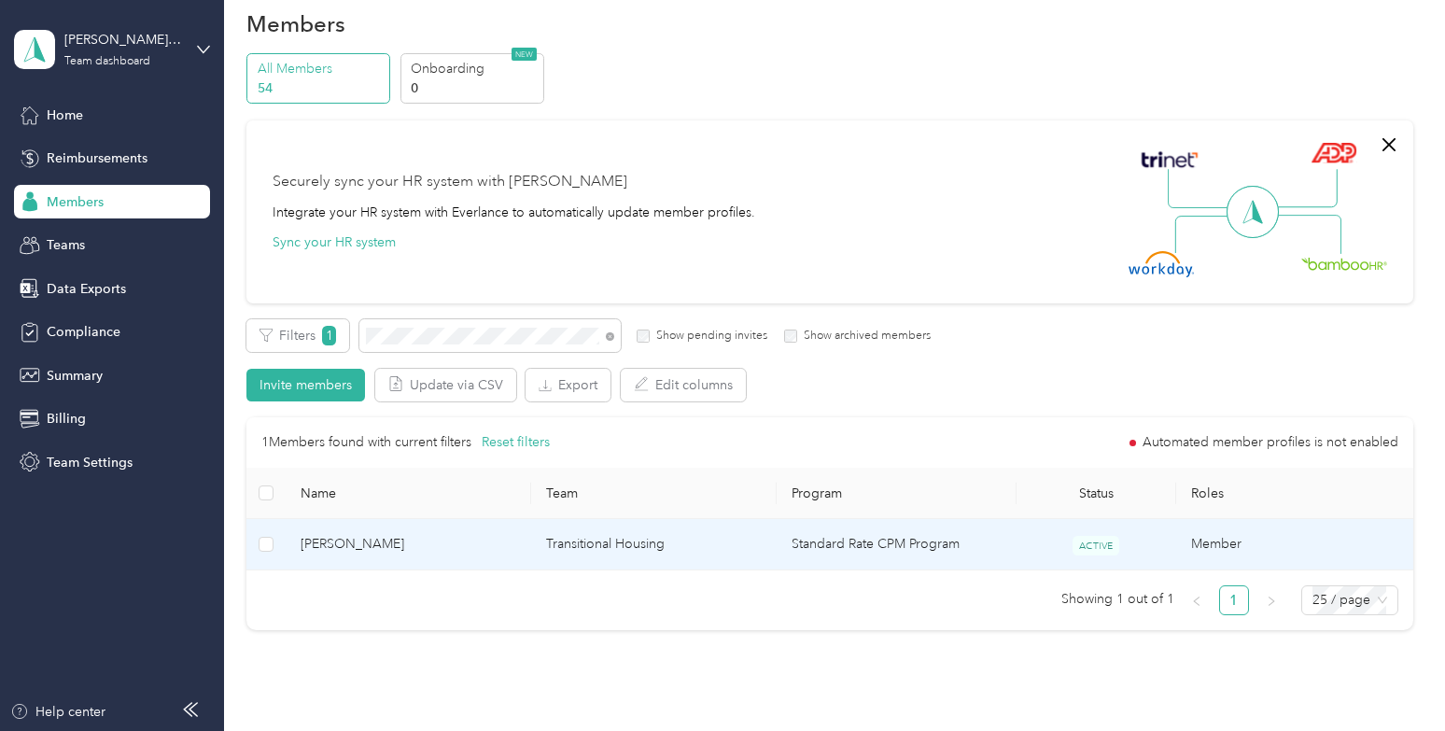
click at [491, 547] on span "[PERSON_NAME]" at bounding box center [409, 544] width 216 height 21
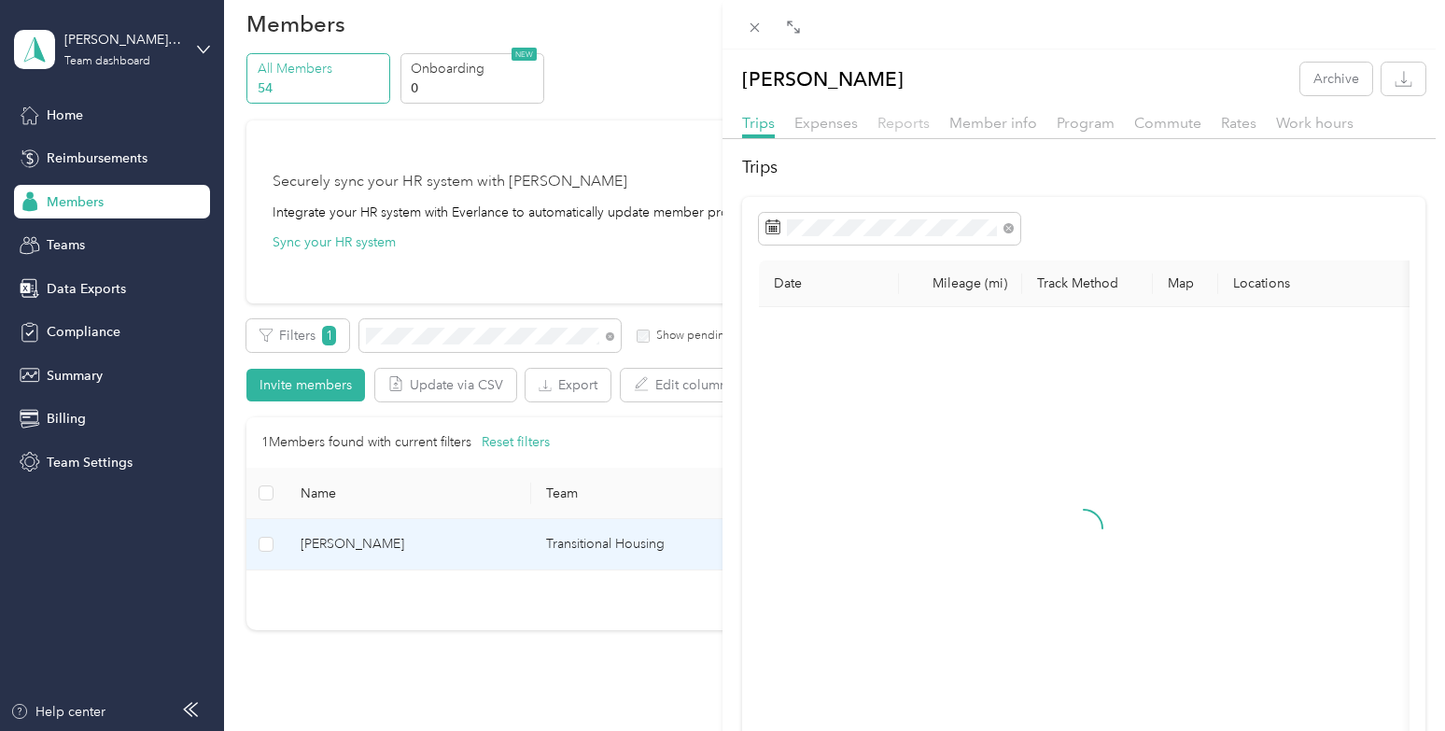
click at [901, 119] on span "Reports" at bounding box center [904, 123] width 52 height 18
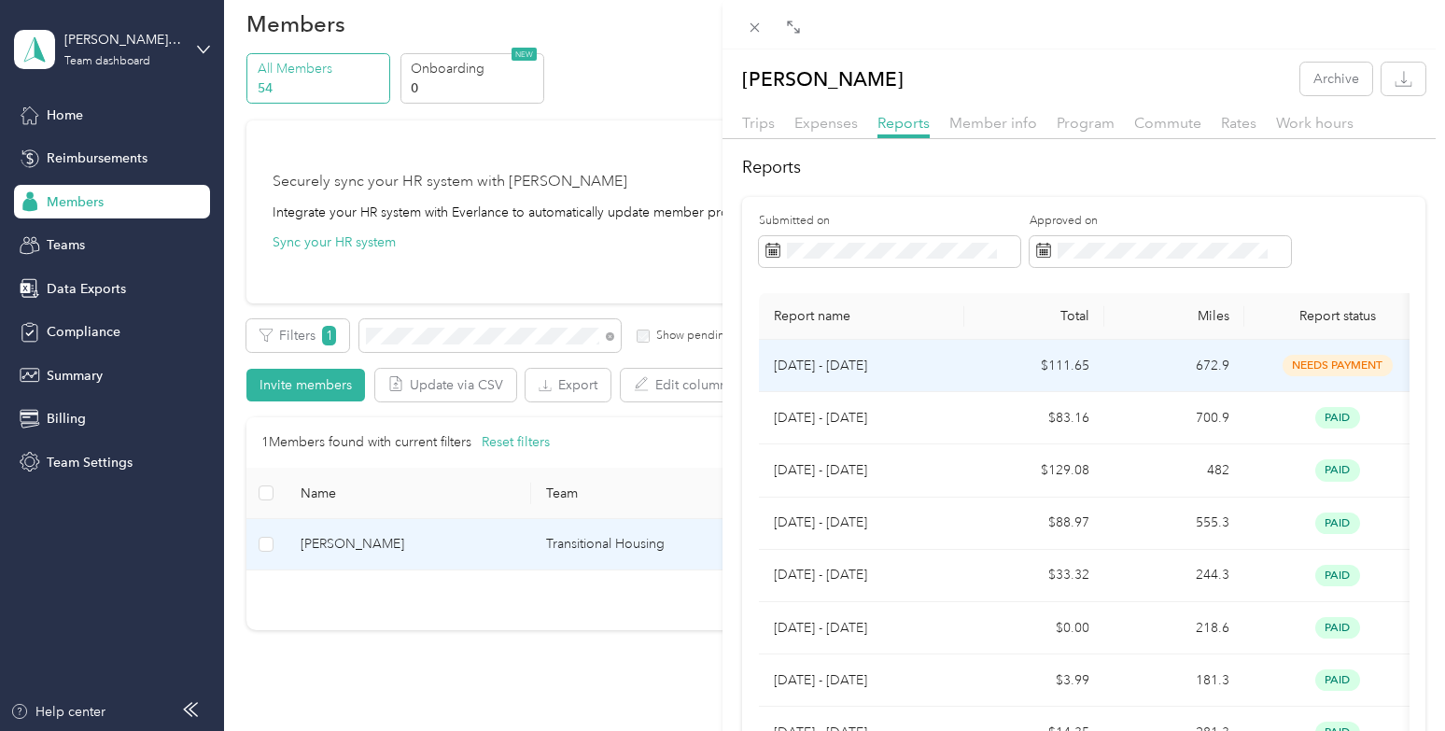
click at [957, 374] on td "[DATE] - [DATE]" at bounding box center [861, 366] width 205 height 52
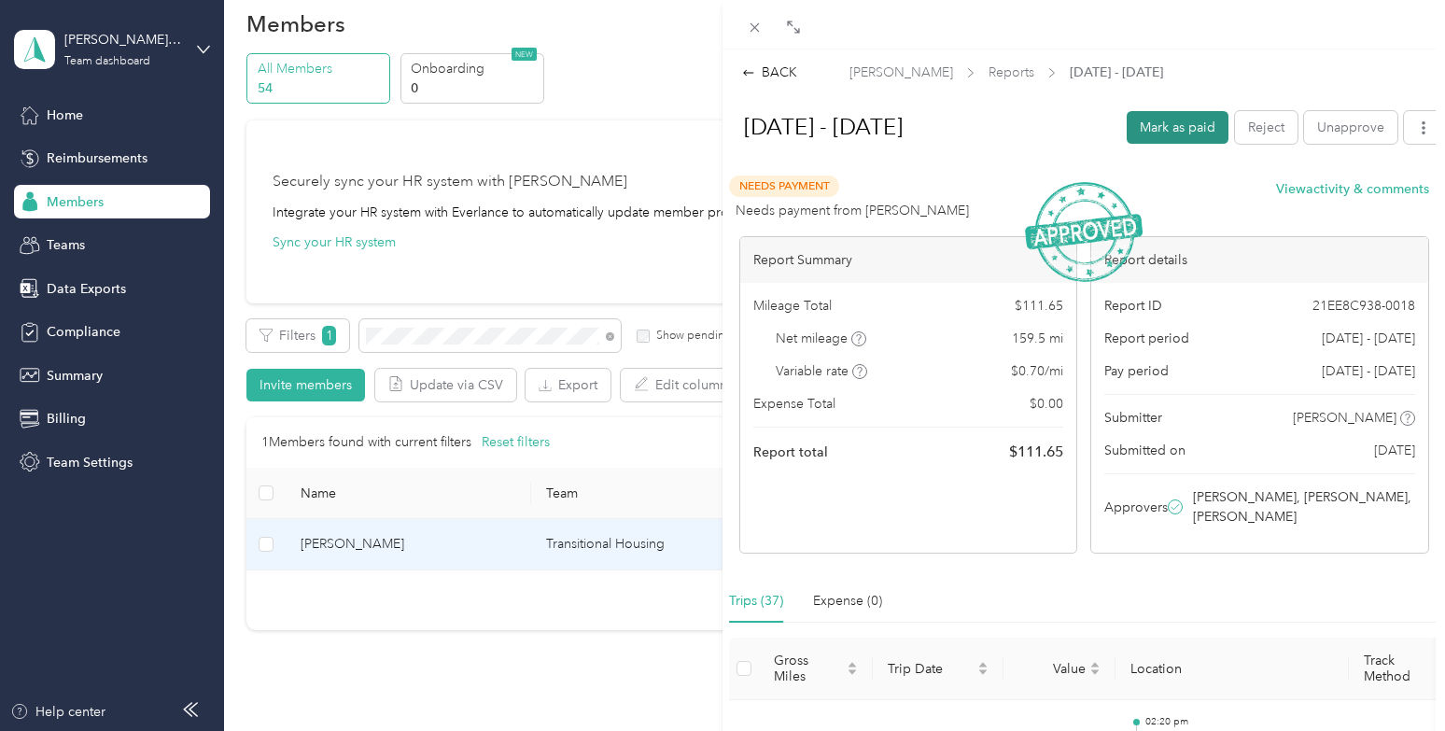
click at [1159, 128] on button "Mark as paid" at bounding box center [1178, 127] width 102 height 33
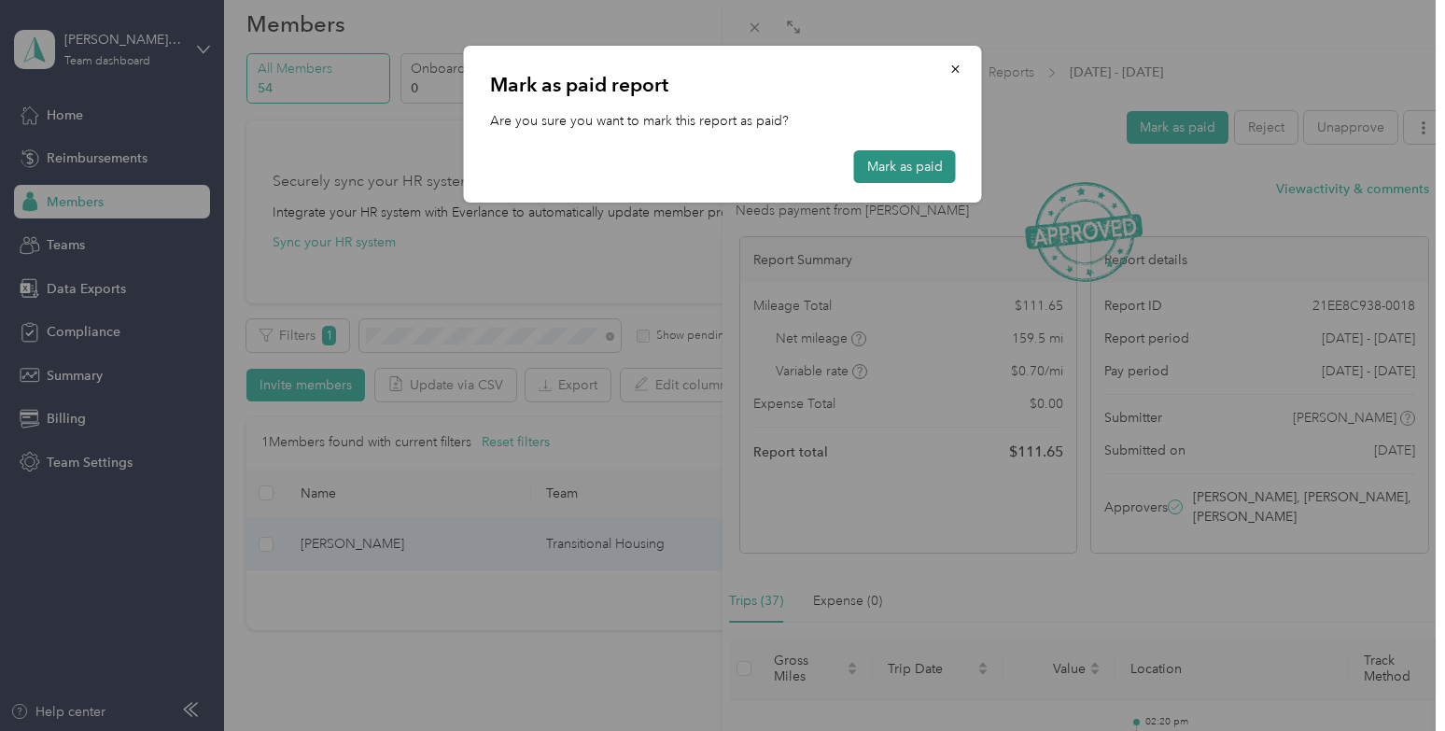
click at [908, 163] on button "Mark as paid" at bounding box center [905, 166] width 102 height 33
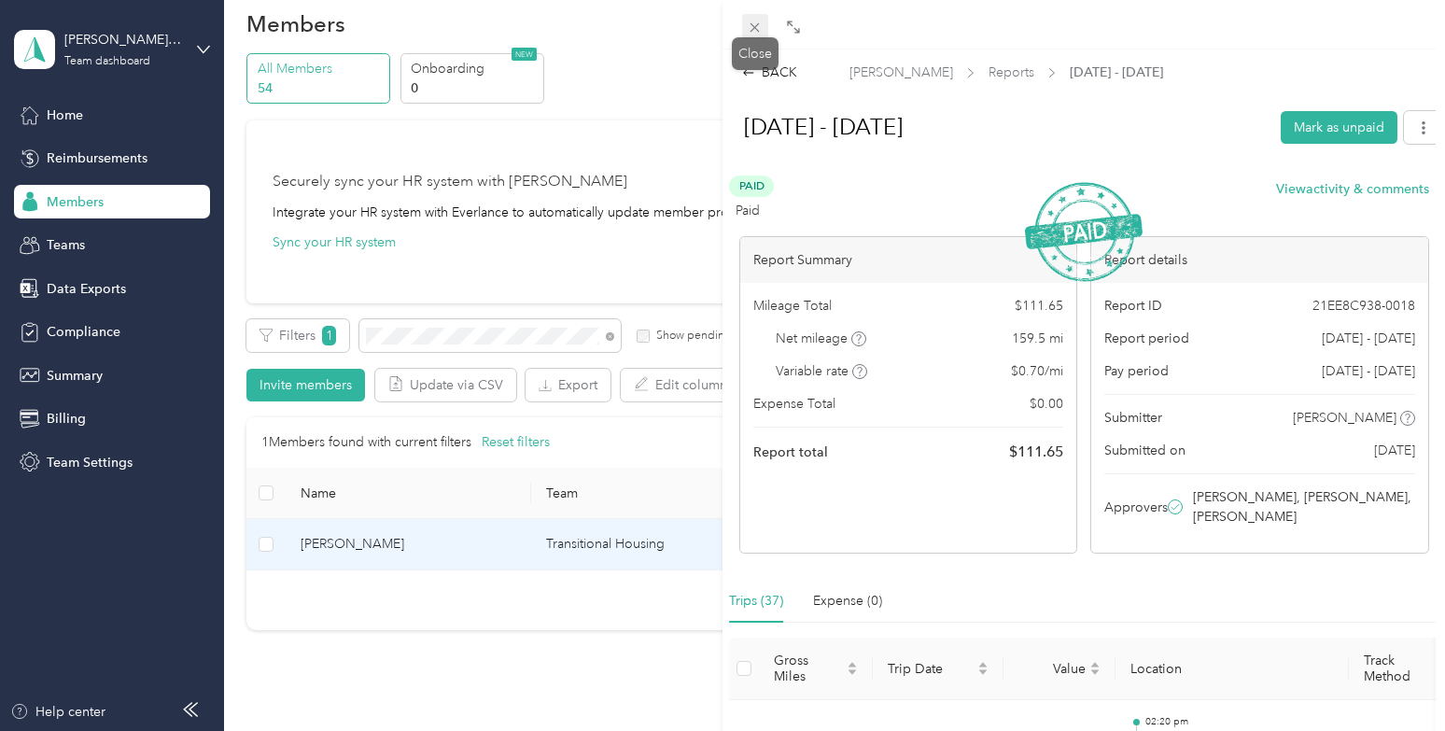
click at [762, 23] on icon at bounding box center [755, 28] width 16 height 16
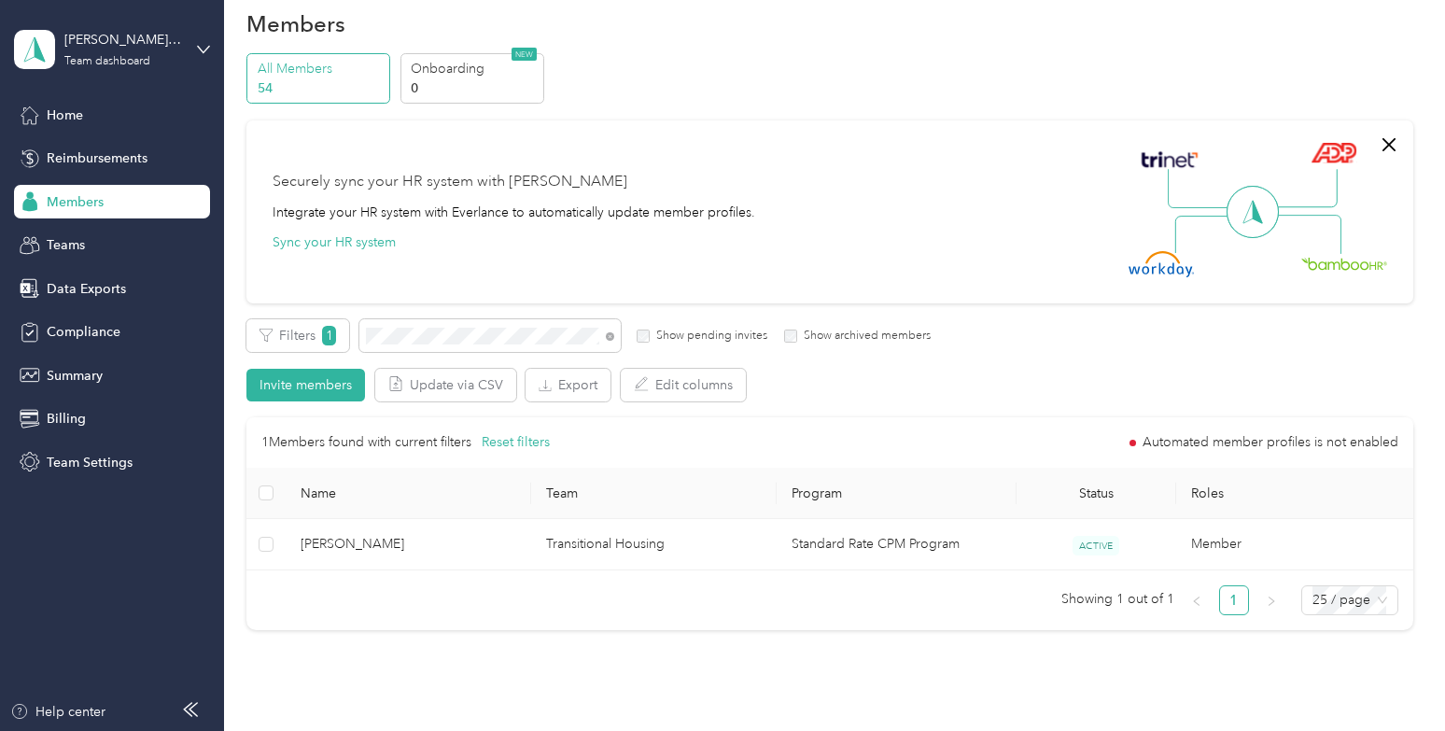
click at [613, 334] on span at bounding box center [606, 336] width 15 height 20
click at [613, 337] on icon at bounding box center [610, 336] width 8 height 8
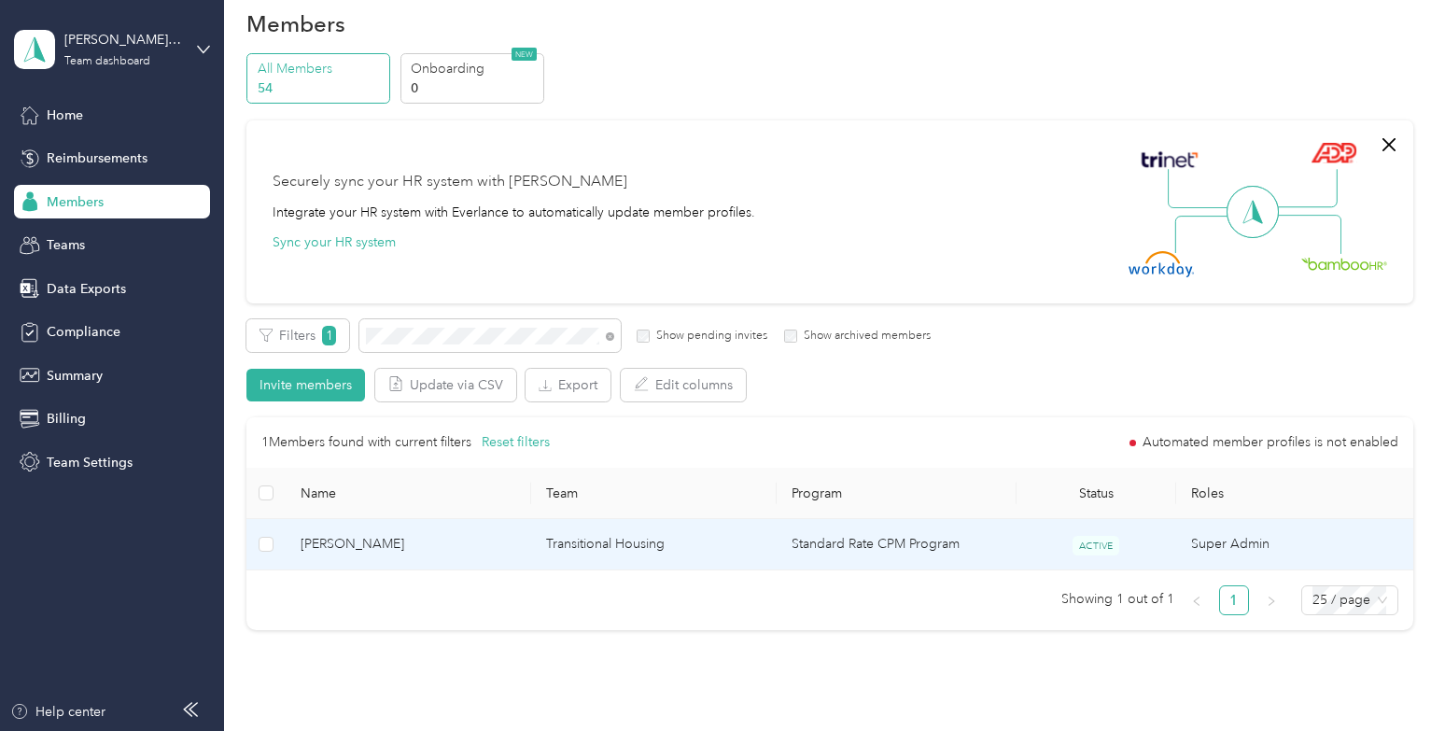
click at [493, 555] on span "[PERSON_NAME]" at bounding box center [409, 544] width 216 height 21
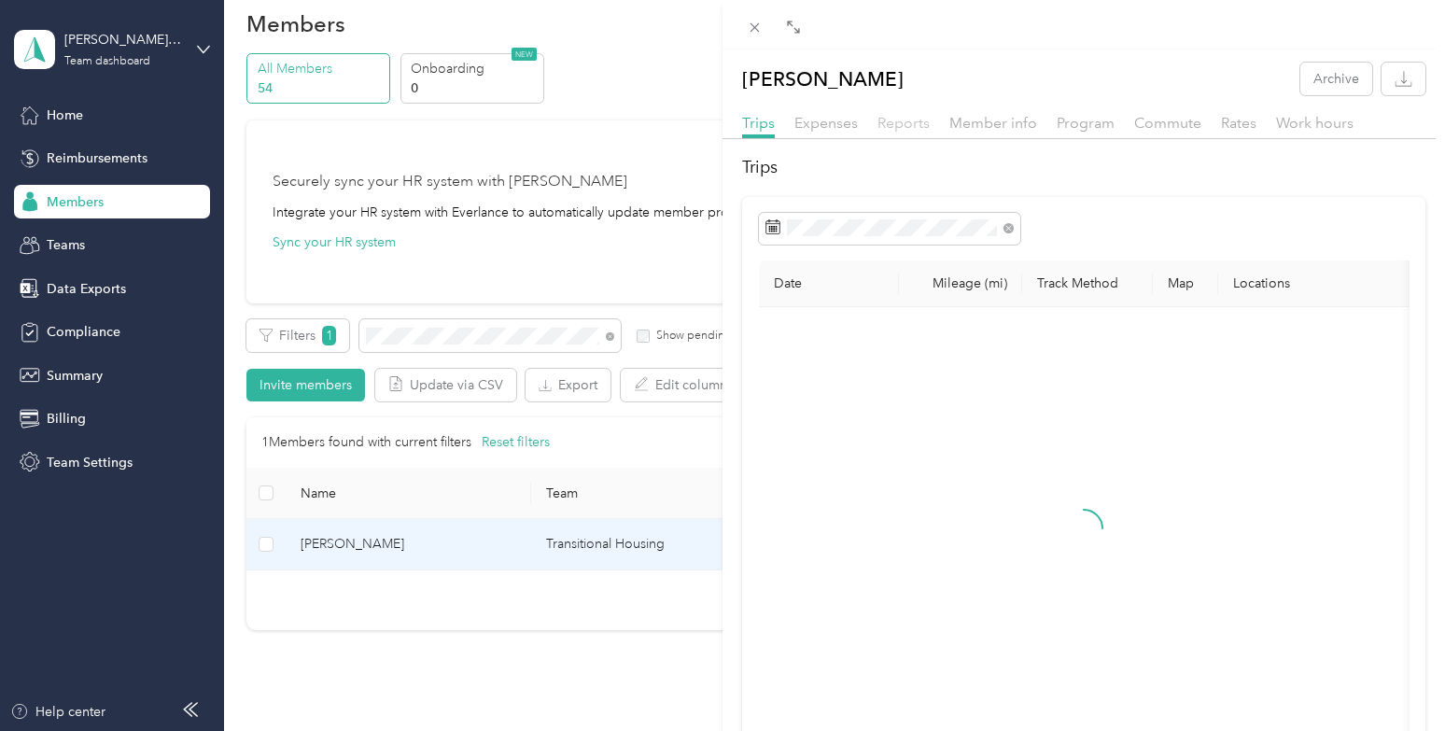
click at [911, 117] on span "Reports" at bounding box center [904, 123] width 52 height 18
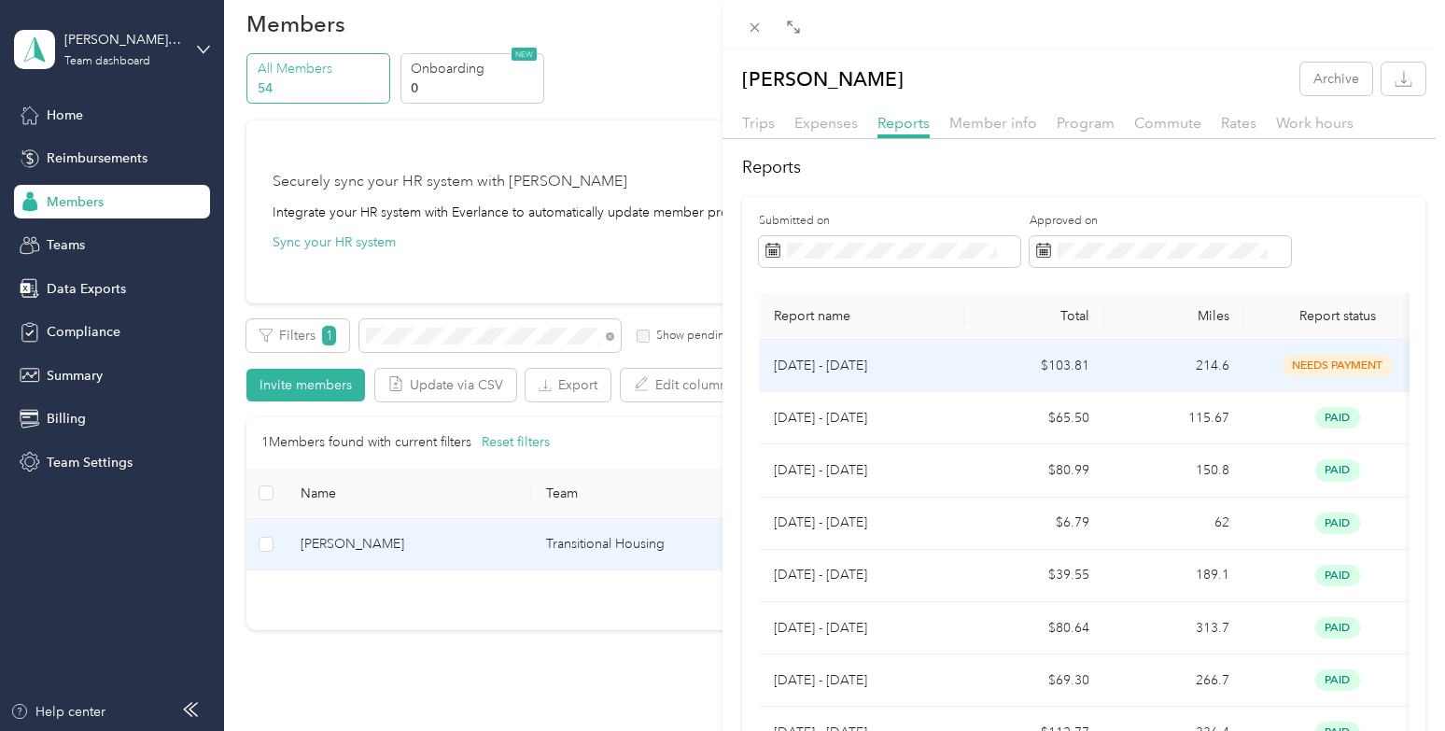
click at [952, 365] on td "[DATE] - [DATE]" at bounding box center [861, 366] width 205 height 52
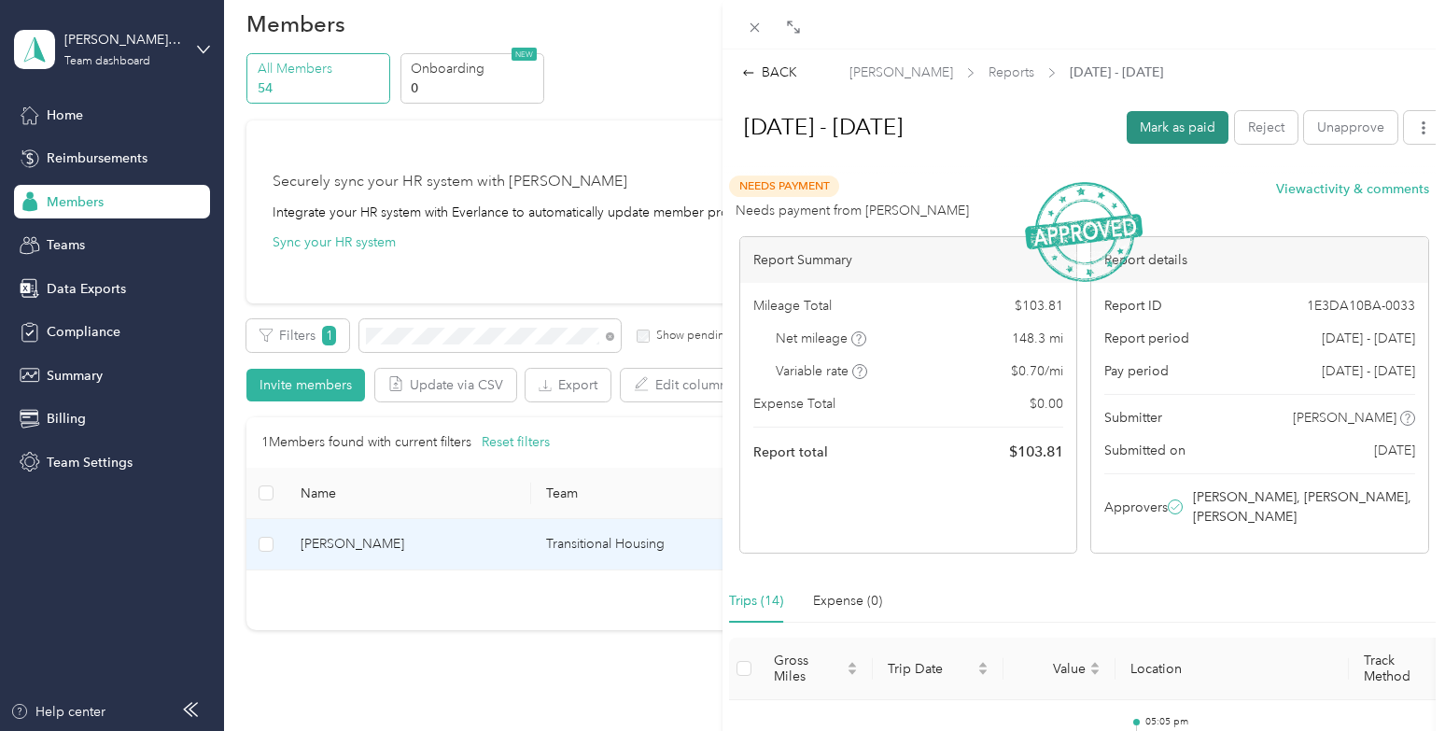
click at [1180, 124] on button "Mark as paid" at bounding box center [1178, 127] width 102 height 33
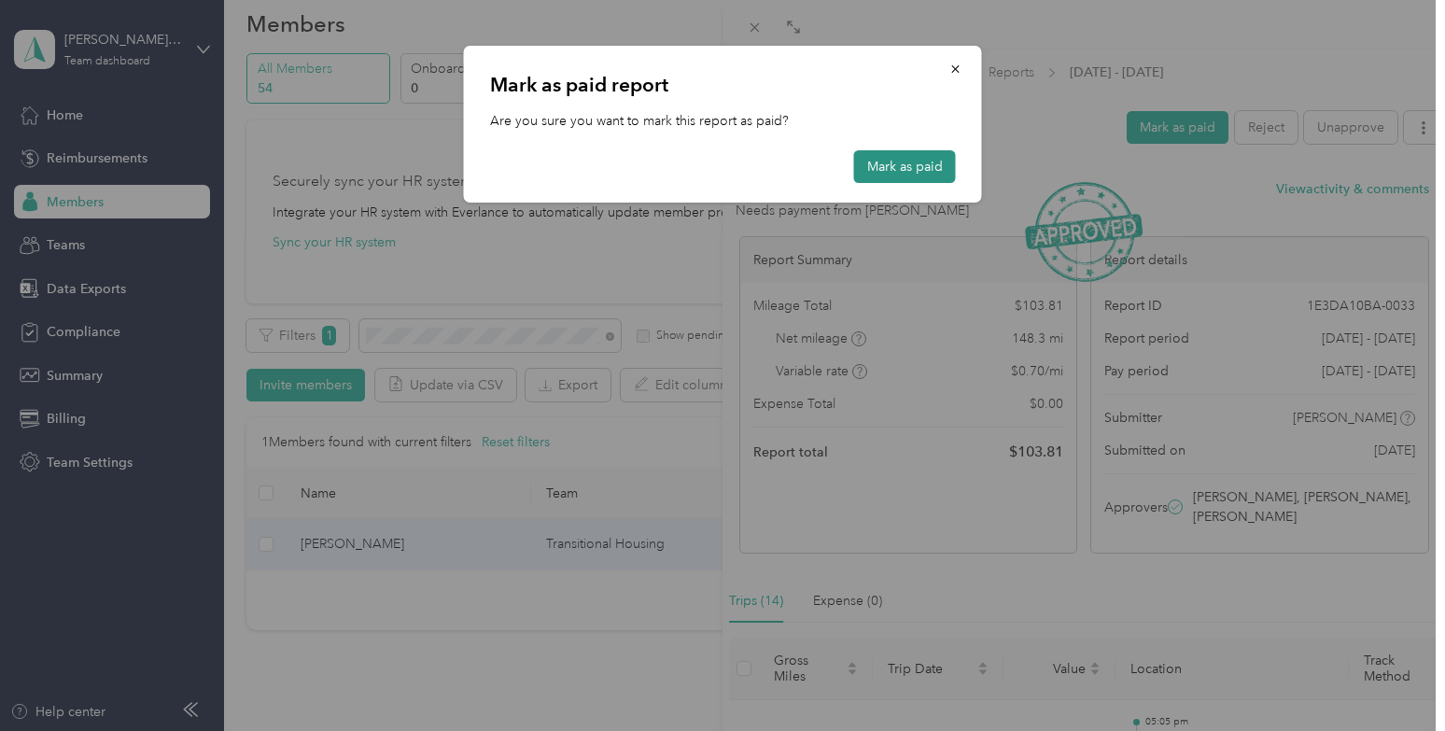
click at [910, 161] on button "Mark as paid" at bounding box center [905, 166] width 102 height 33
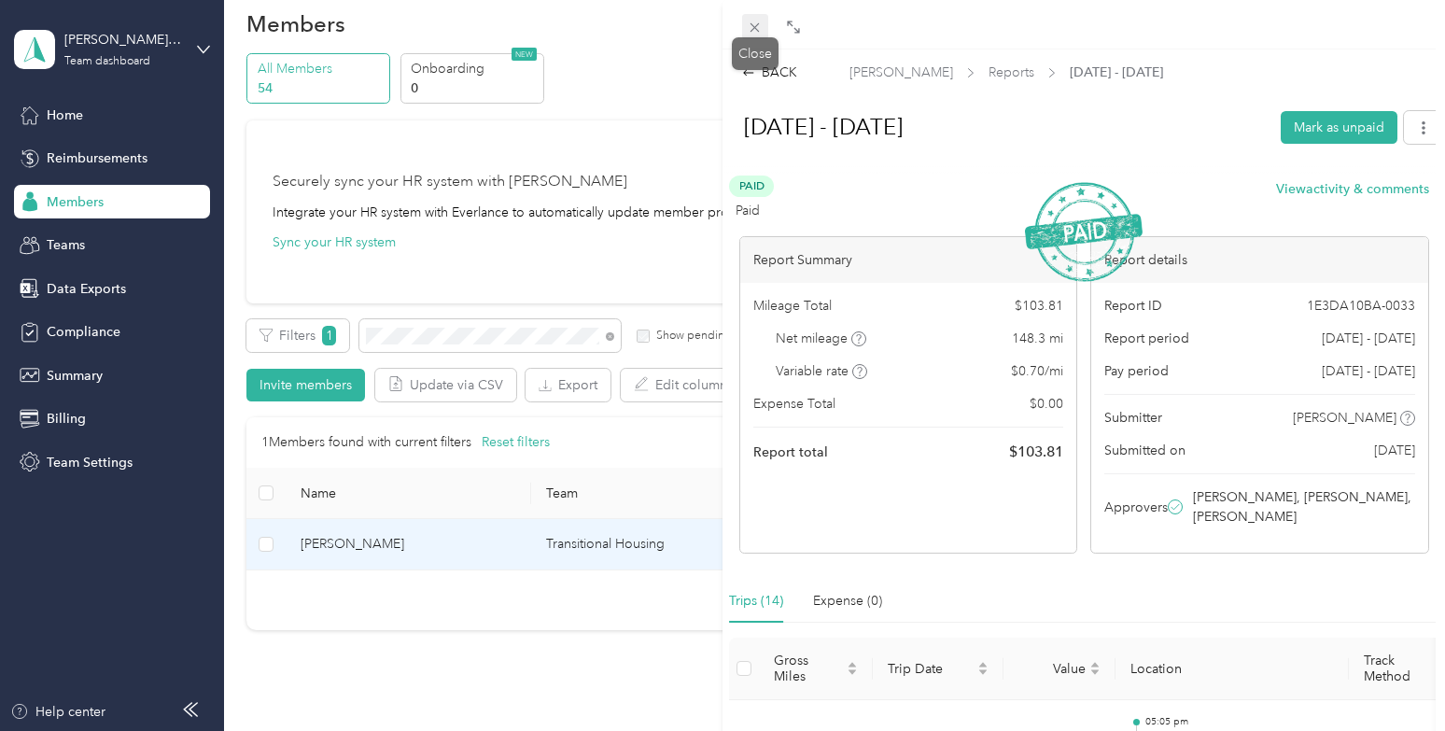
click at [762, 30] on icon at bounding box center [755, 28] width 16 height 16
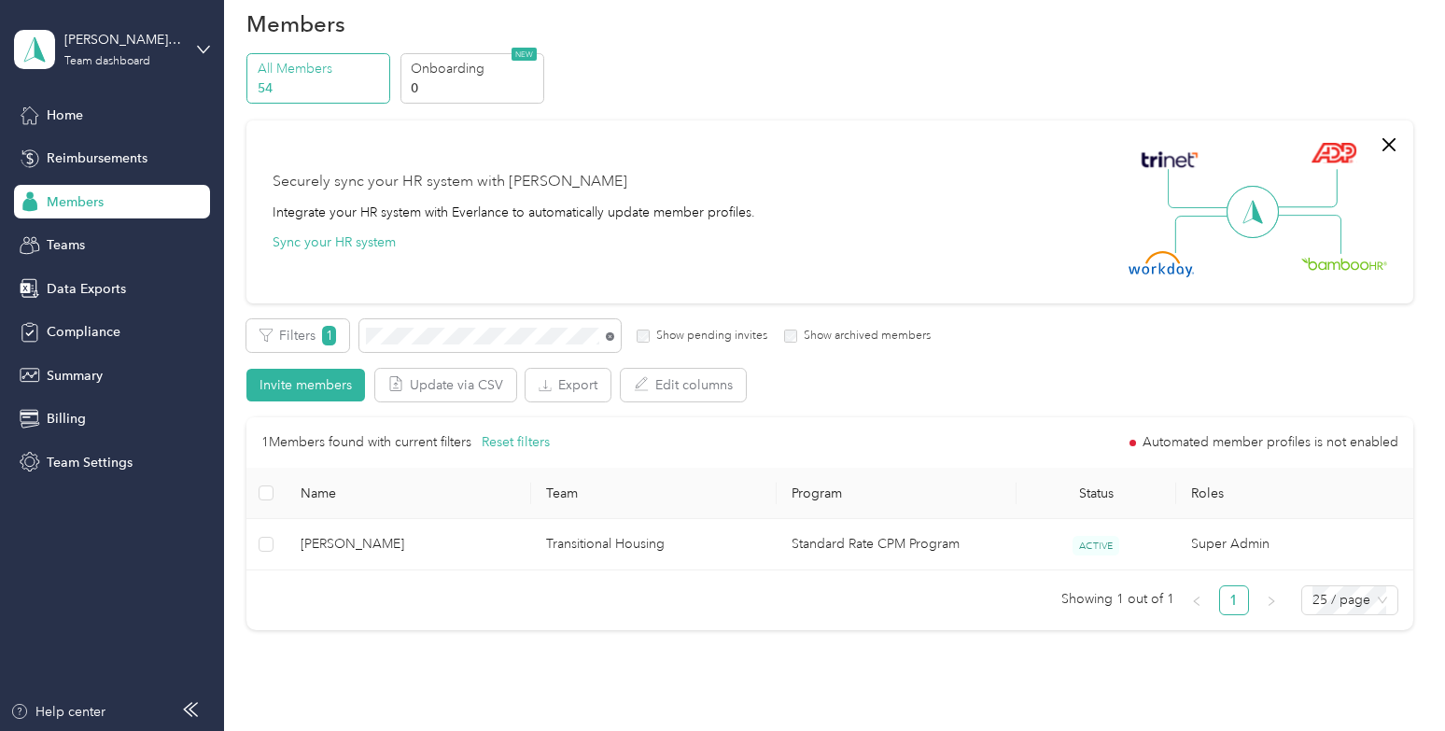
click at [612, 335] on icon at bounding box center [610, 336] width 8 height 8
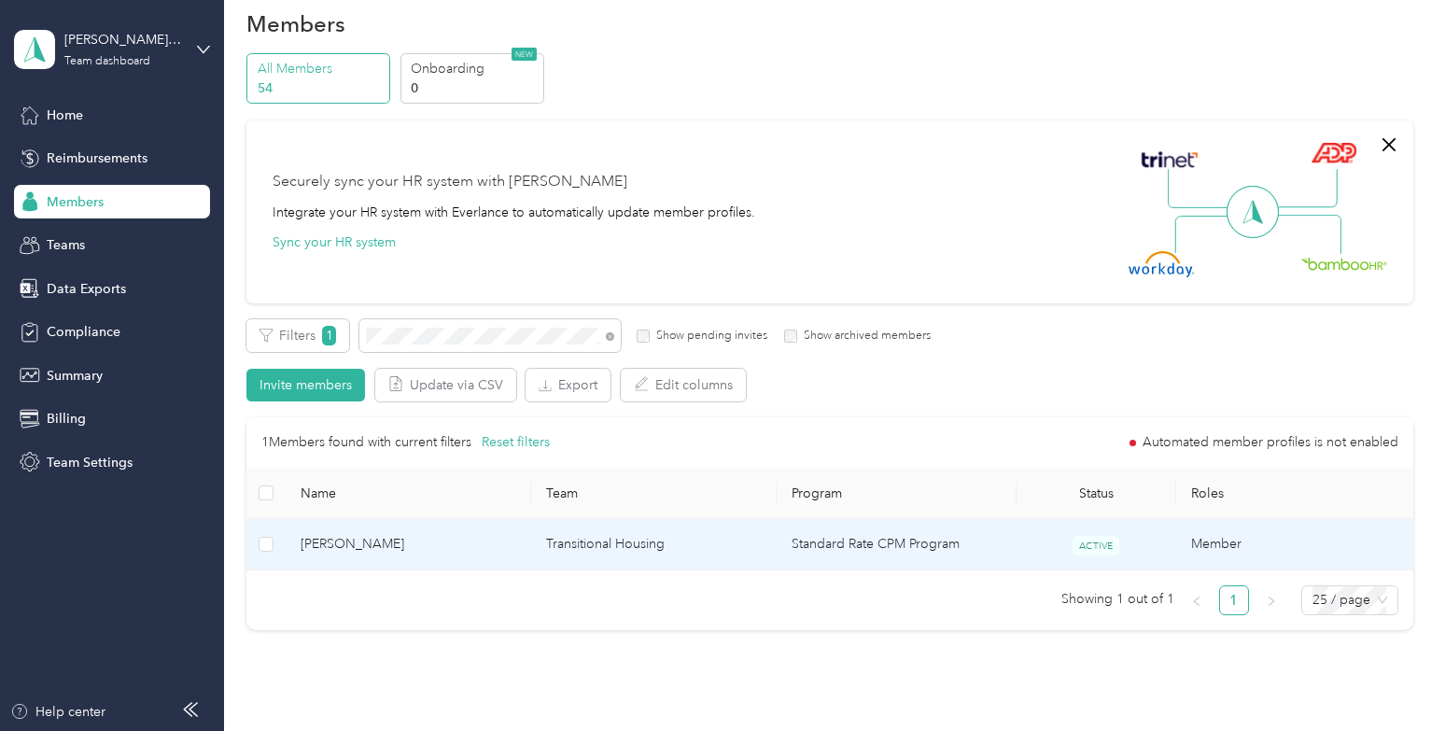
click at [472, 554] on span "[PERSON_NAME]" at bounding box center [409, 544] width 216 height 21
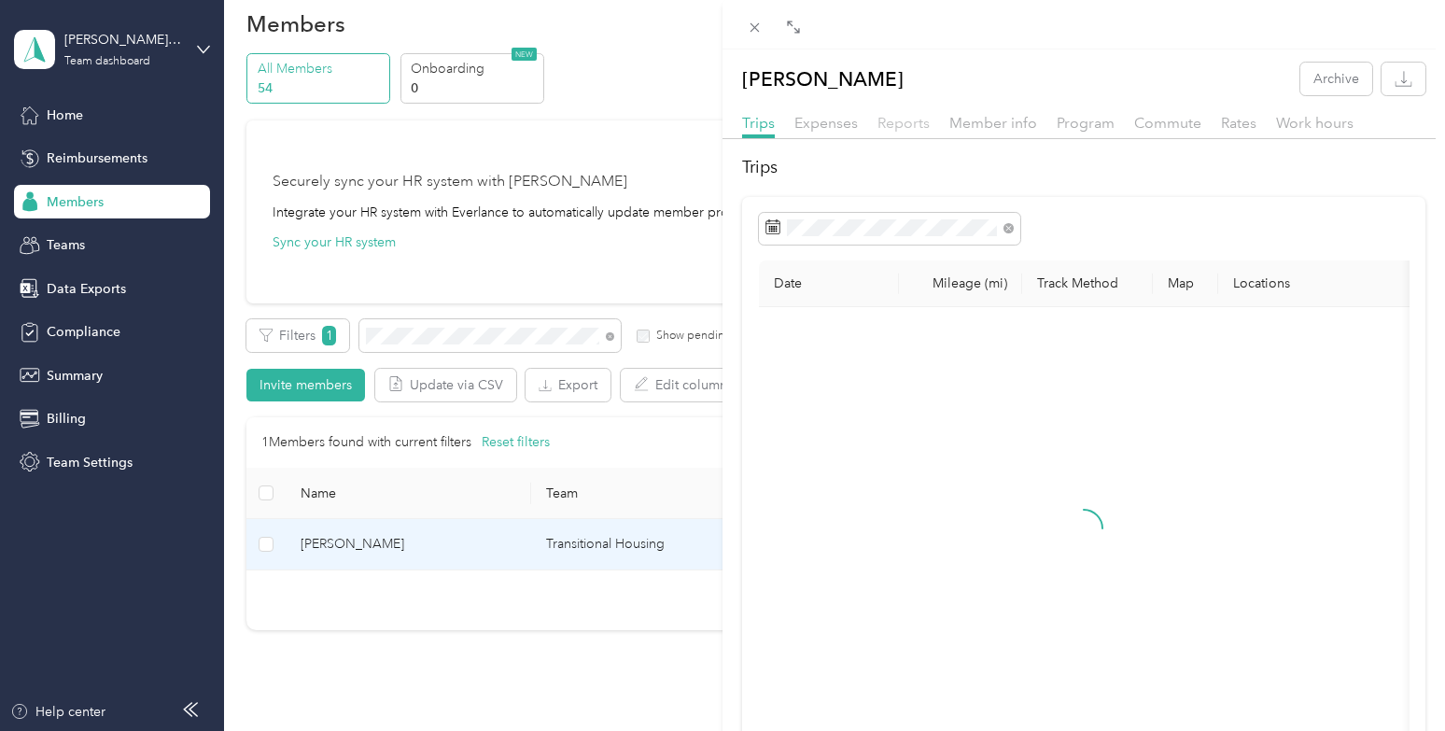
click at [908, 124] on span "Reports" at bounding box center [904, 123] width 52 height 18
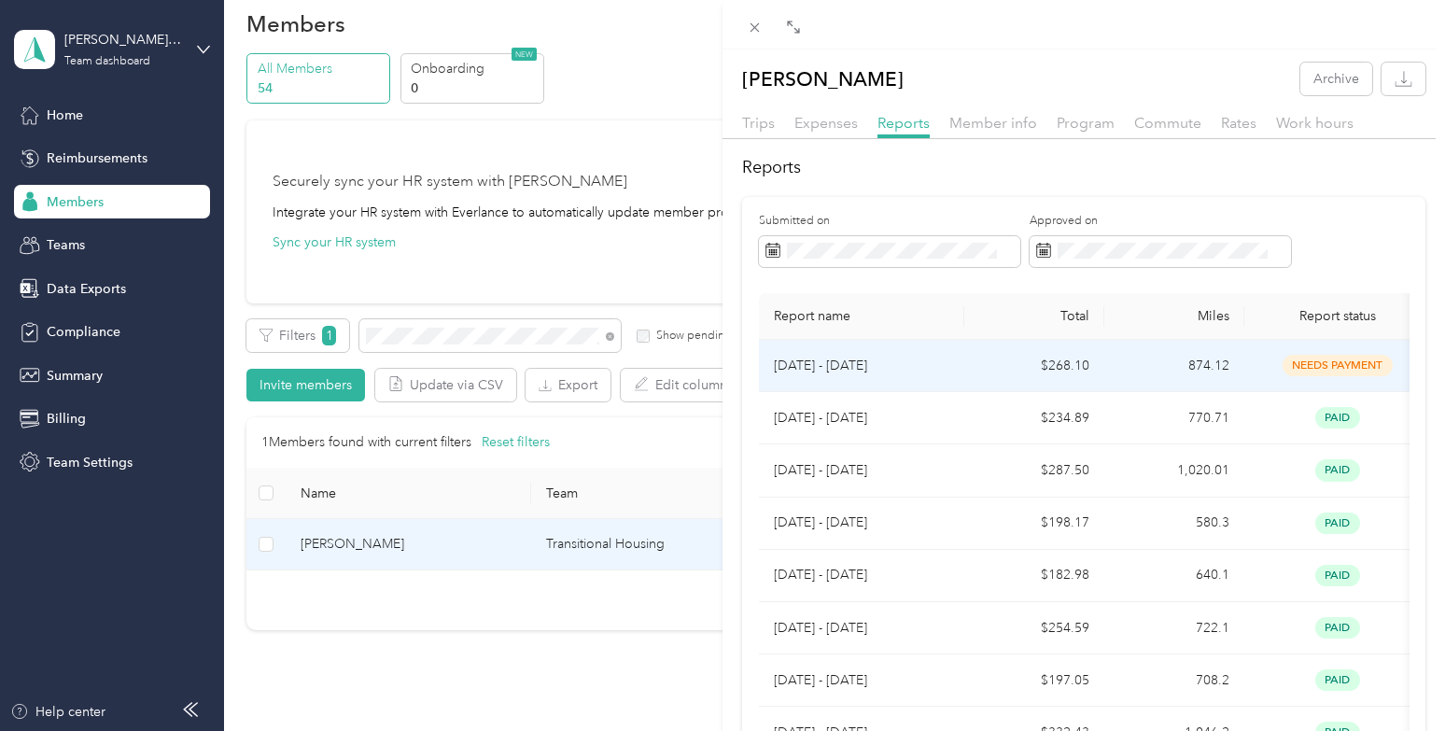
click at [949, 366] on td "[DATE] - [DATE]" at bounding box center [861, 366] width 205 height 52
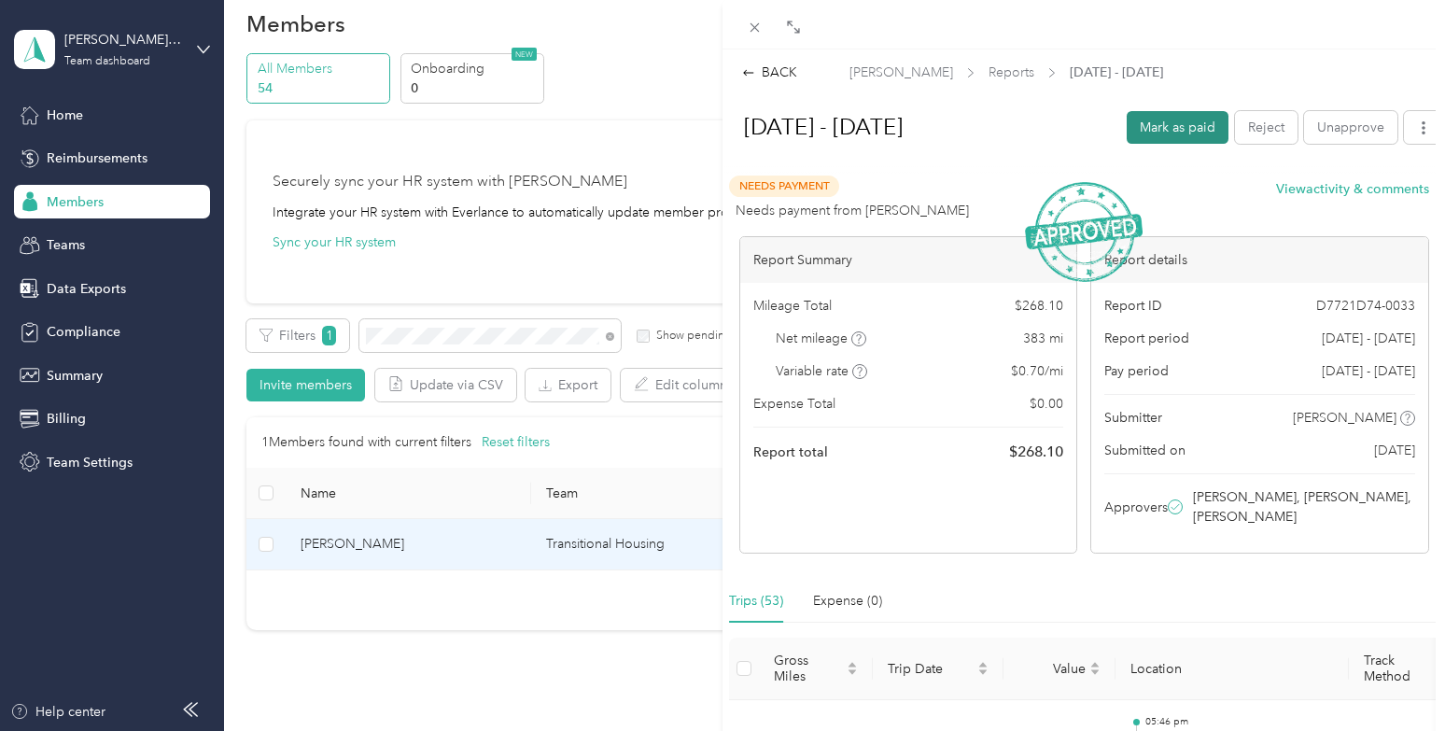
click at [1166, 120] on button "Mark as paid" at bounding box center [1178, 127] width 102 height 33
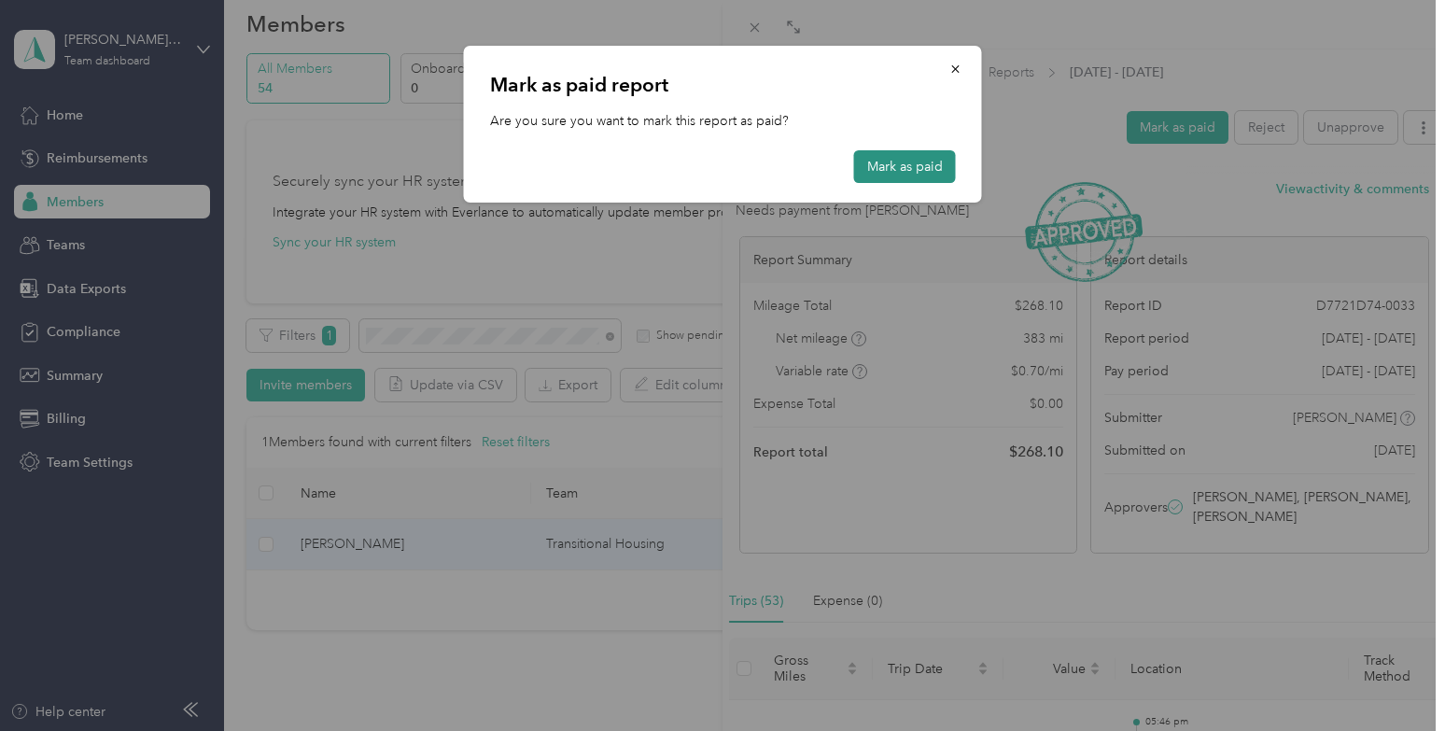
click at [910, 172] on button "Mark as paid" at bounding box center [905, 166] width 102 height 33
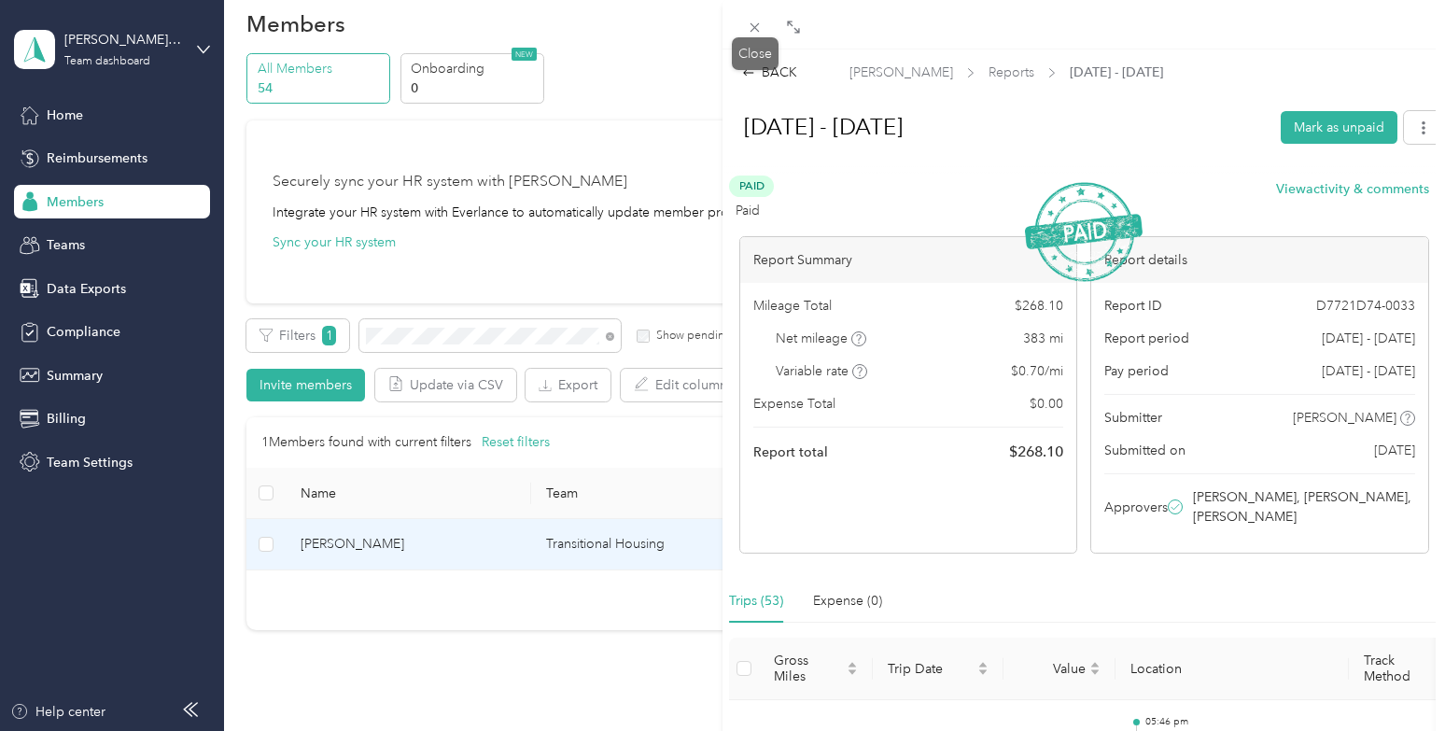
click at [759, 30] on icon at bounding box center [755, 28] width 16 height 16
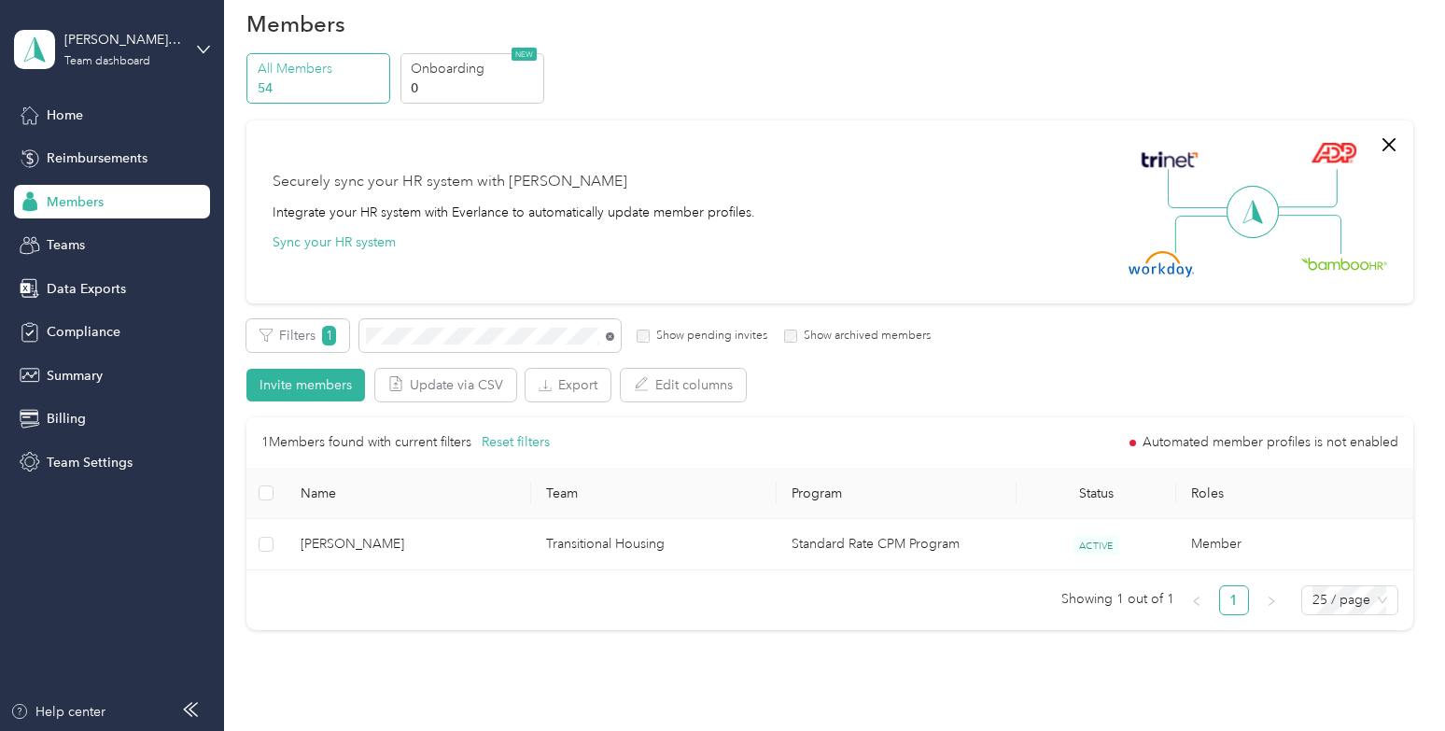
click at [610, 335] on icon at bounding box center [610, 336] width 8 height 8
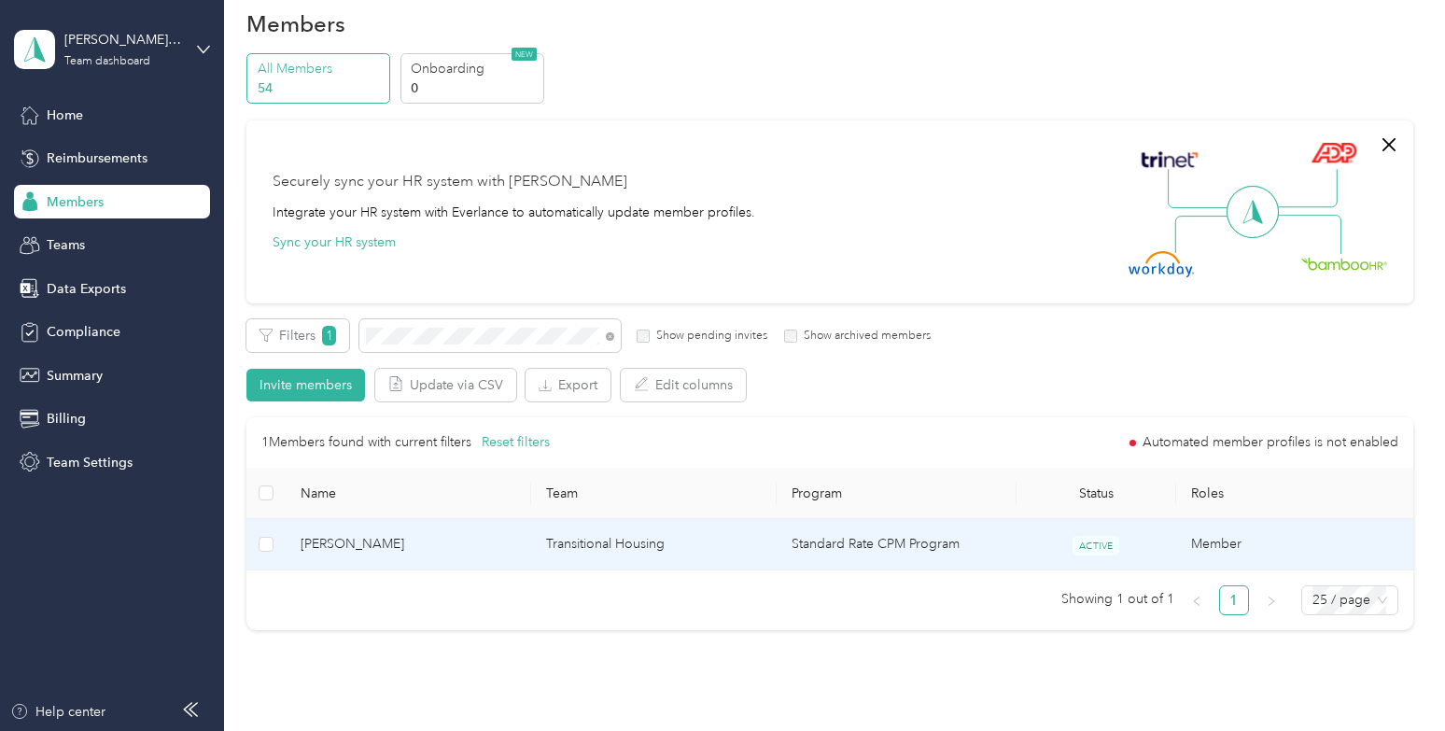
click at [528, 550] on td "[PERSON_NAME]" at bounding box center [409, 544] width 246 height 51
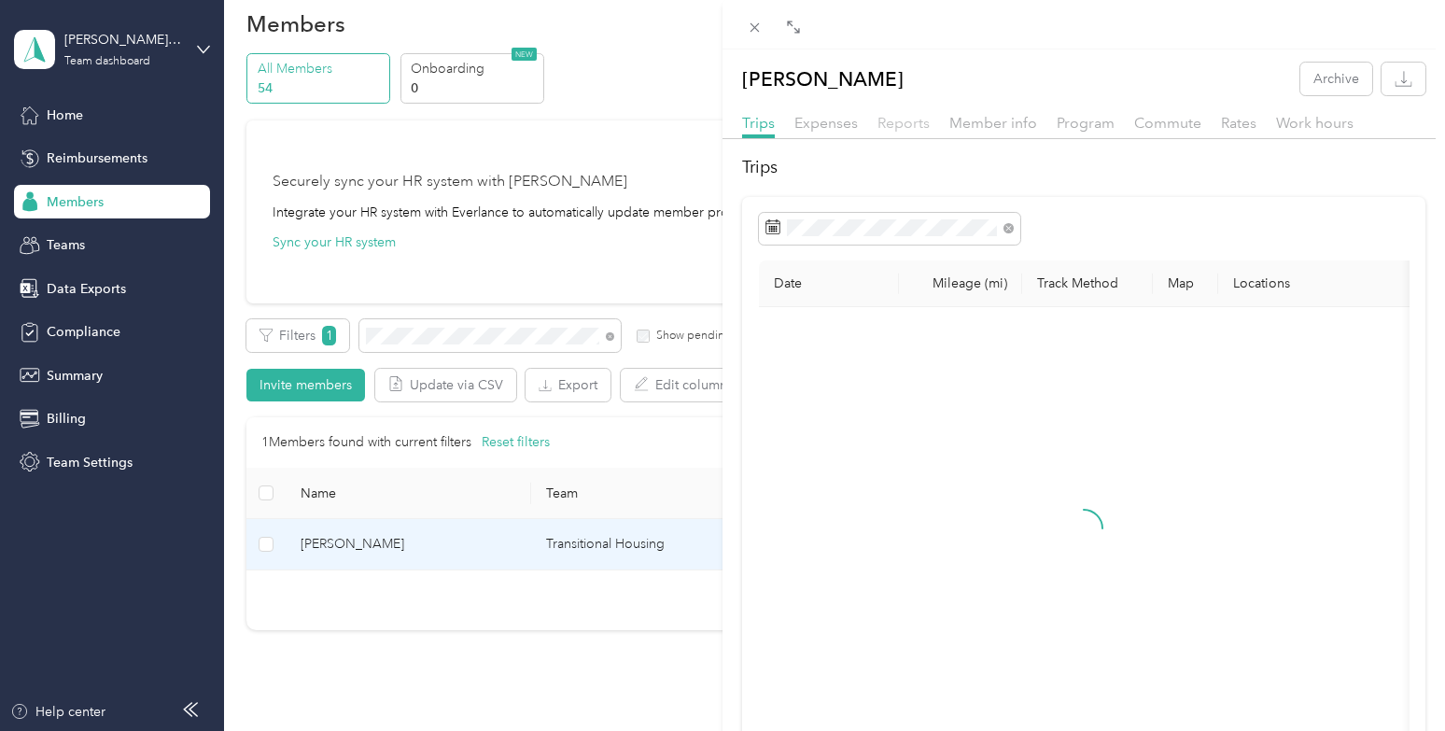
click at [891, 122] on span "Reports" at bounding box center [904, 123] width 52 height 18
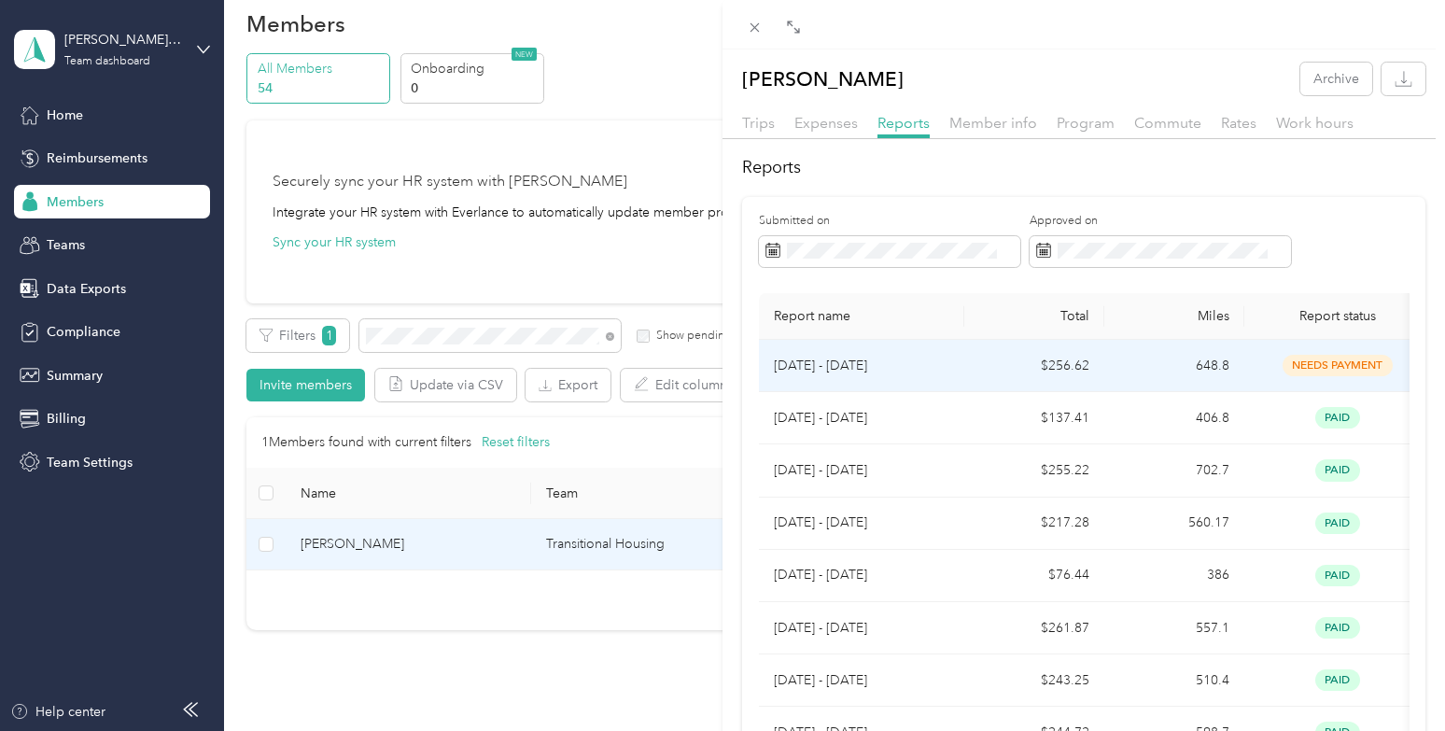
click at [999, 363] on td "$256.62" at bounding box center [1035, 366] width 140 height 52
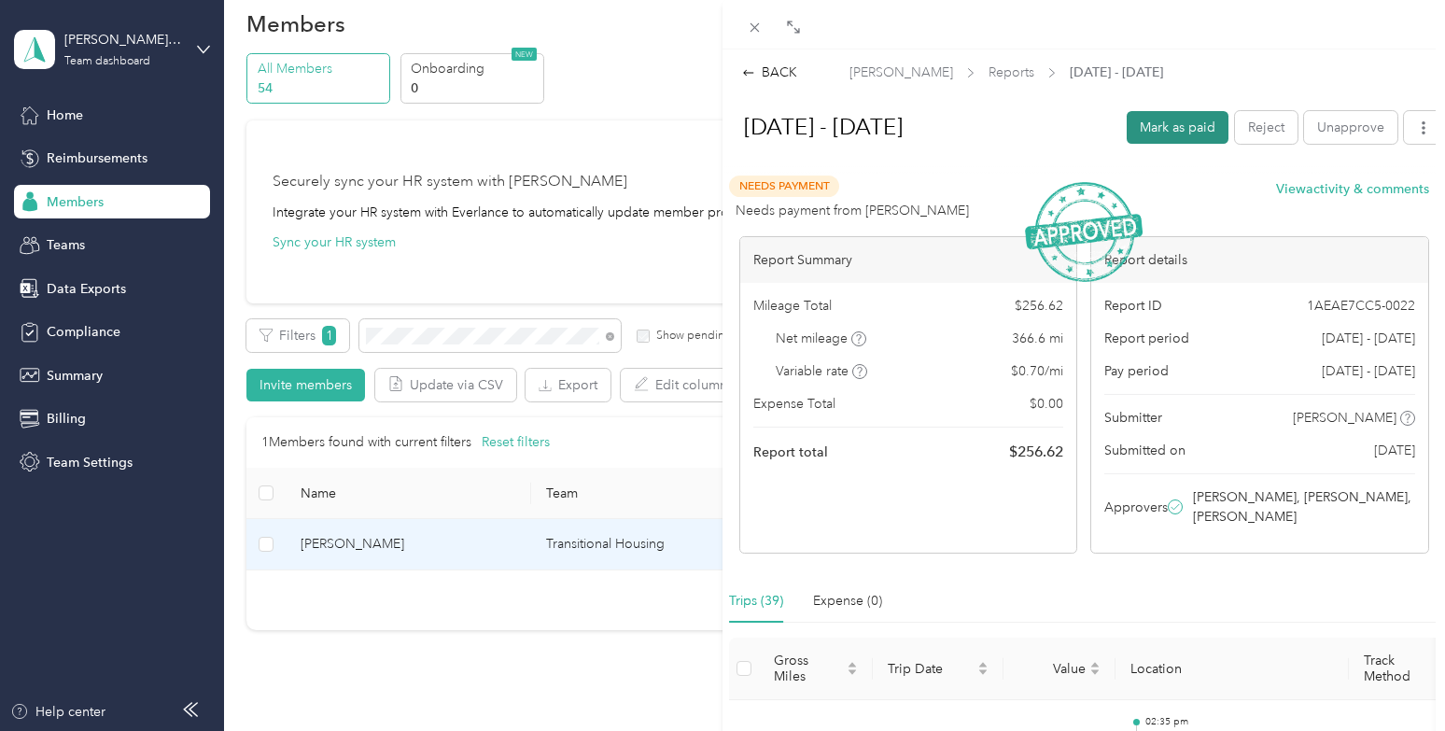
click at [1175, 131] on button "Mark as paid" at bounding box center [1178, 127] width 102 height 33
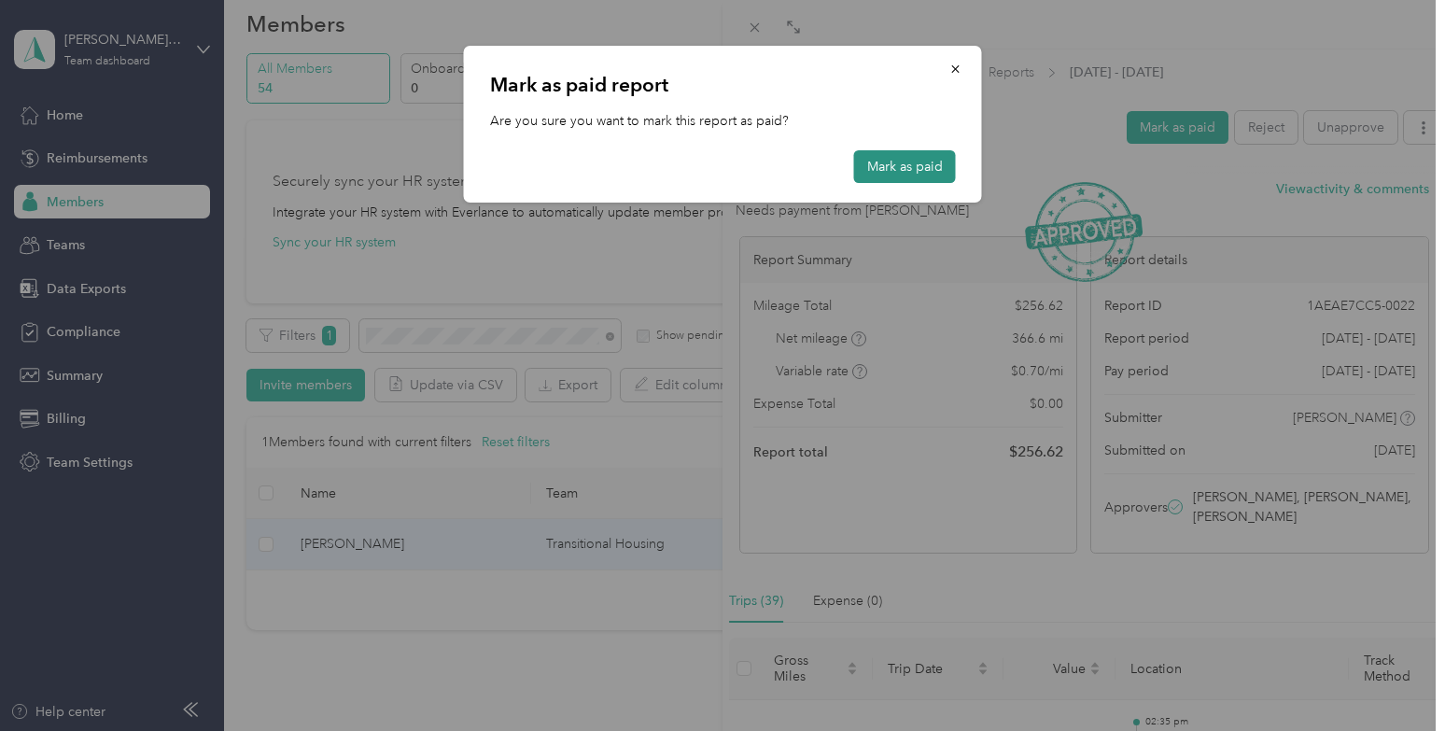
click at [911, 167] on button "Mark as paid" at bounding box center [905, 166] width 102 height 33
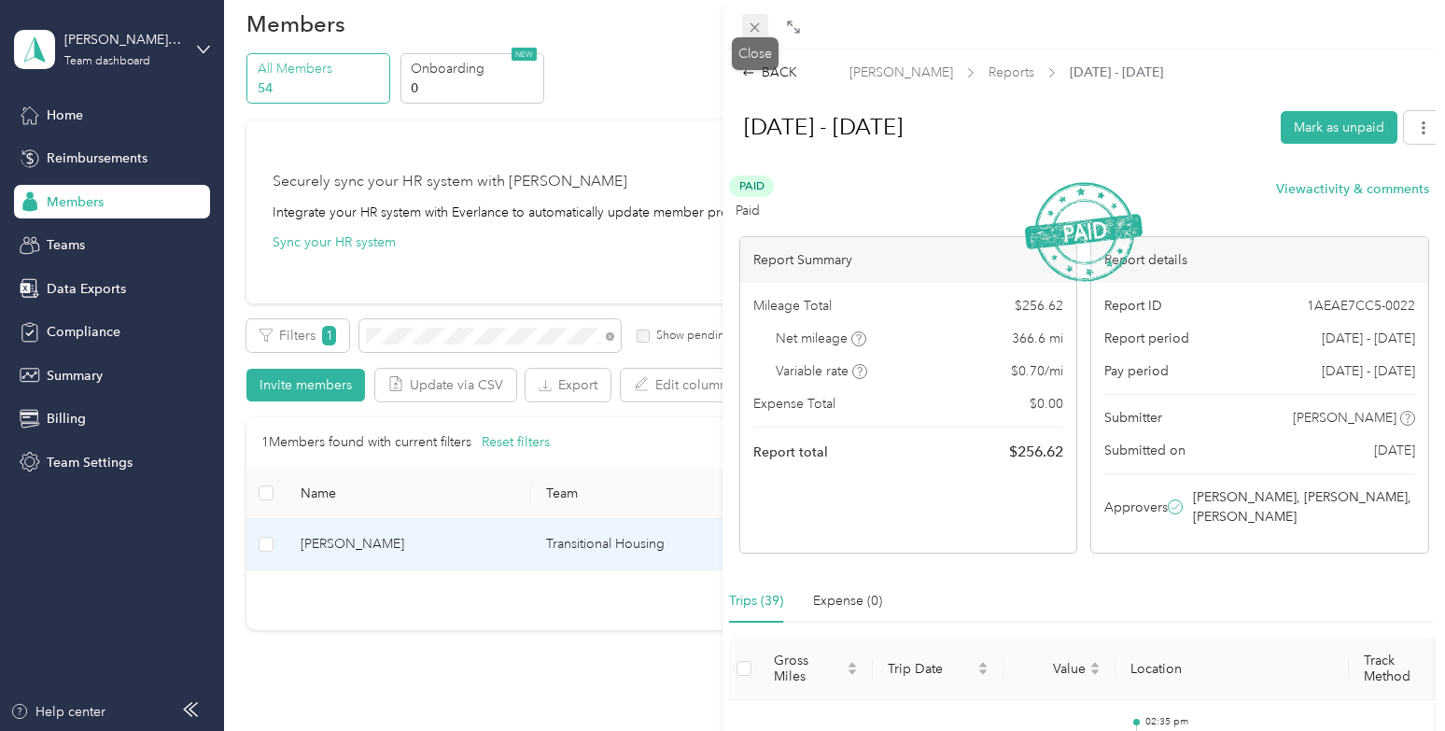
click at [760, 25] on icon at bounding box center [755, 28] width 16 height 16
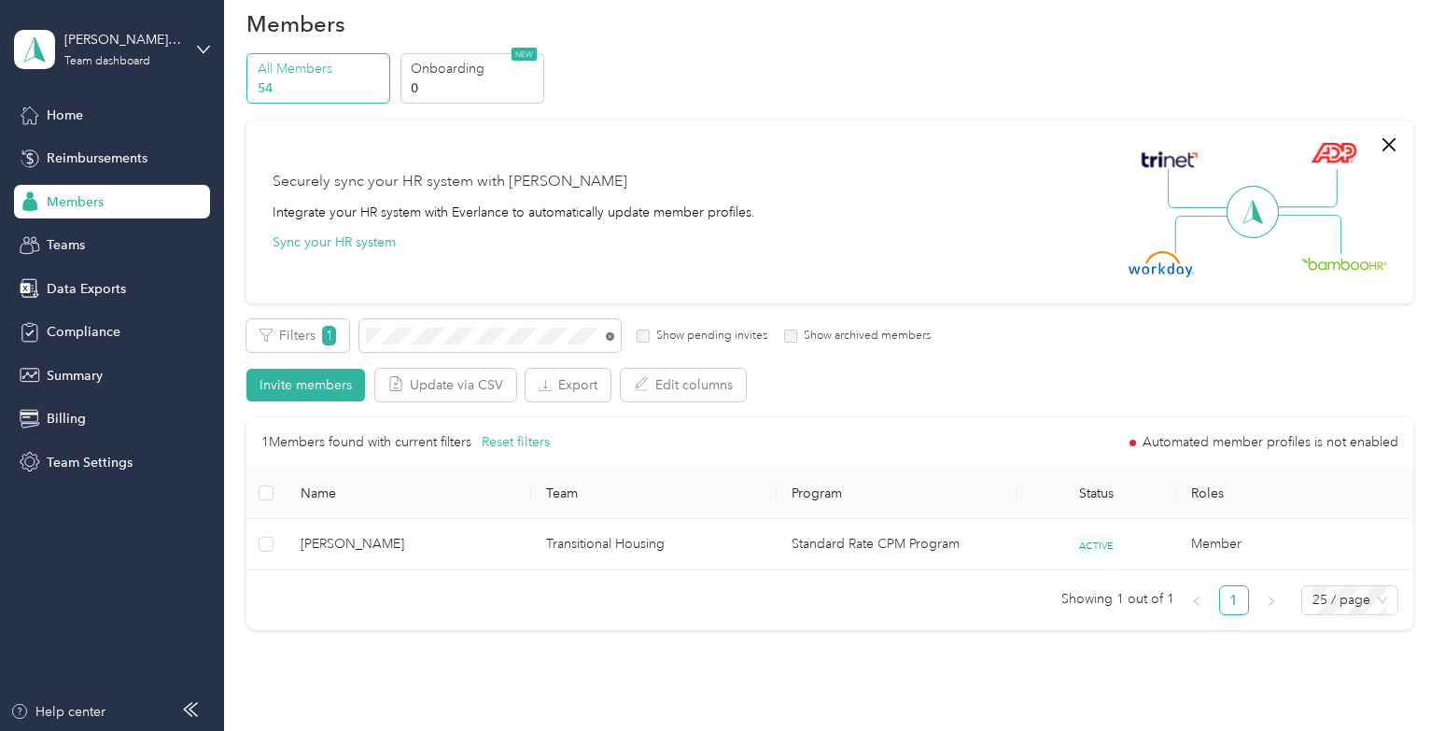
click at [613, 338] on icon at bounding box center [610, 336] width 8 height 8
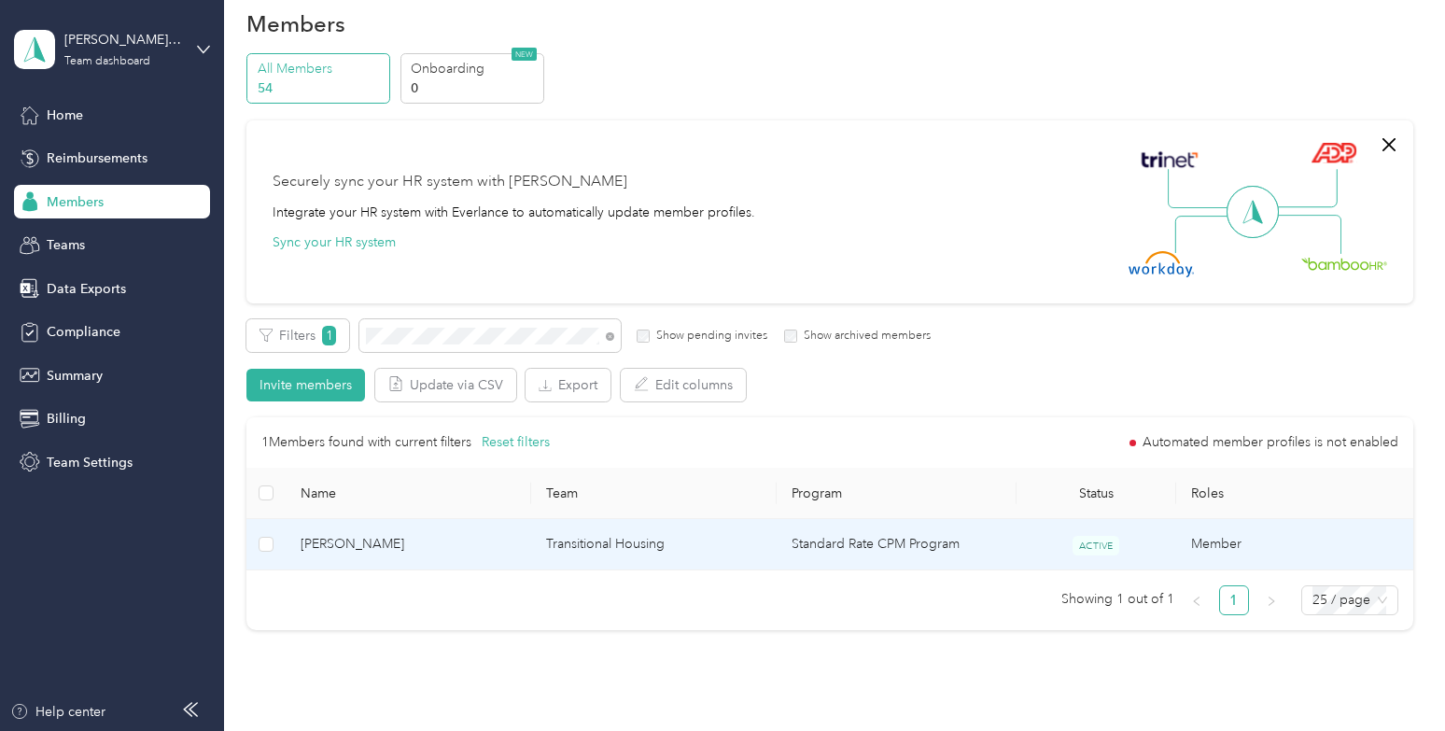
click at [449, 556] on td "[PERSON_NAME]" at bounding box center [409, 544] width 246 height 51
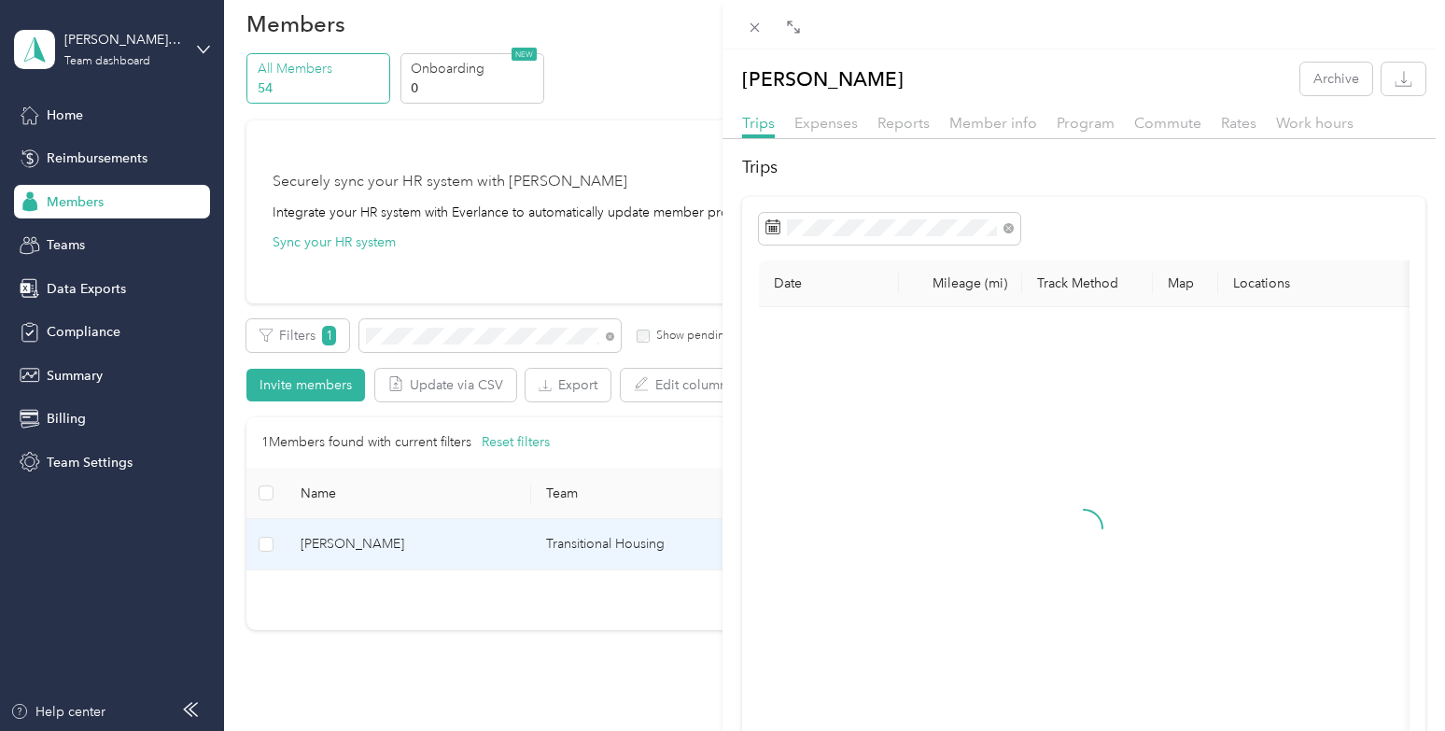
click at [912, 134] on div "Reports" at bounding box center [904, 123] width 52 height 23
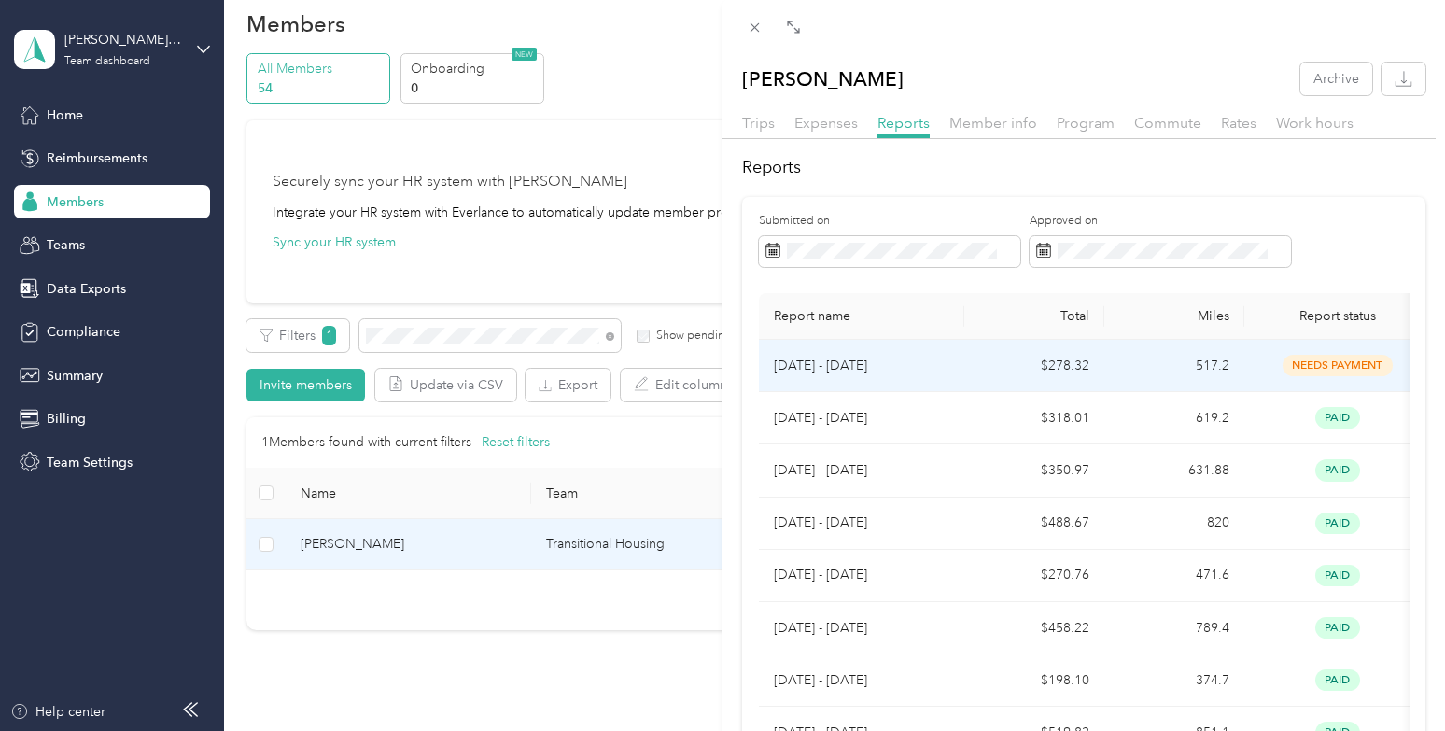
click at [976, 378] on td "$278.32" at bounding box center [1035, 366] width 140 height 52
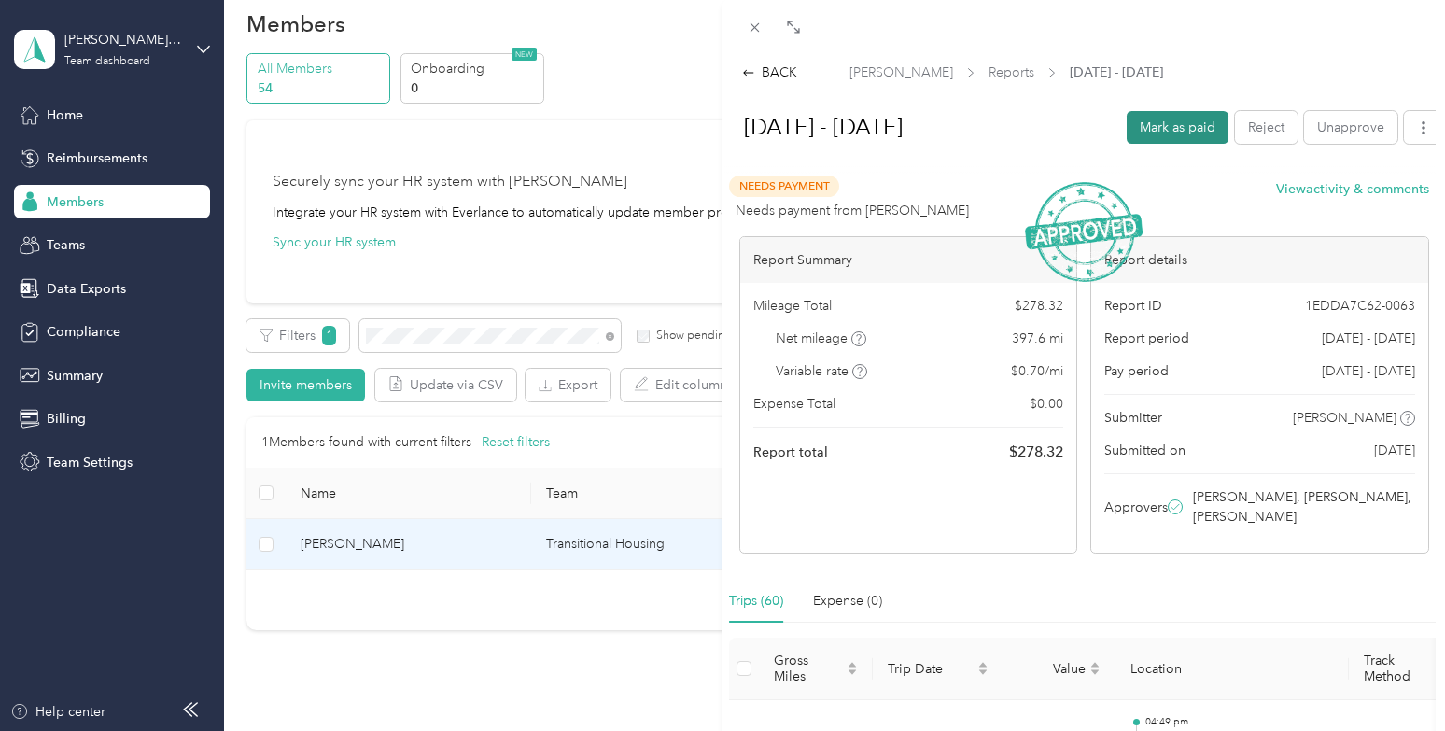
click at [1160, 136] on button "Mark as paid" at bounding box center [1178, 127] width 102 height 33
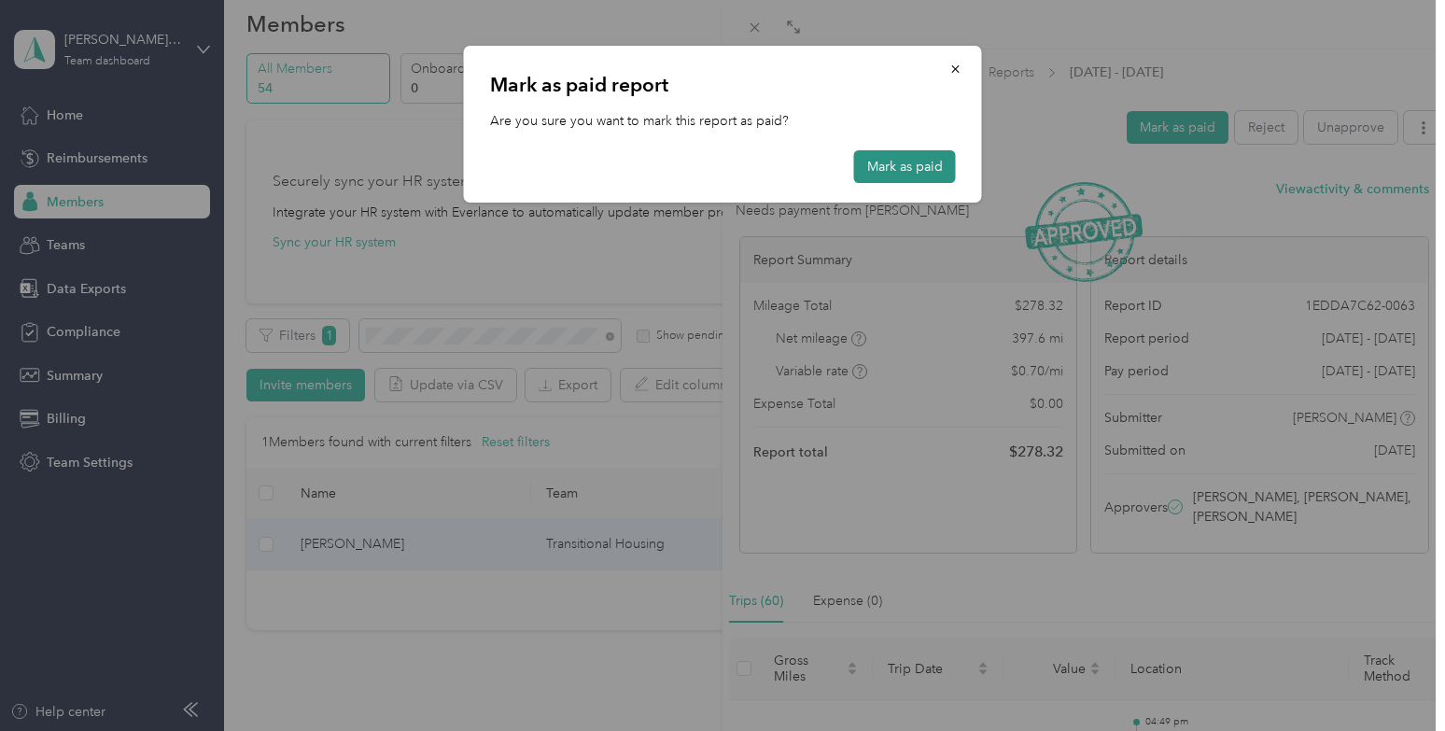
click at [892, 161] on button "Mark as paid" at bounding box center [905, 166] width 102 height 33
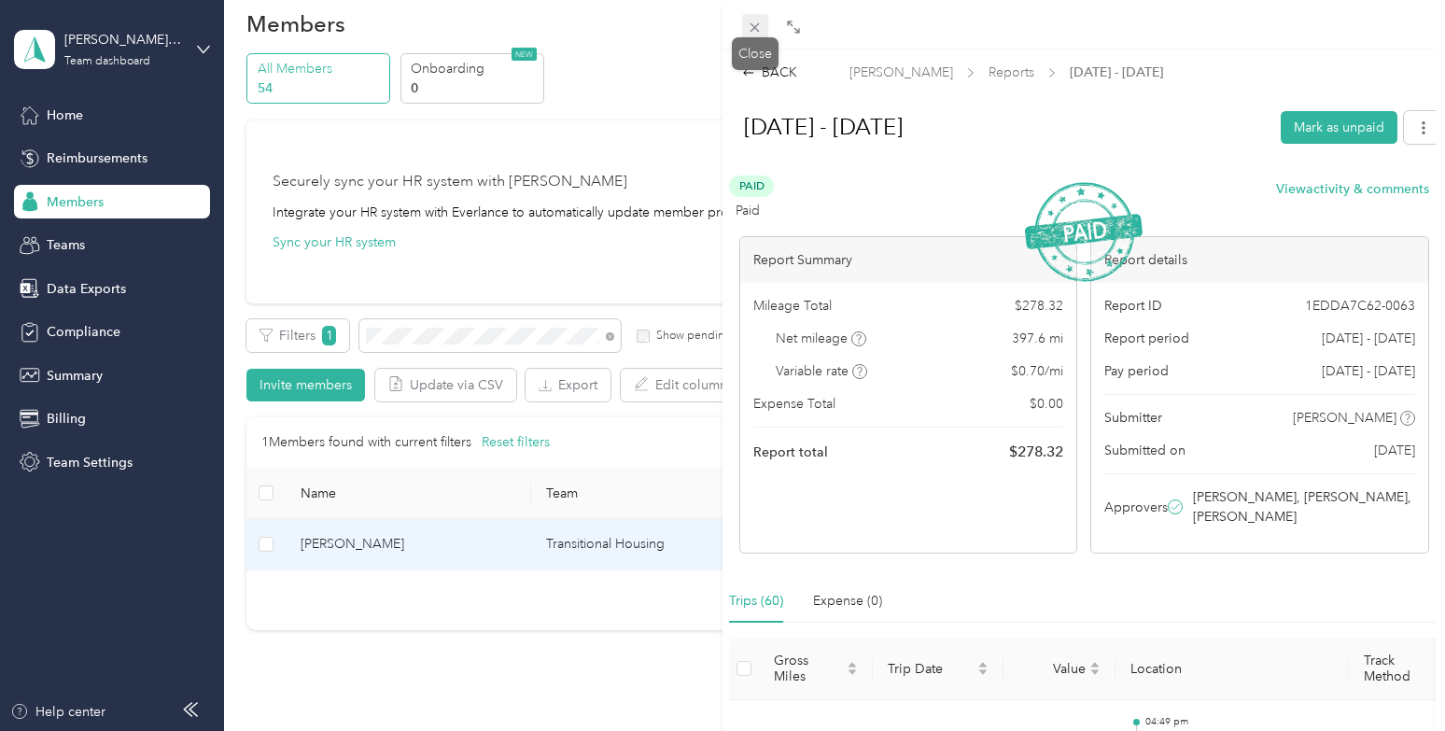
drag, startPoint x: 757, startPoint y: 25, endPoint x: 755, endPoint y: 35, distance: 10.4
click at [757, 27] on icon at bounding box center [755, 28] width 16 height 16
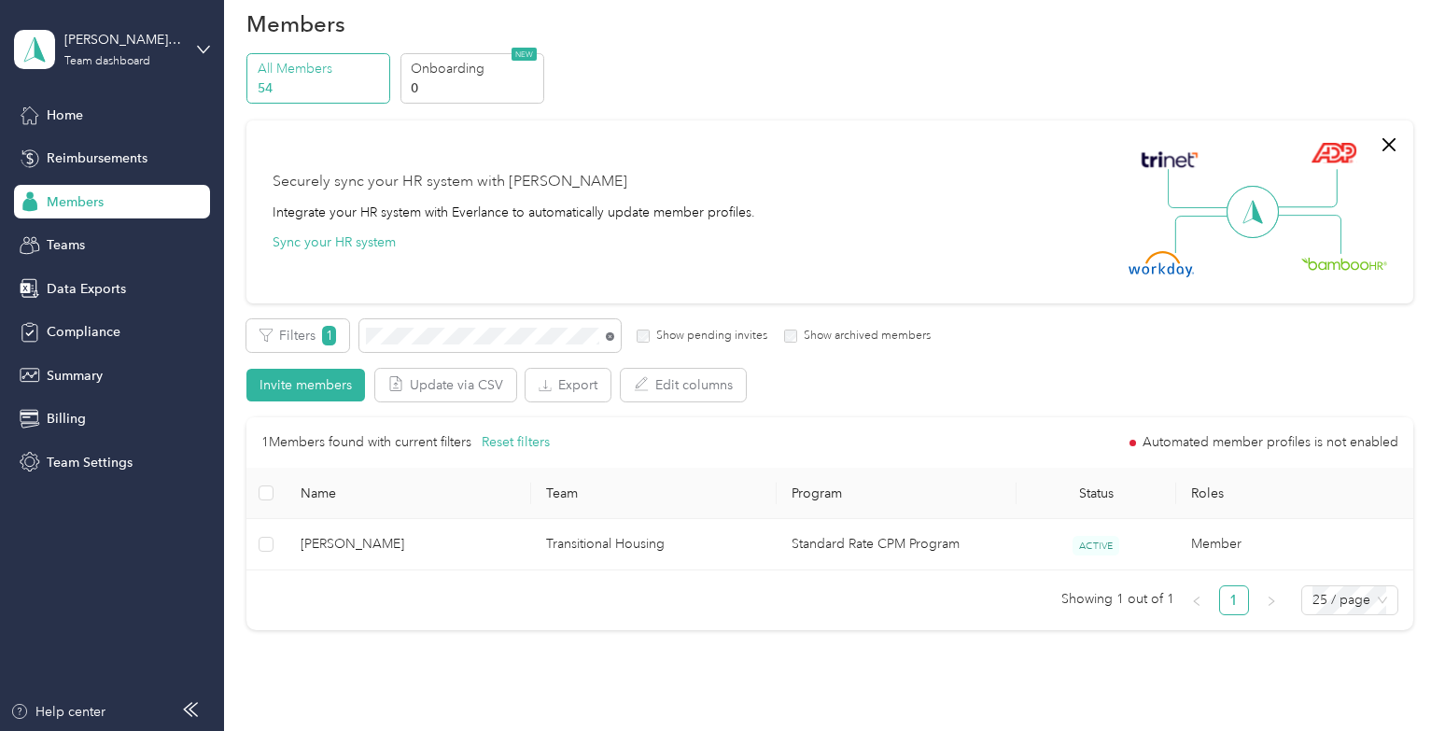
click at [608, 335] on icon at bounding box center [610, 337] width 4 height 4
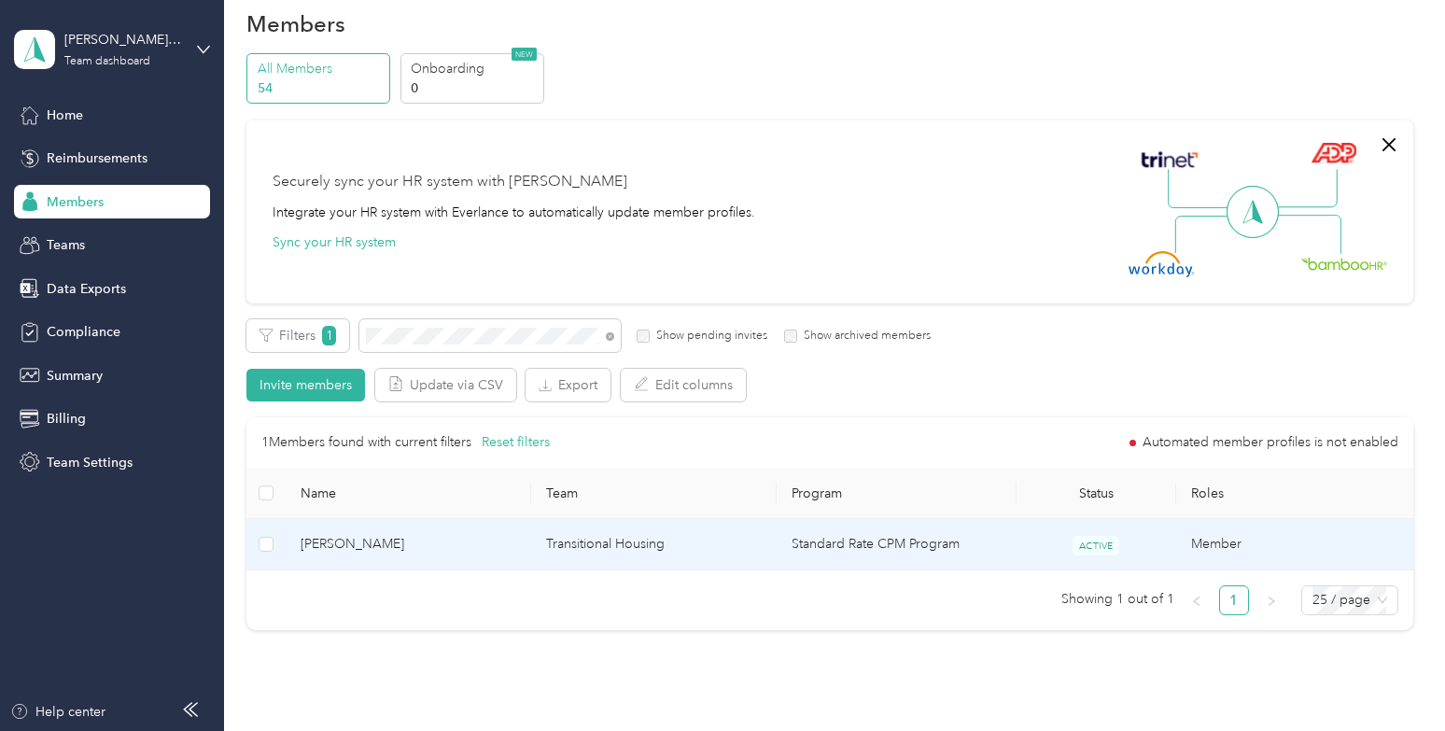
click at [471, 544] on span "[PERSON_NAME]" at bounding box center [409, 544] width 216 height 21
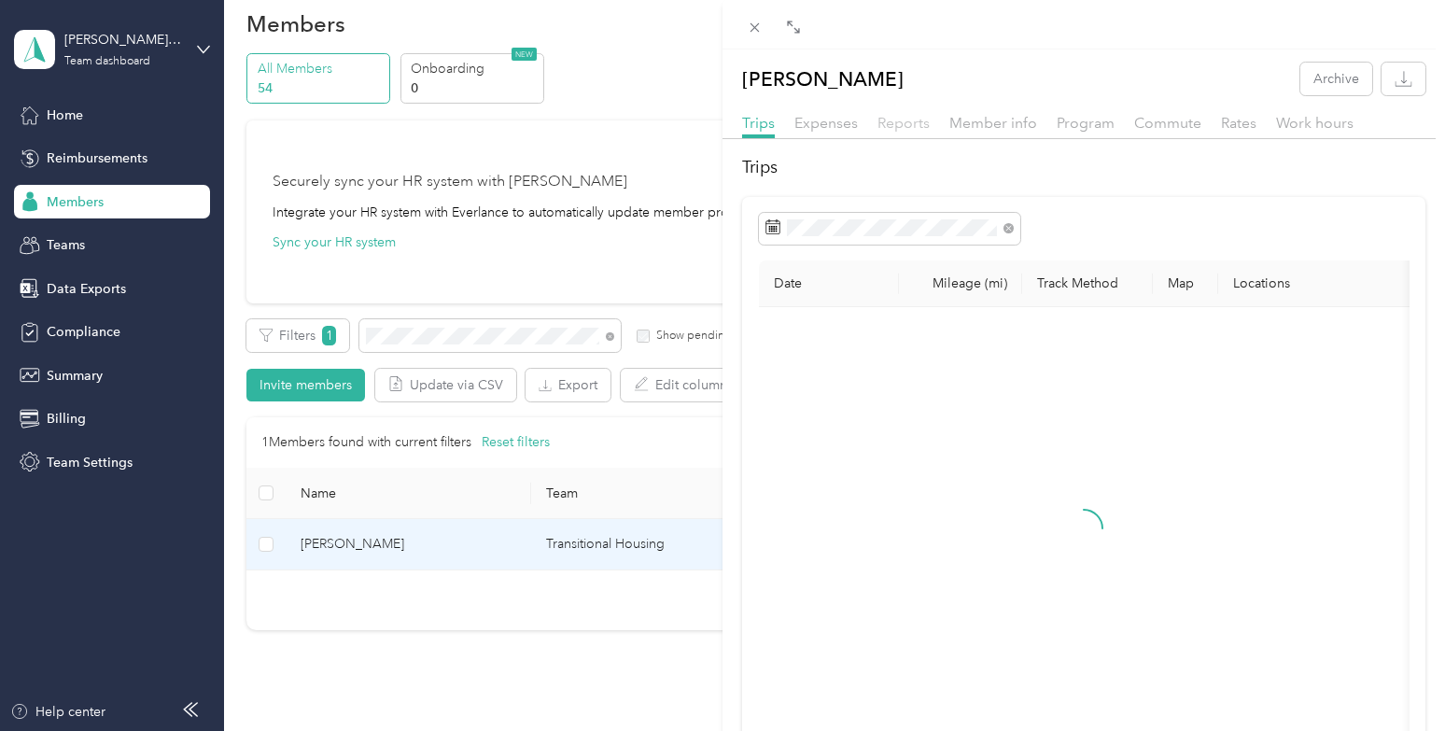
click at [920, 120] on span "Reports" at bounding box center [904, 123] width 52 height 18
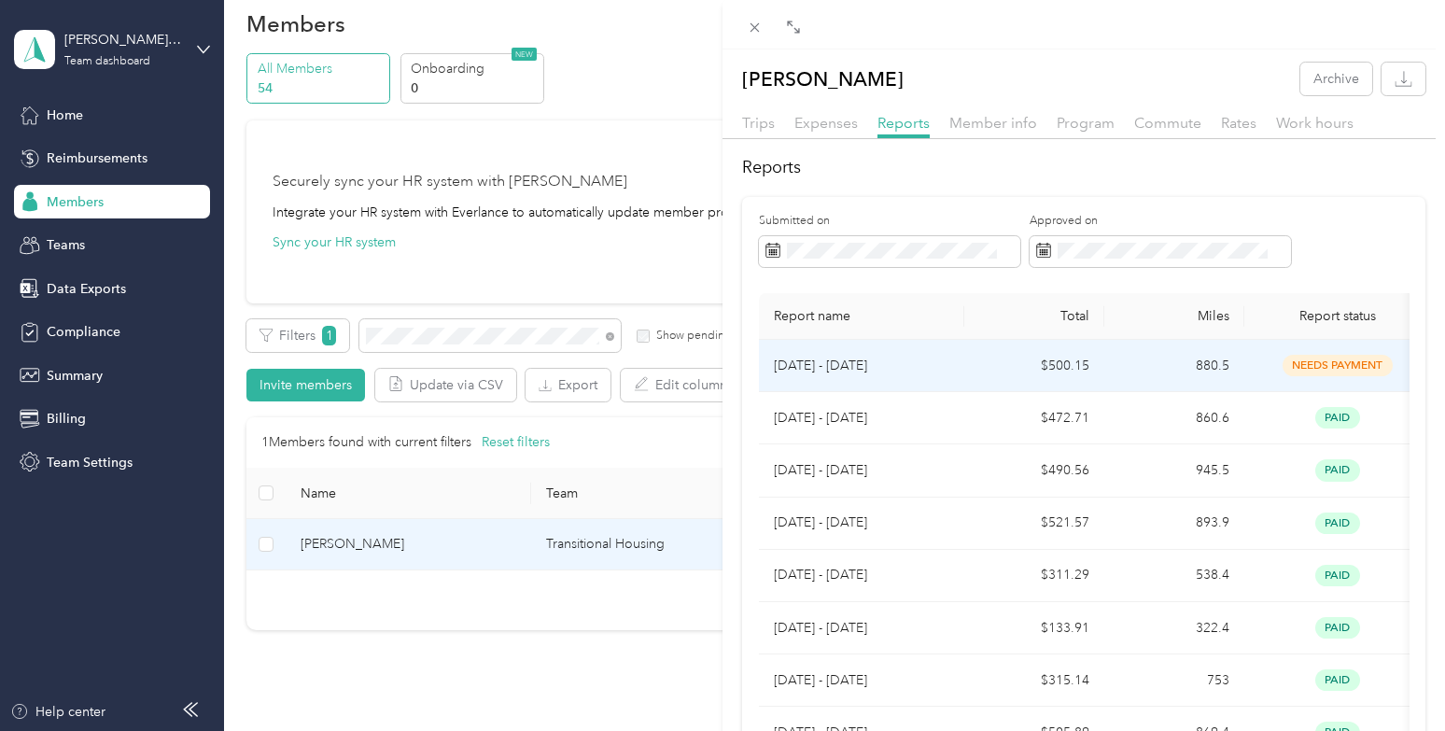
click at [949, 373] on p "[DATE] - [DATE]" at bounding box center [862, 366] width 176 height 21
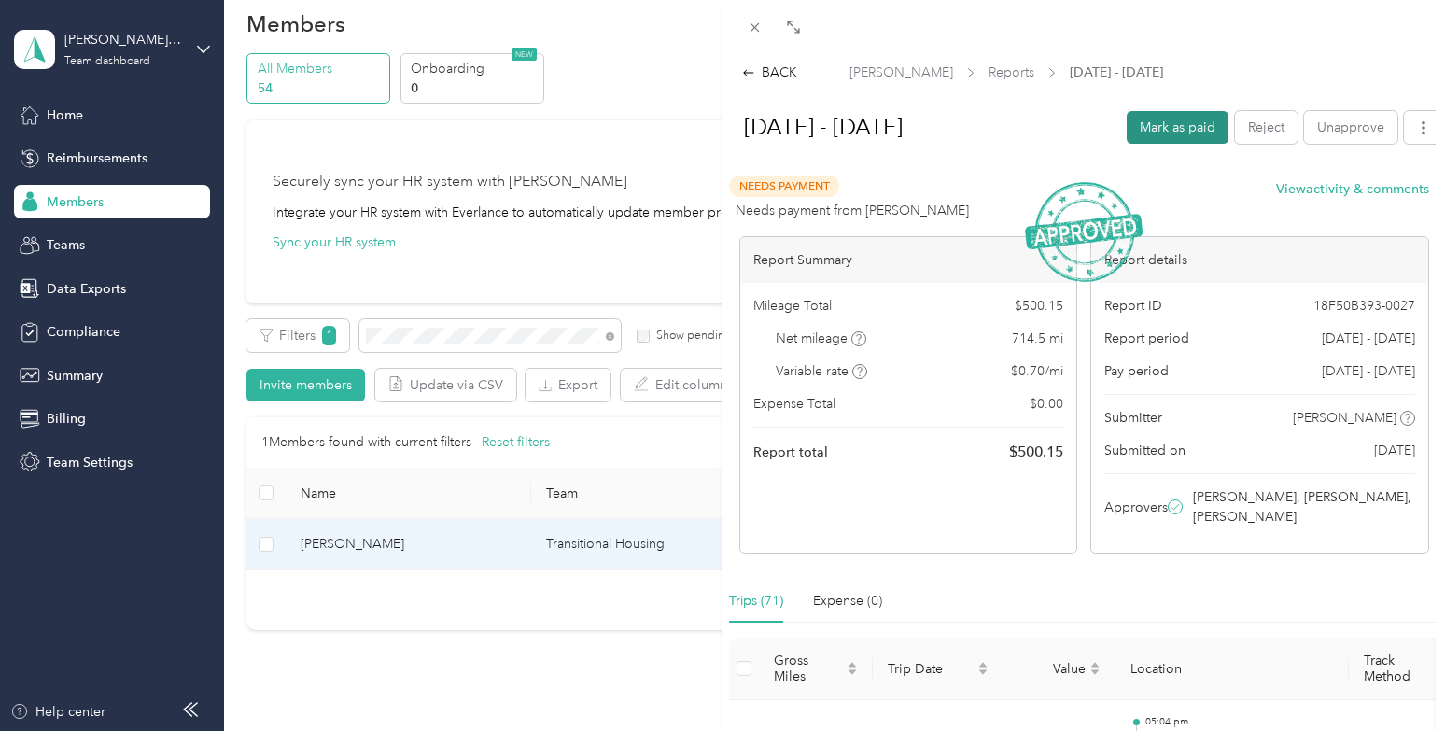
click at [1150, 124] on button "Mark as paid" at bounding box center [1178, 127] width 102 height 33
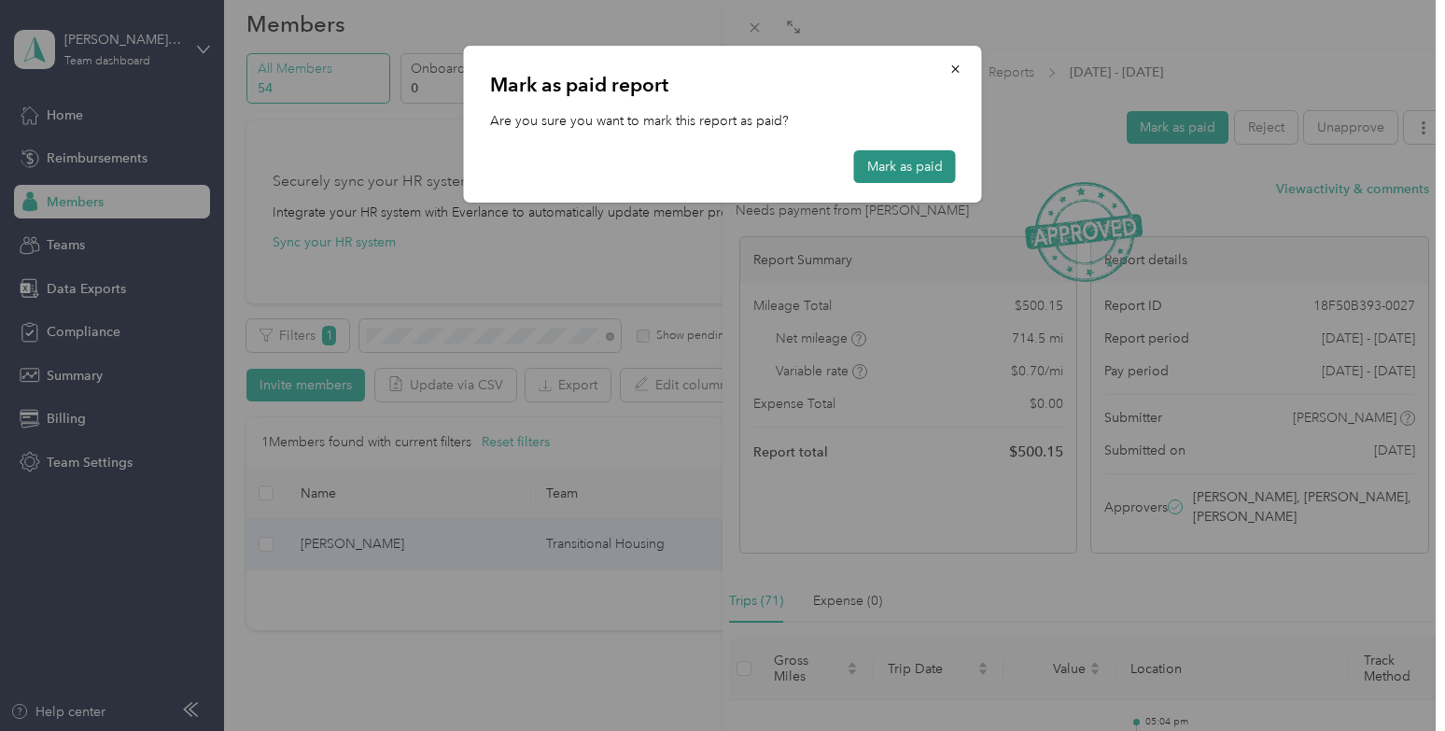
click at [903, 162] on button "Mark as paid" at bounding box center [905, 166] width 102 height 33
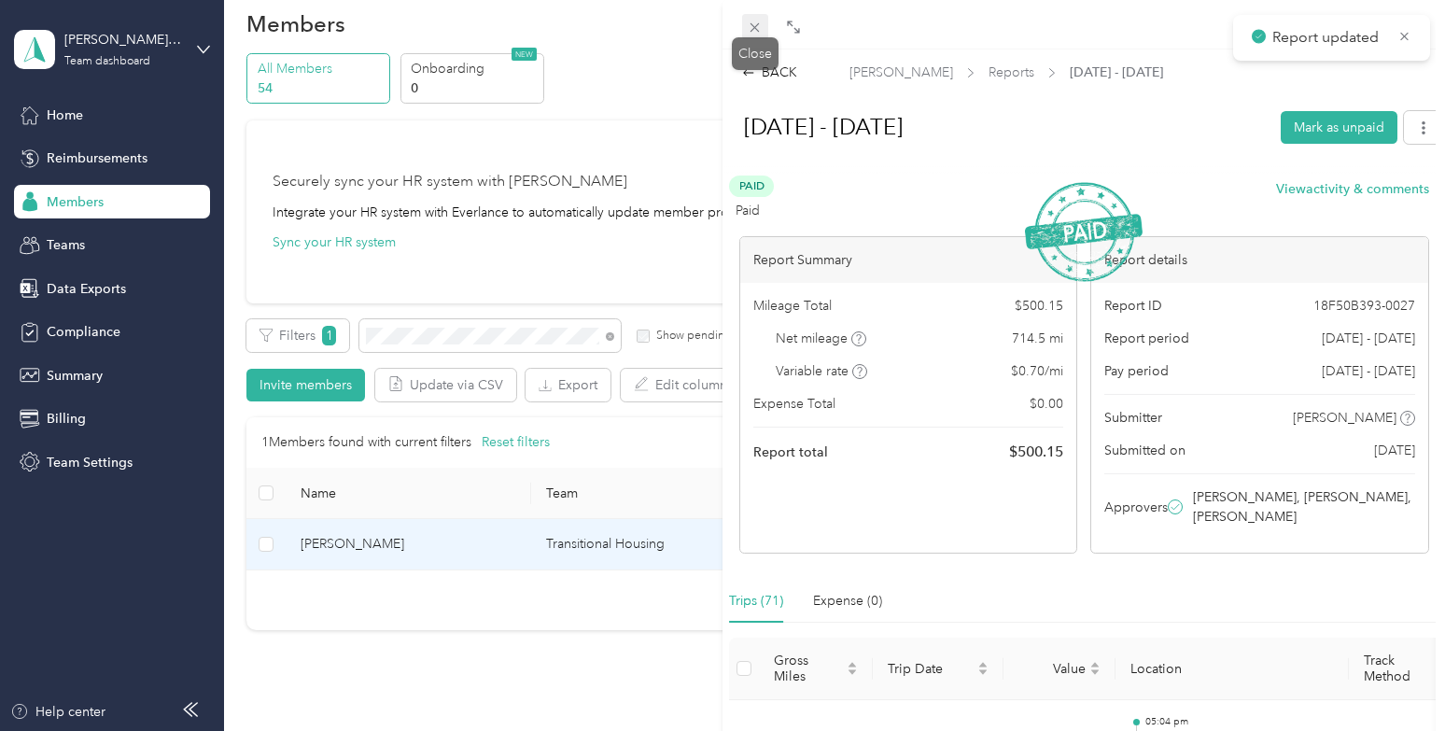
click at [747, 22] on icon at bounding box center [755, 28] width 16 height 16
